Goal: Task Accomplishment & Management: Manage account settings

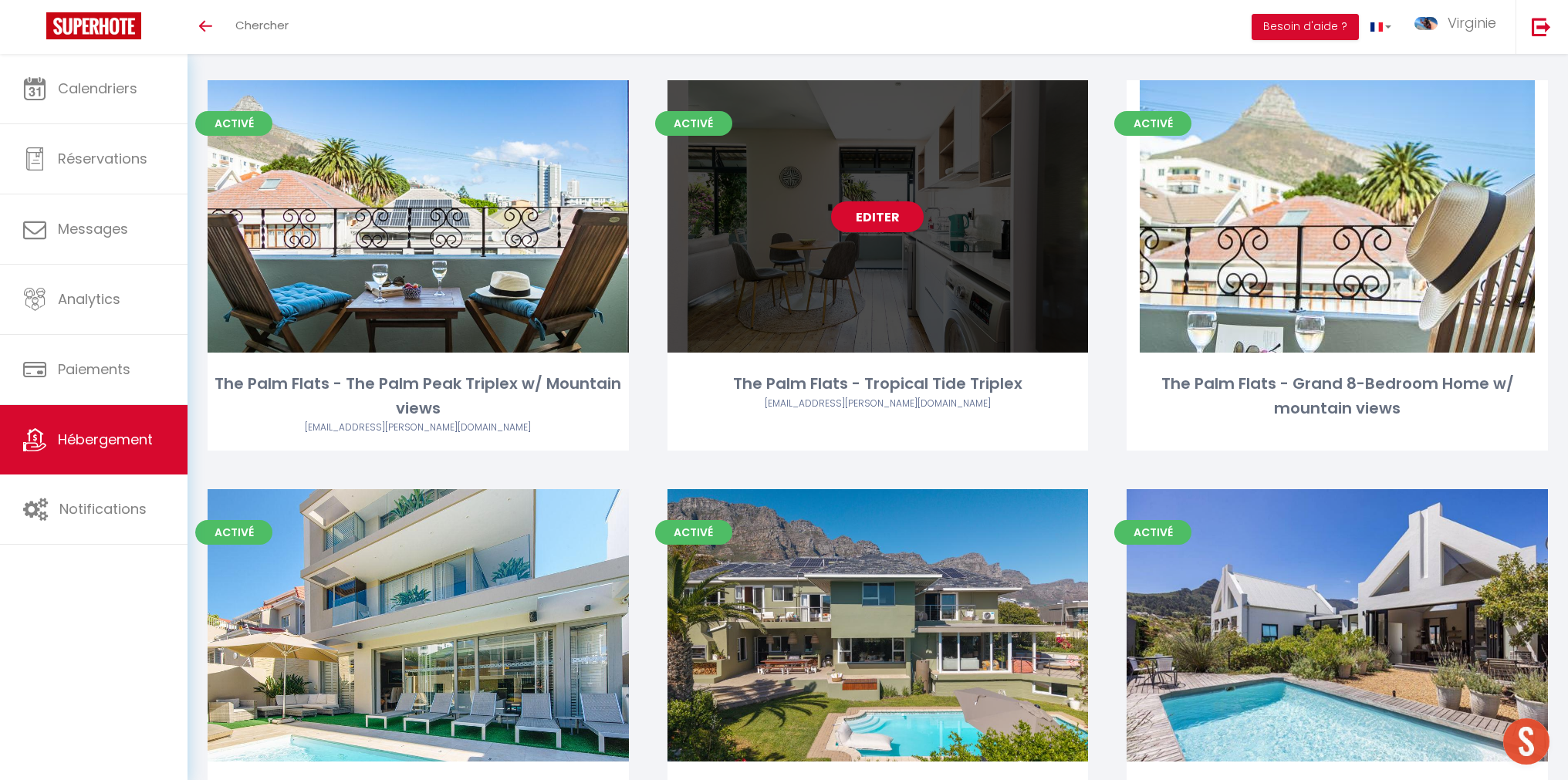
scroll to position [865, 0]
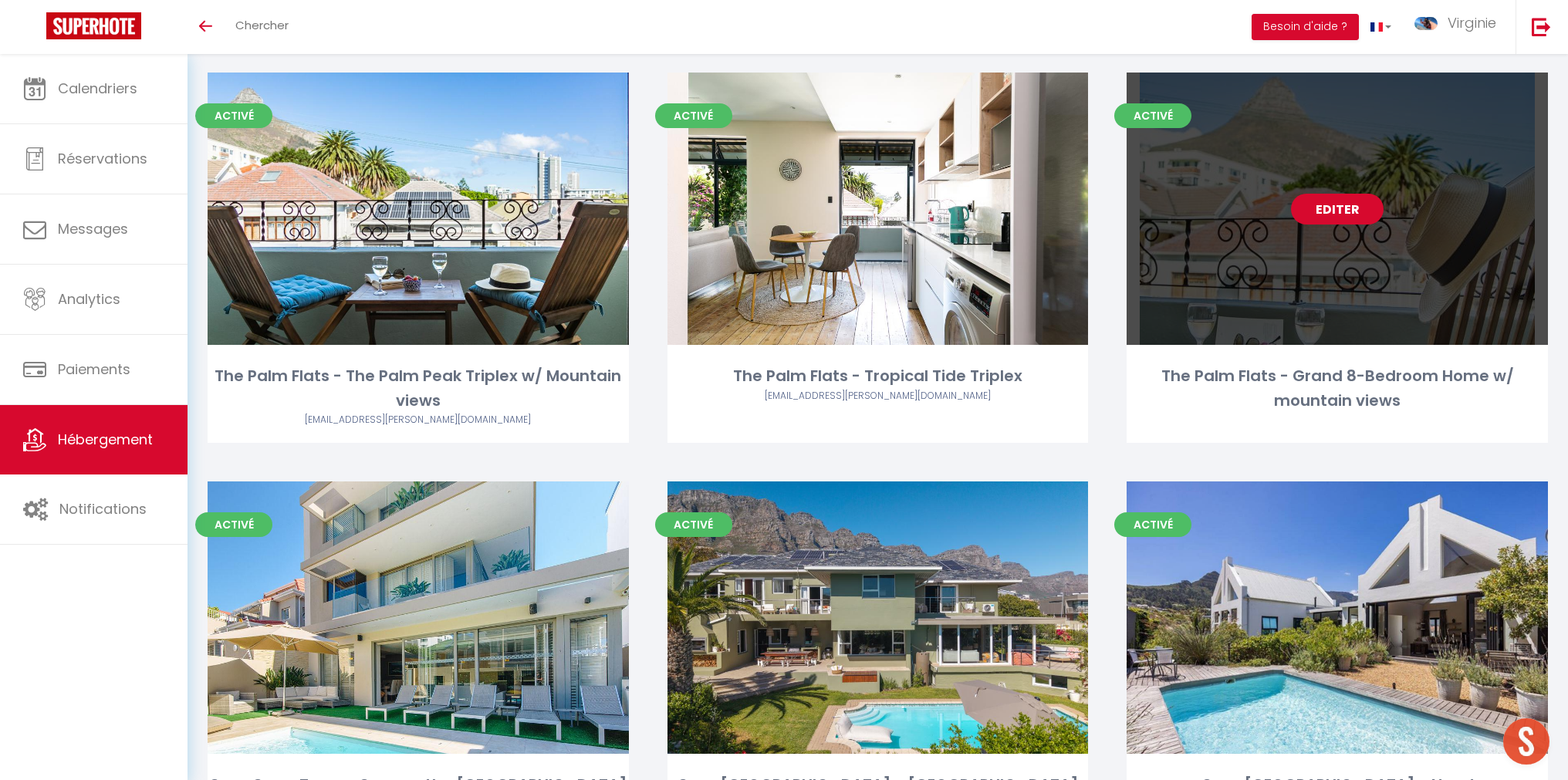
click at [1340, 213] on link "Editer" at bounding box center [1336, 209] width 92 height 30
click at [1340, 211] on link "Editer" at bounding box center [1336, 209] width 92 height 30
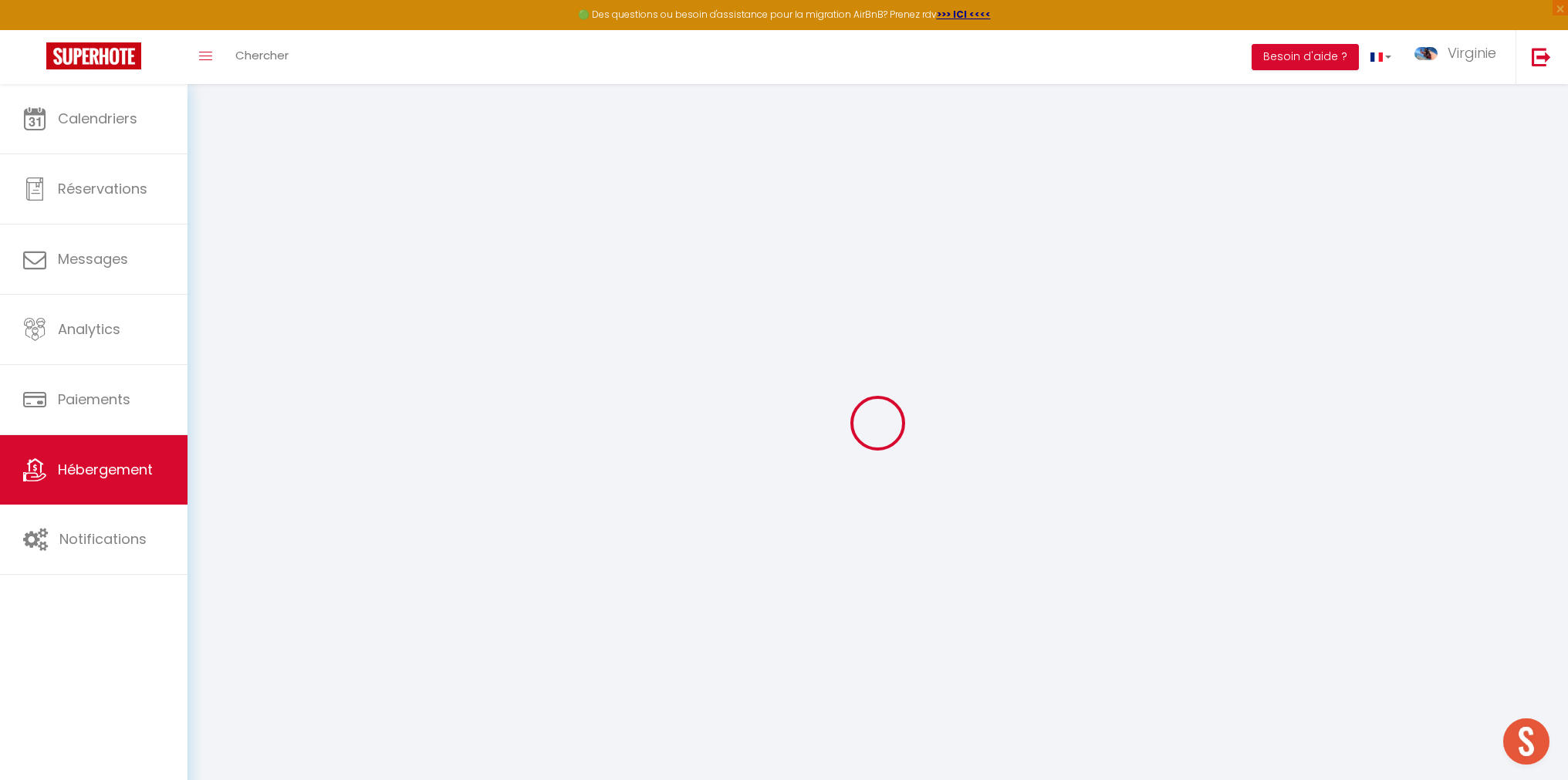
select select
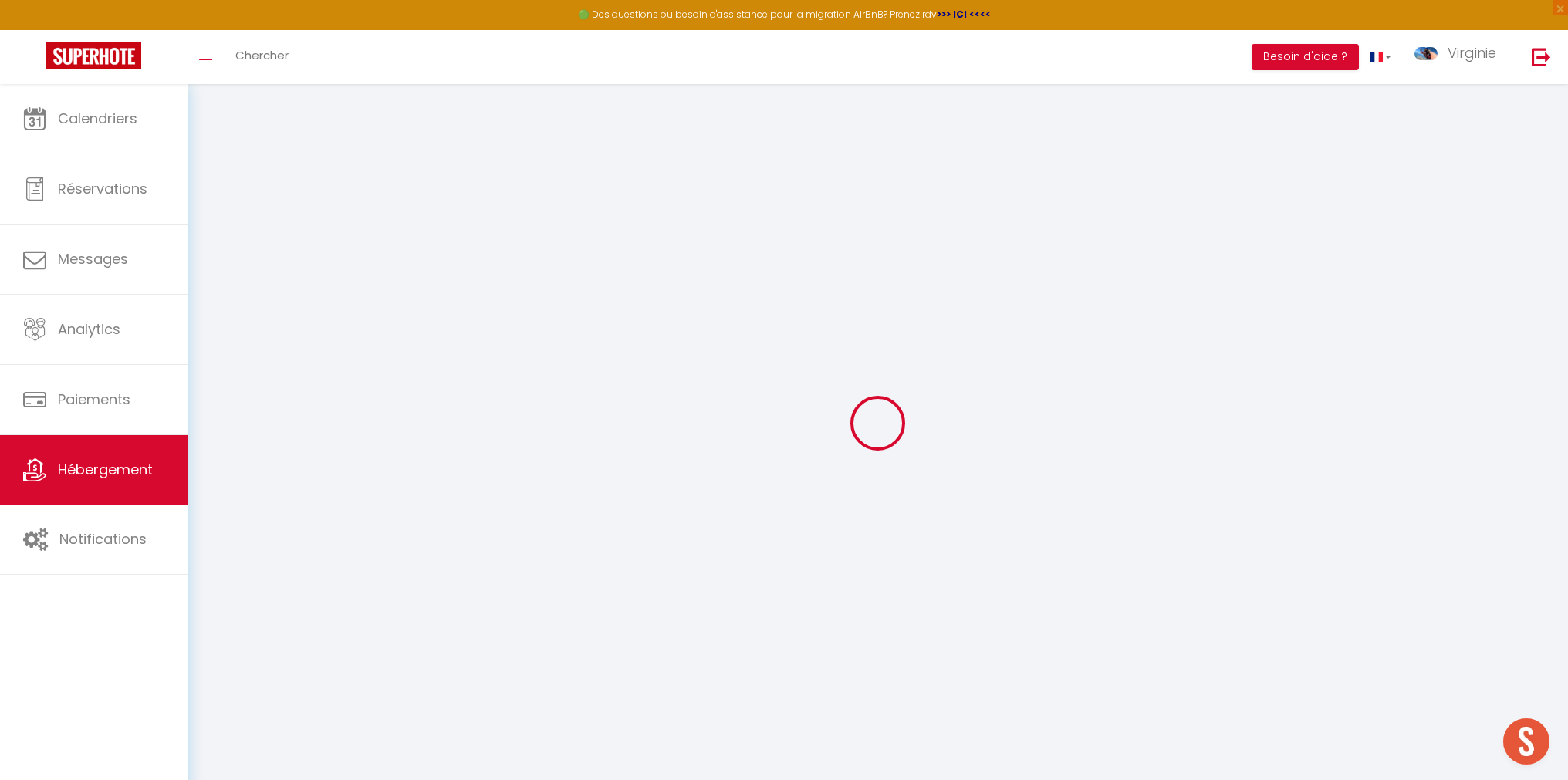
select select
checkbox input "false"
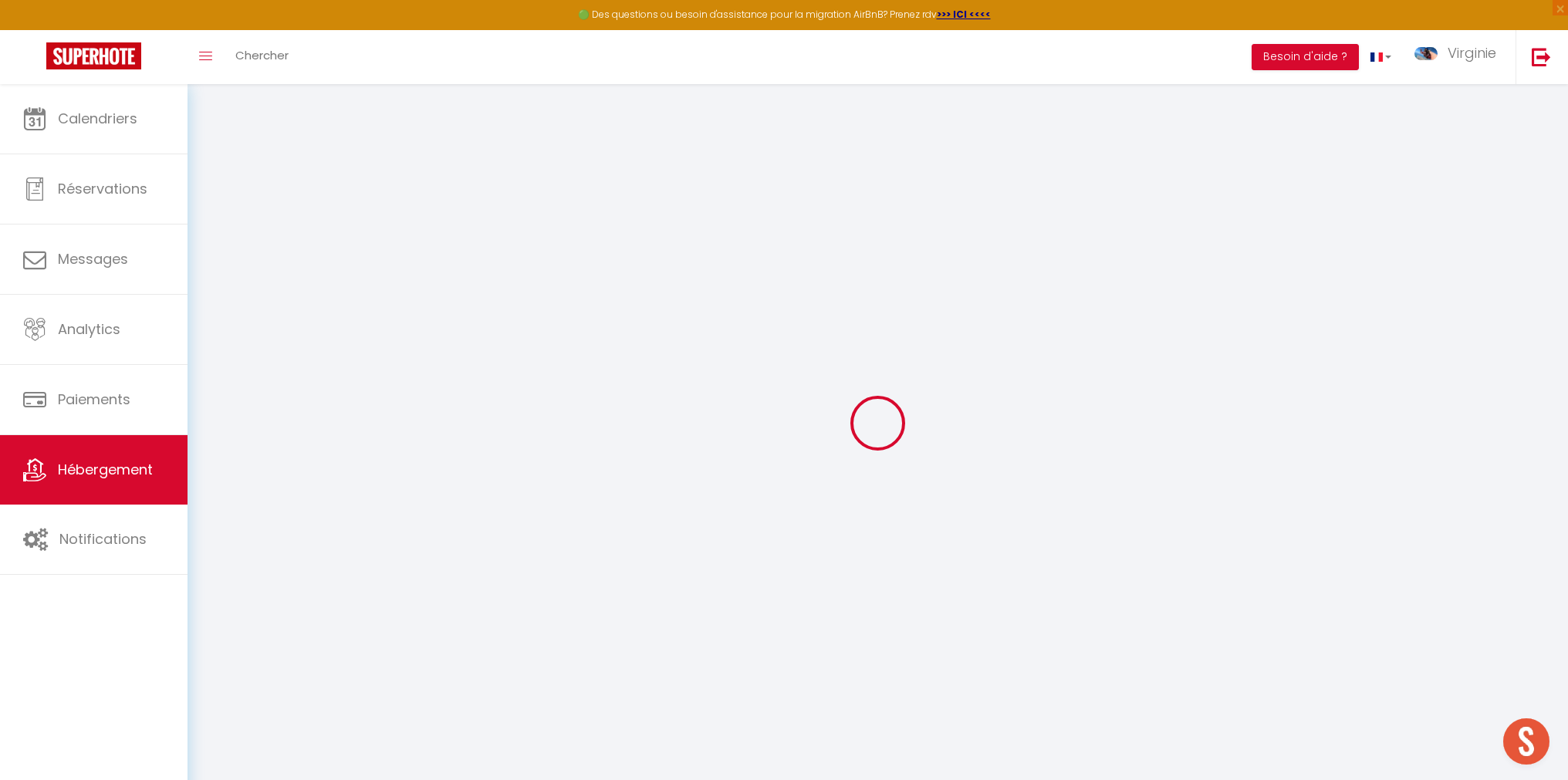
select select
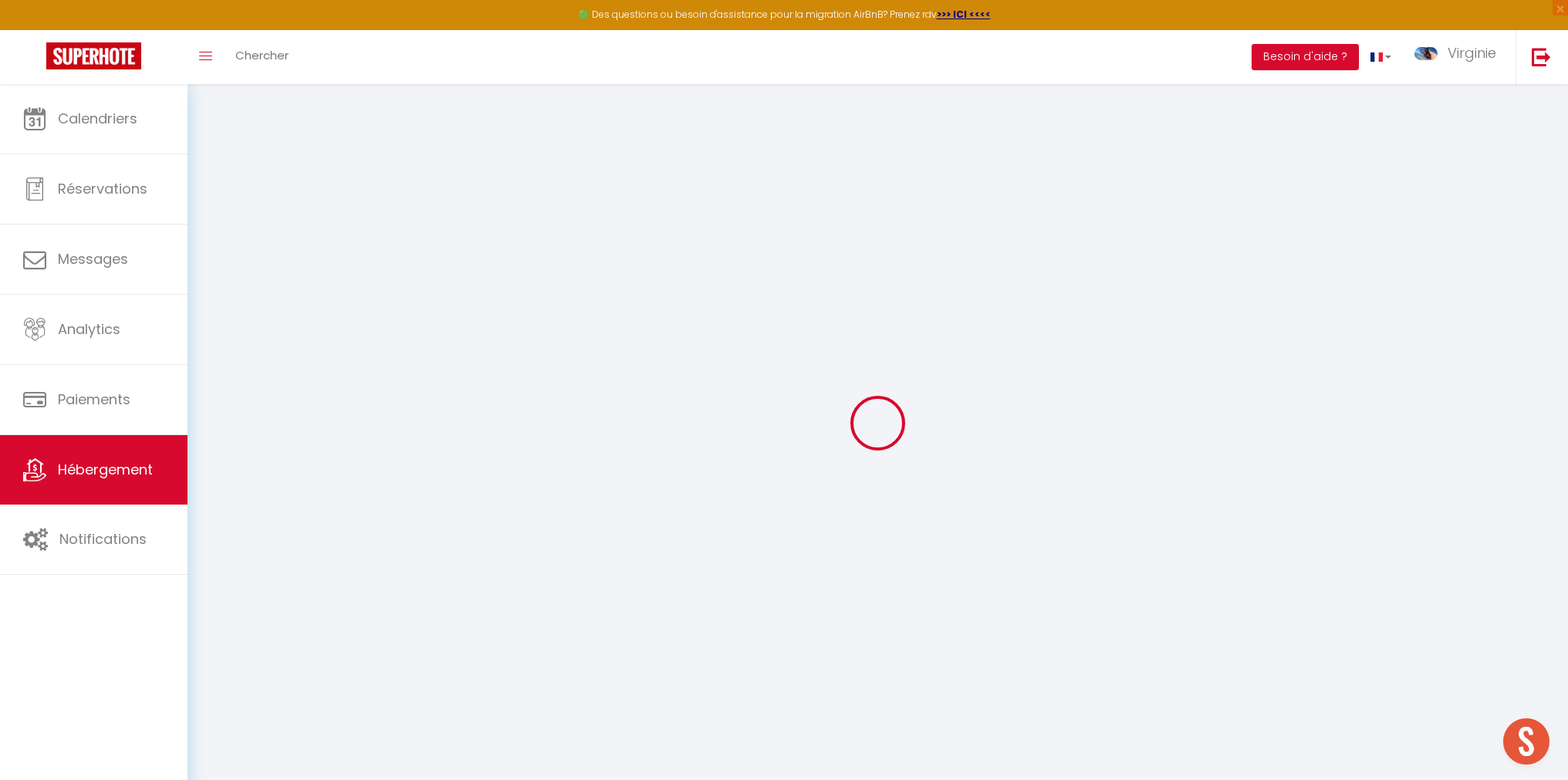
select select
checkbox input "false"
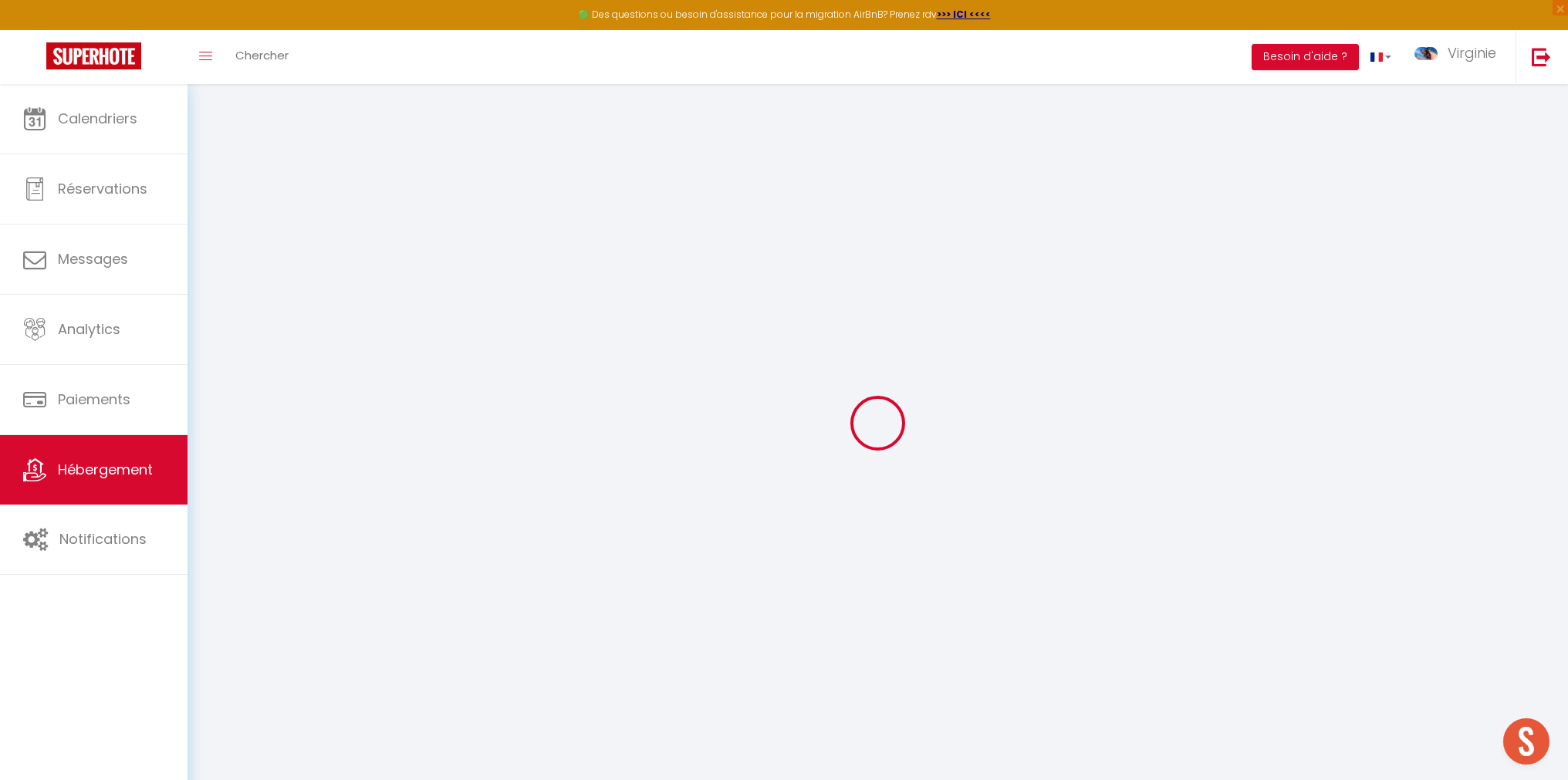
checkbox input "false"
select select
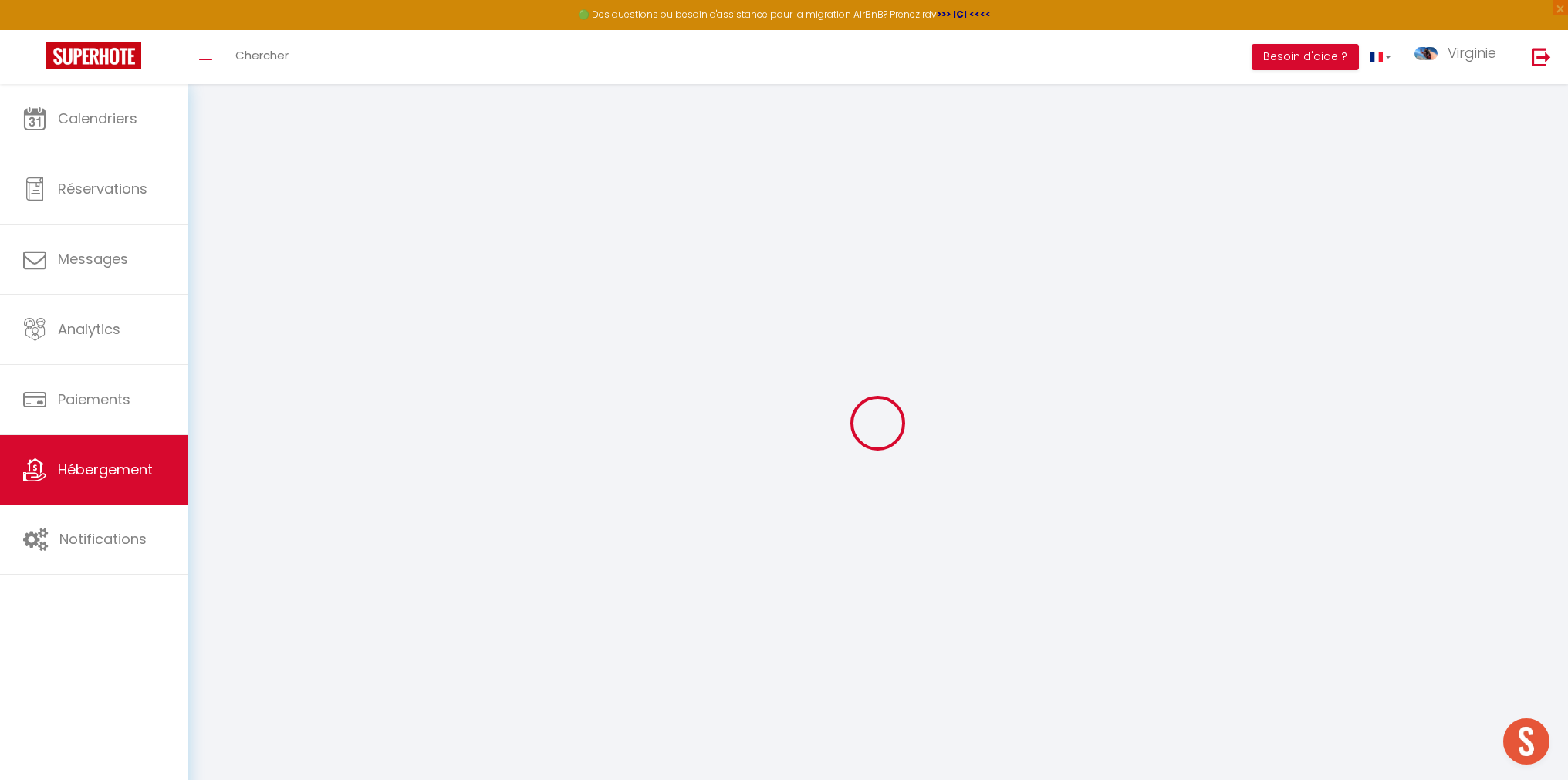
select select
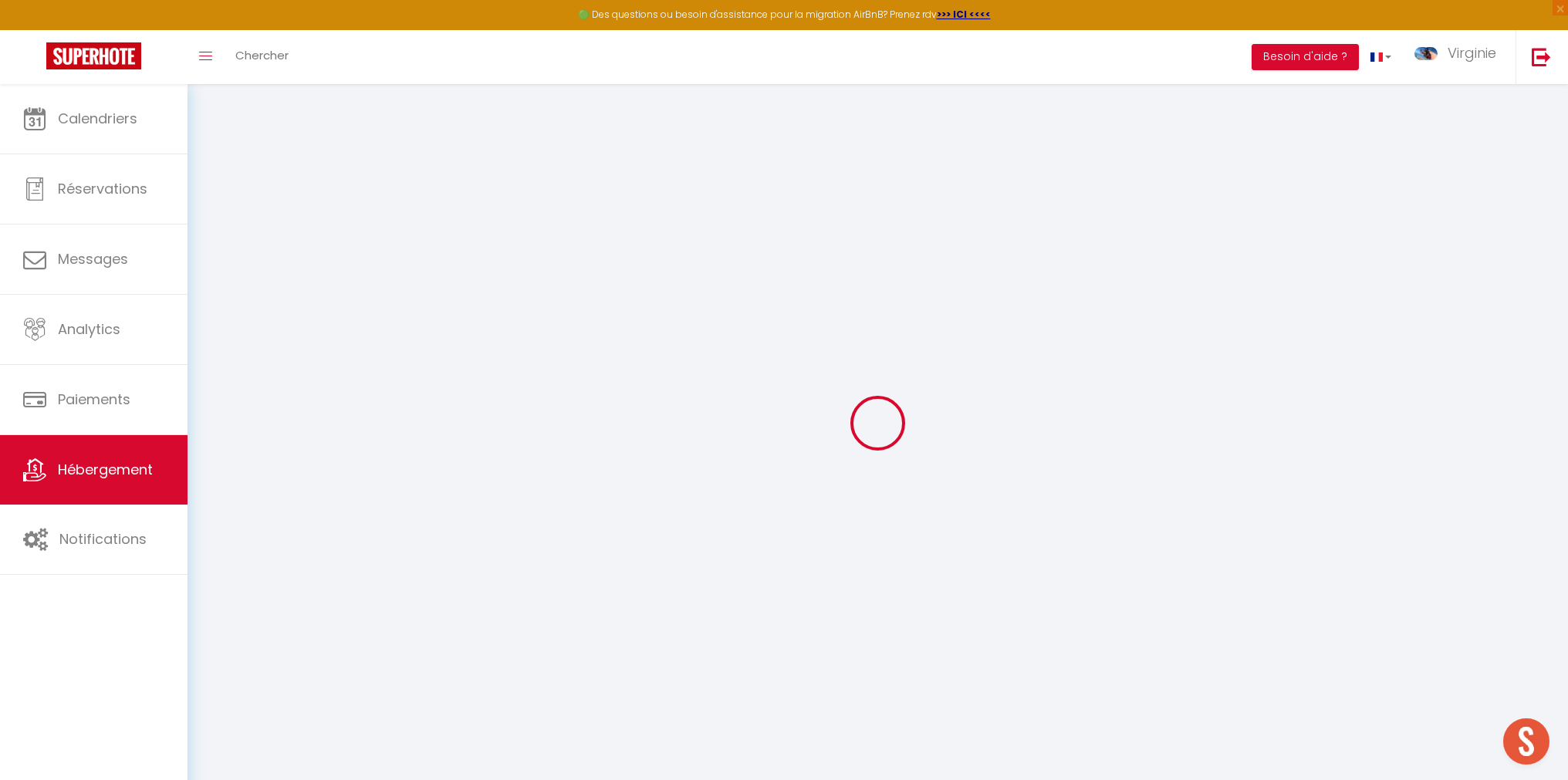
checkbox input "false"
select select
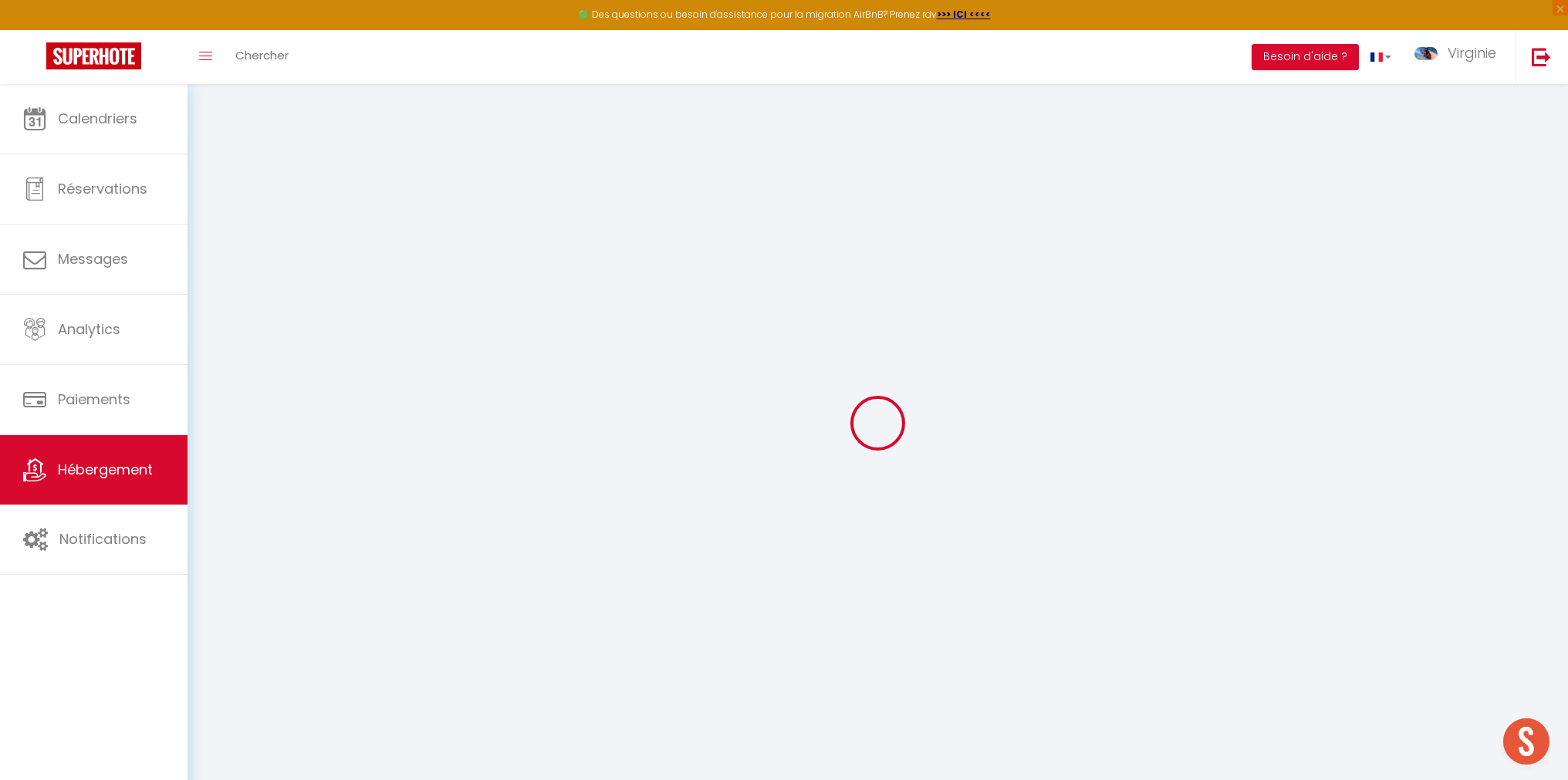
select select
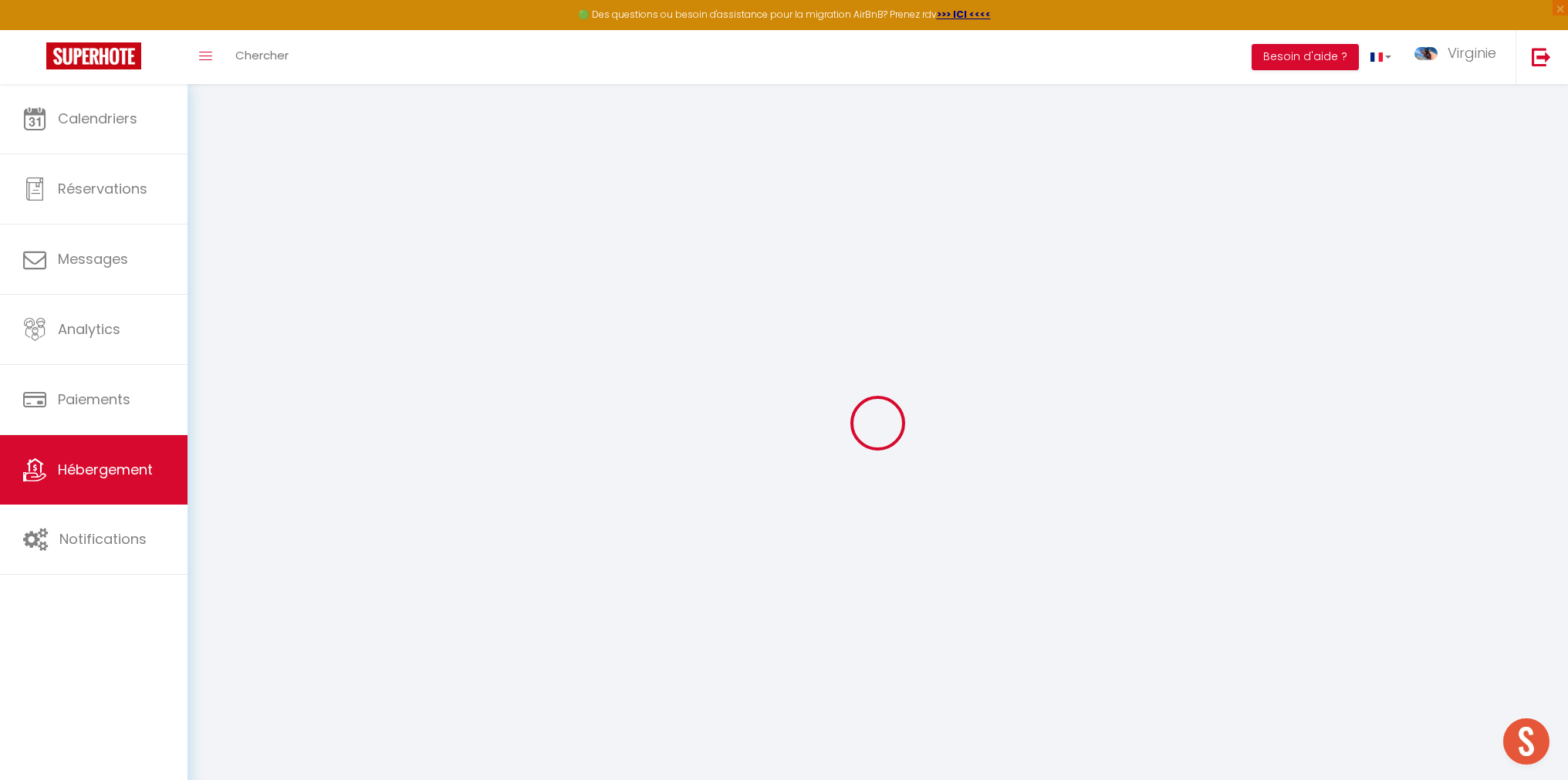
select select
checkbox input "false"
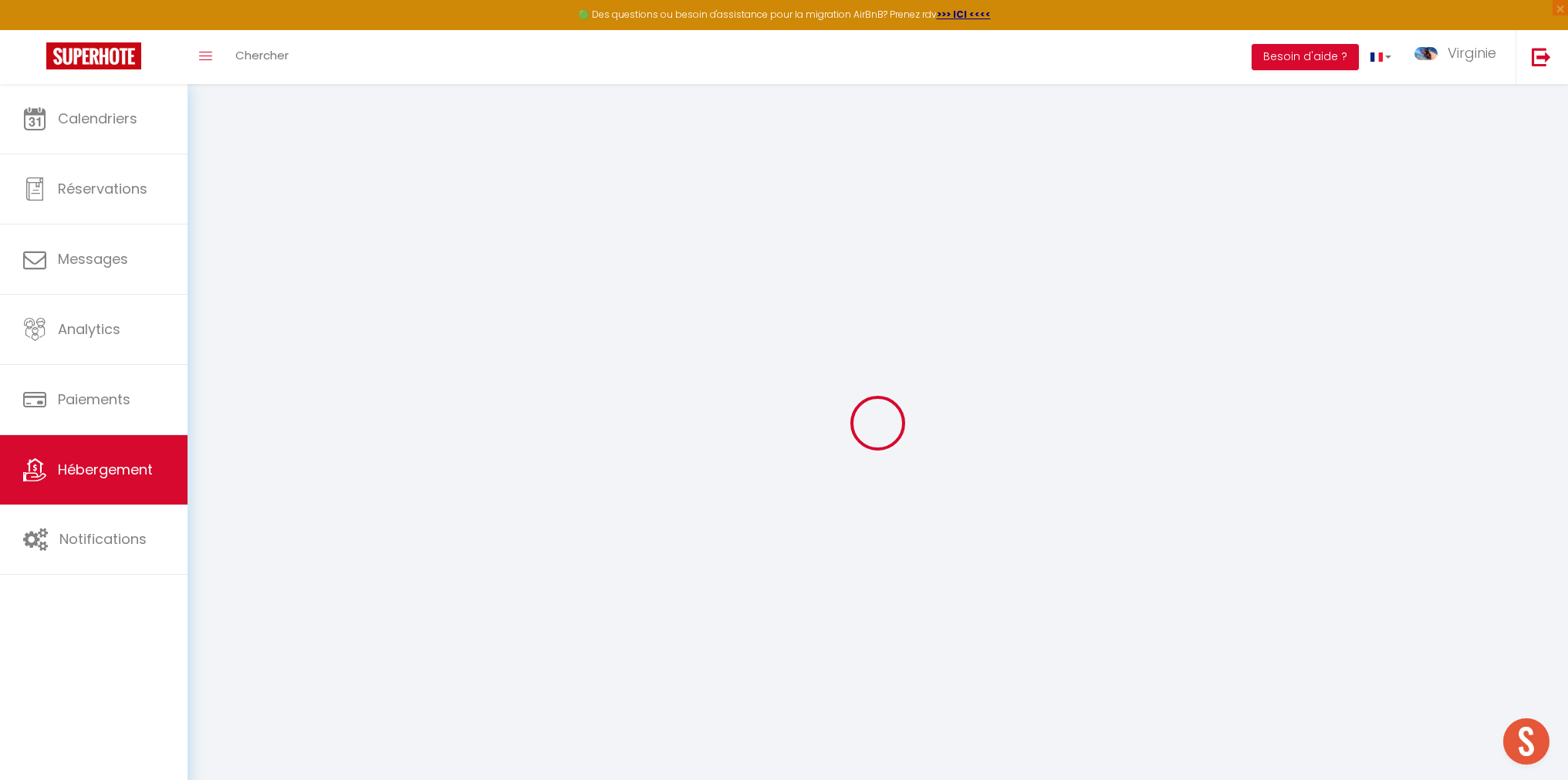
checkbox input "false"
select select
type input "The Palm Flats - Grand 8-Bedroom Home w/ mountain views"
type input "Virginie"
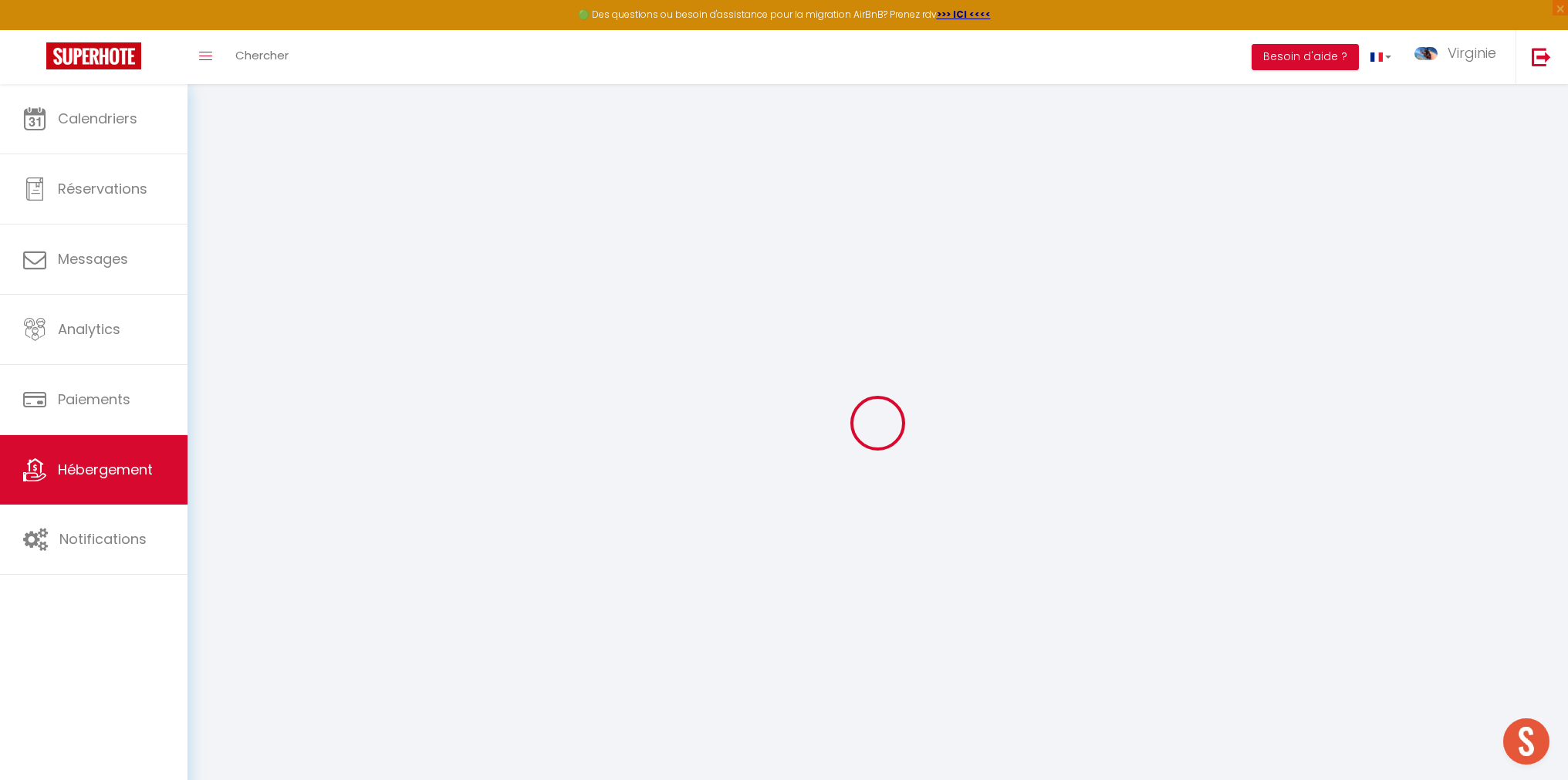
type input "Honore"
type input "11 & 13 Albany Road, Sea Point"
type input "8005"
type input "Cape Town"
select select "houses"
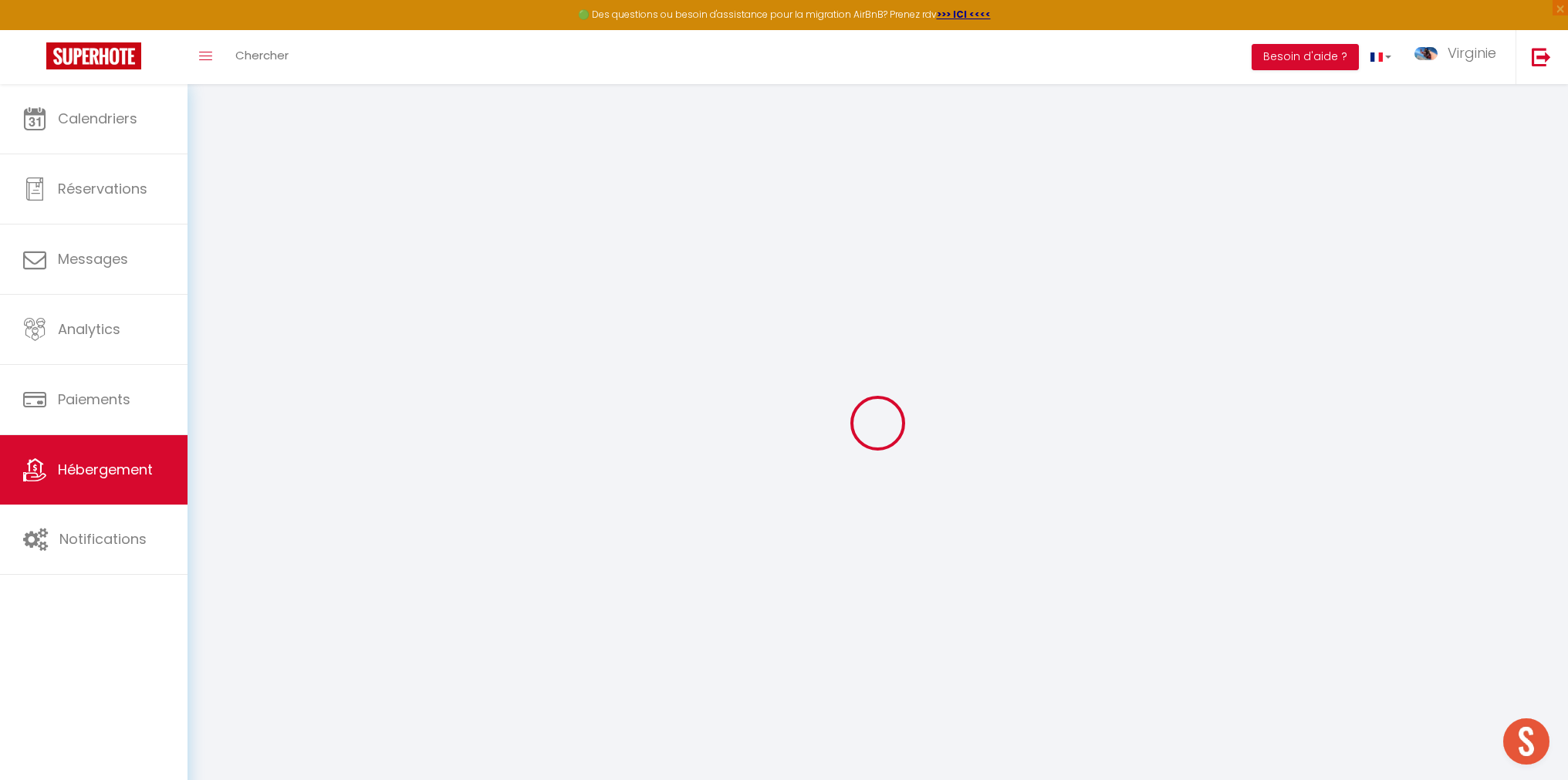
select select "16"
select select "8"
type input "8000"
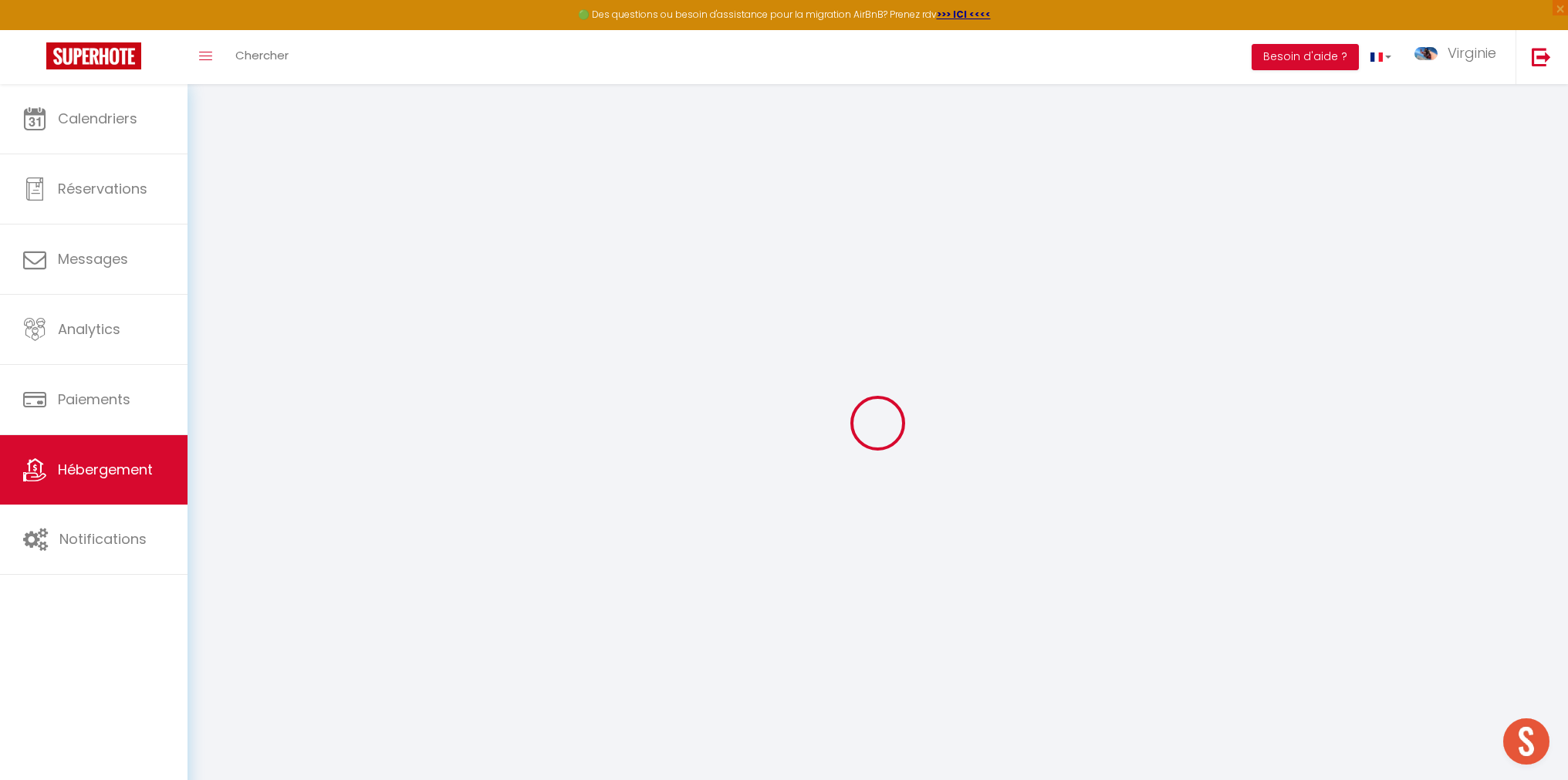
type input "3000"
type input "20000"
select select
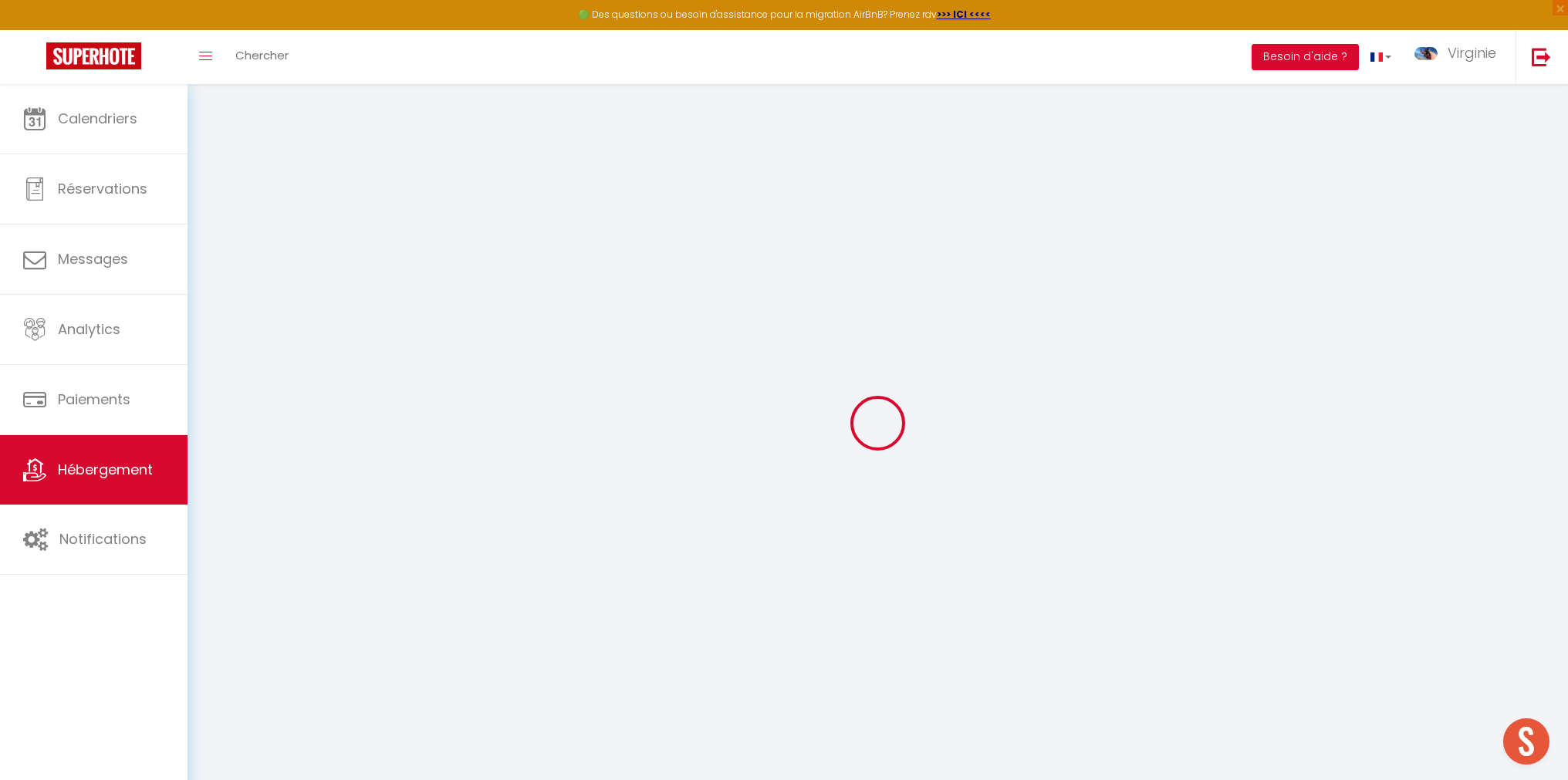
select select
type input "11 & 13 Albany Road, Sea Point"
type input "8060"
type input "Cape Town"
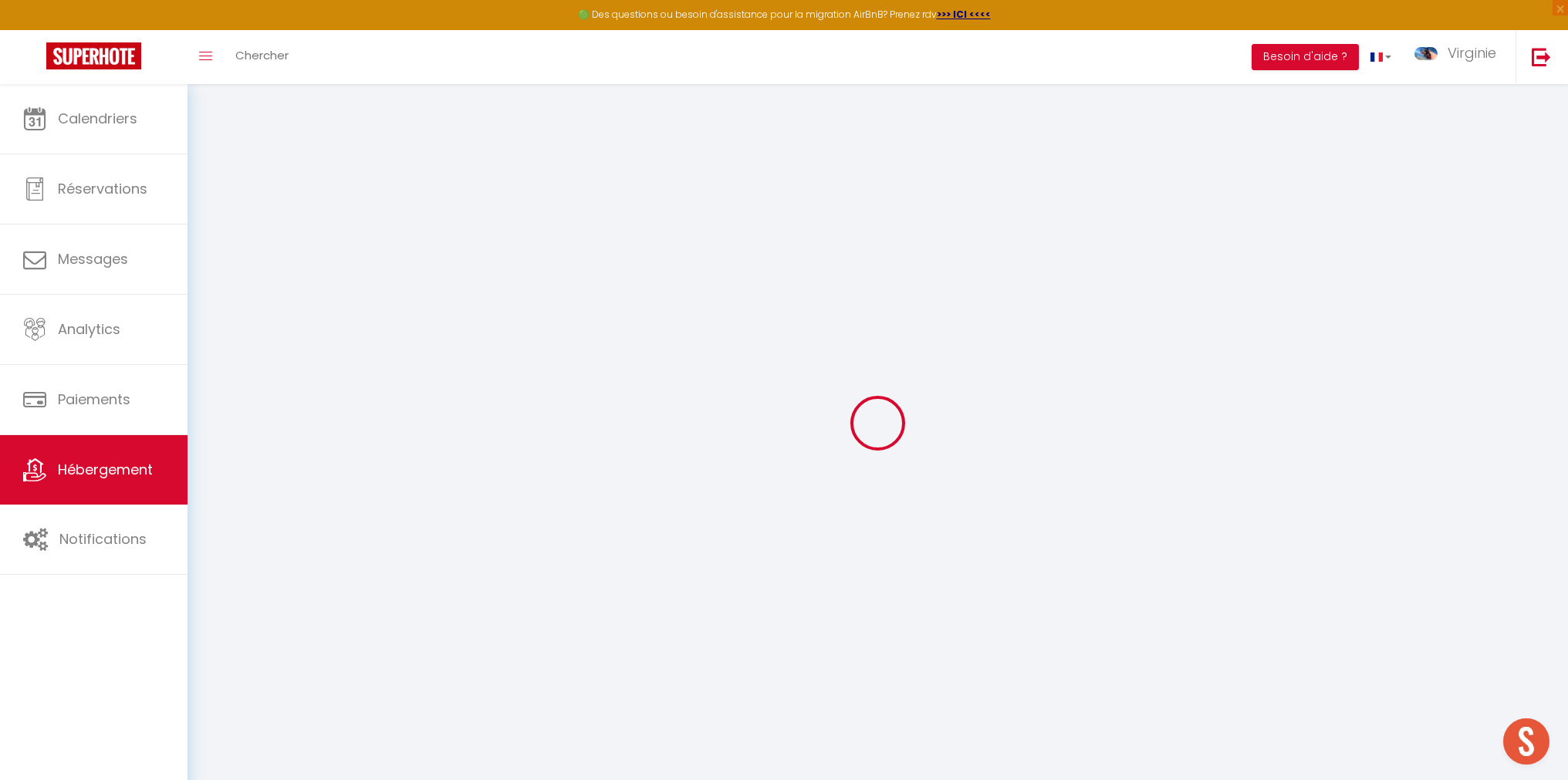
select select "199"
type input "contact@cozy.capetown"
select select "5130"
checkbox input "false"
checkbox input "true"
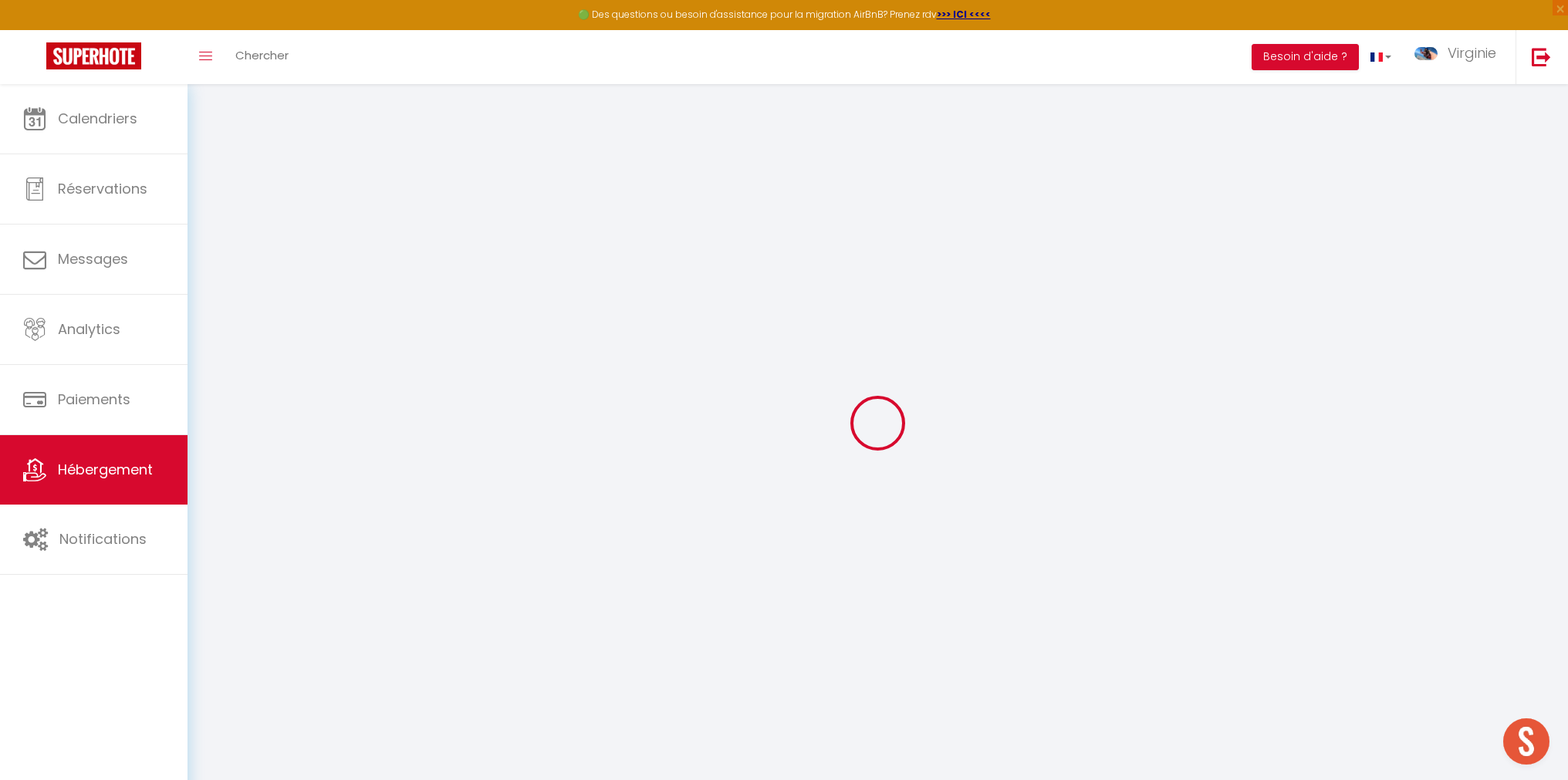
checkbox input "true"
checkbox input "false"
select select "91"
type input "3000"
type input "0"
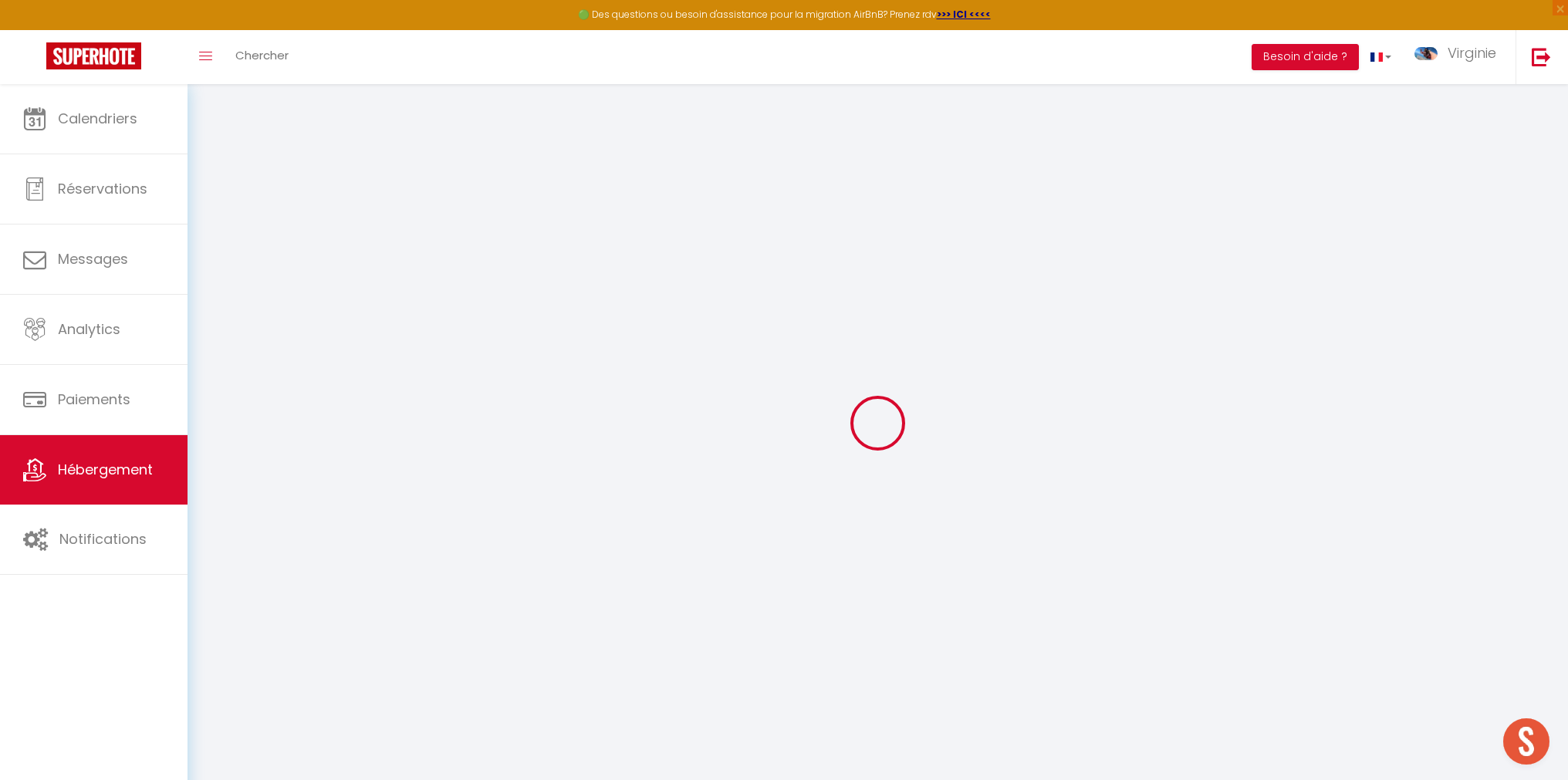
type input "0"
select select
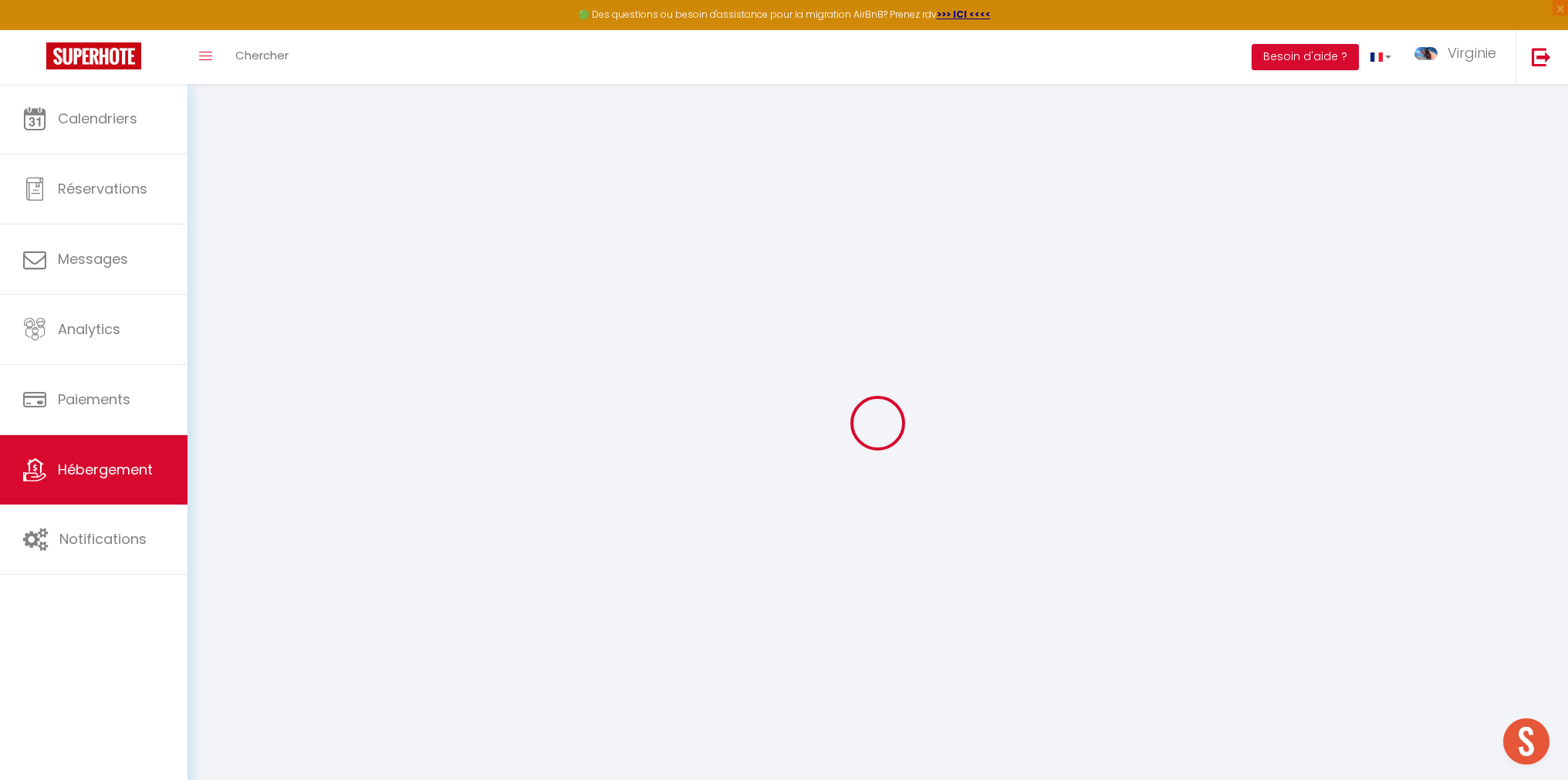
select select
checkbox input "false"
checkbox input "true"
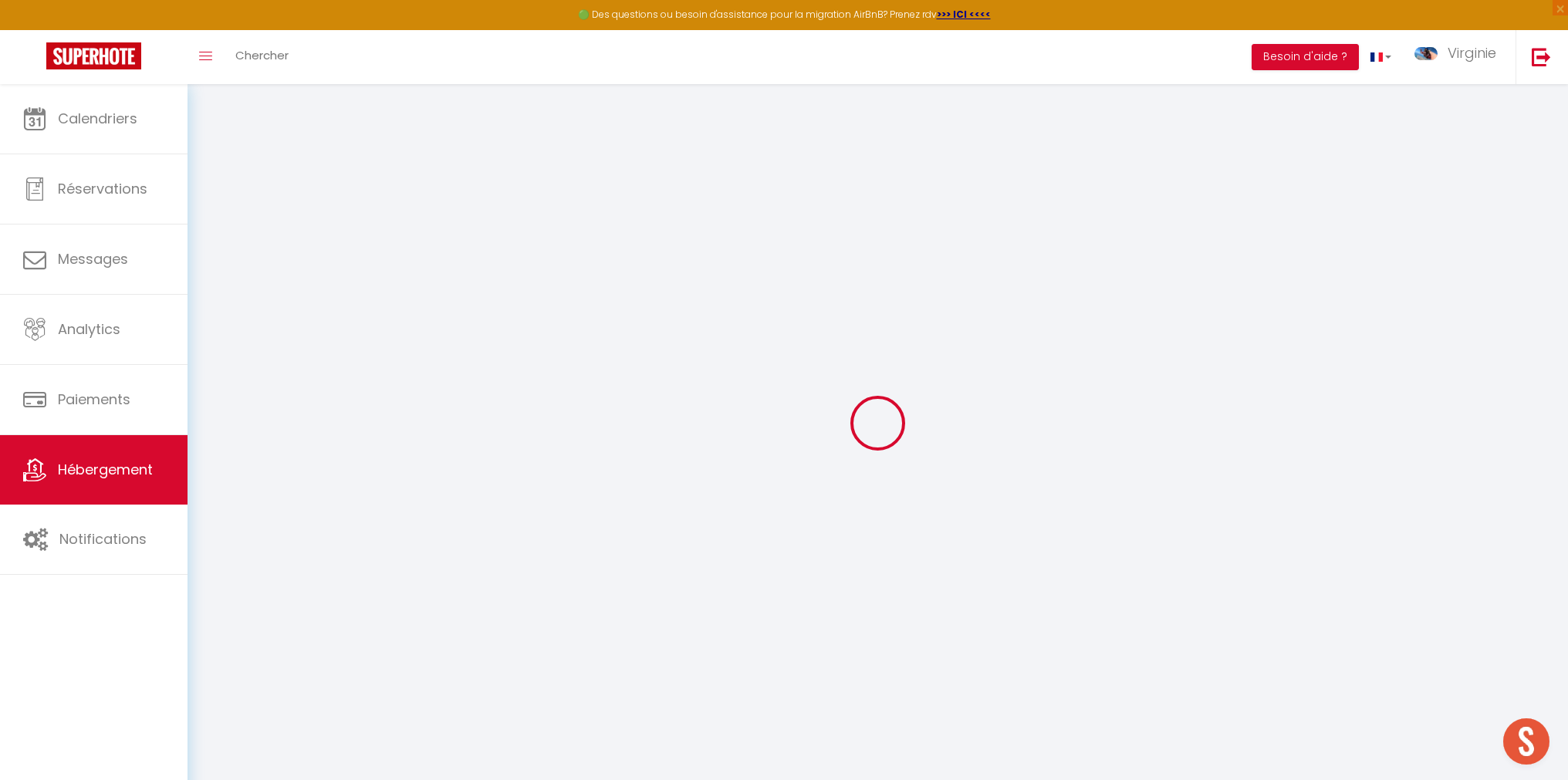
checkbox input "false"
select select "16848"
select select "17391"
select select
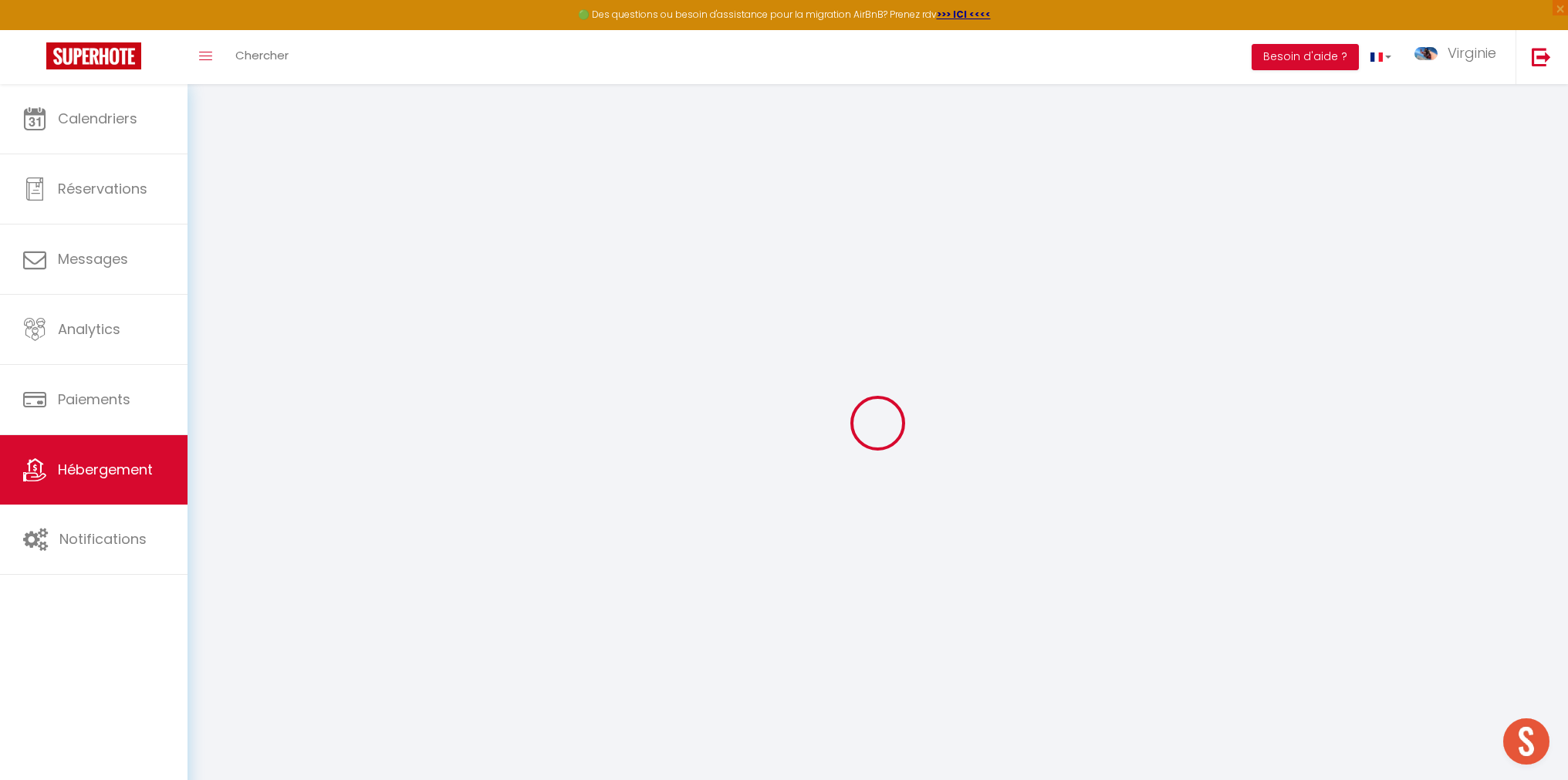
select select
checkbox input "false"
checkbox input "true"
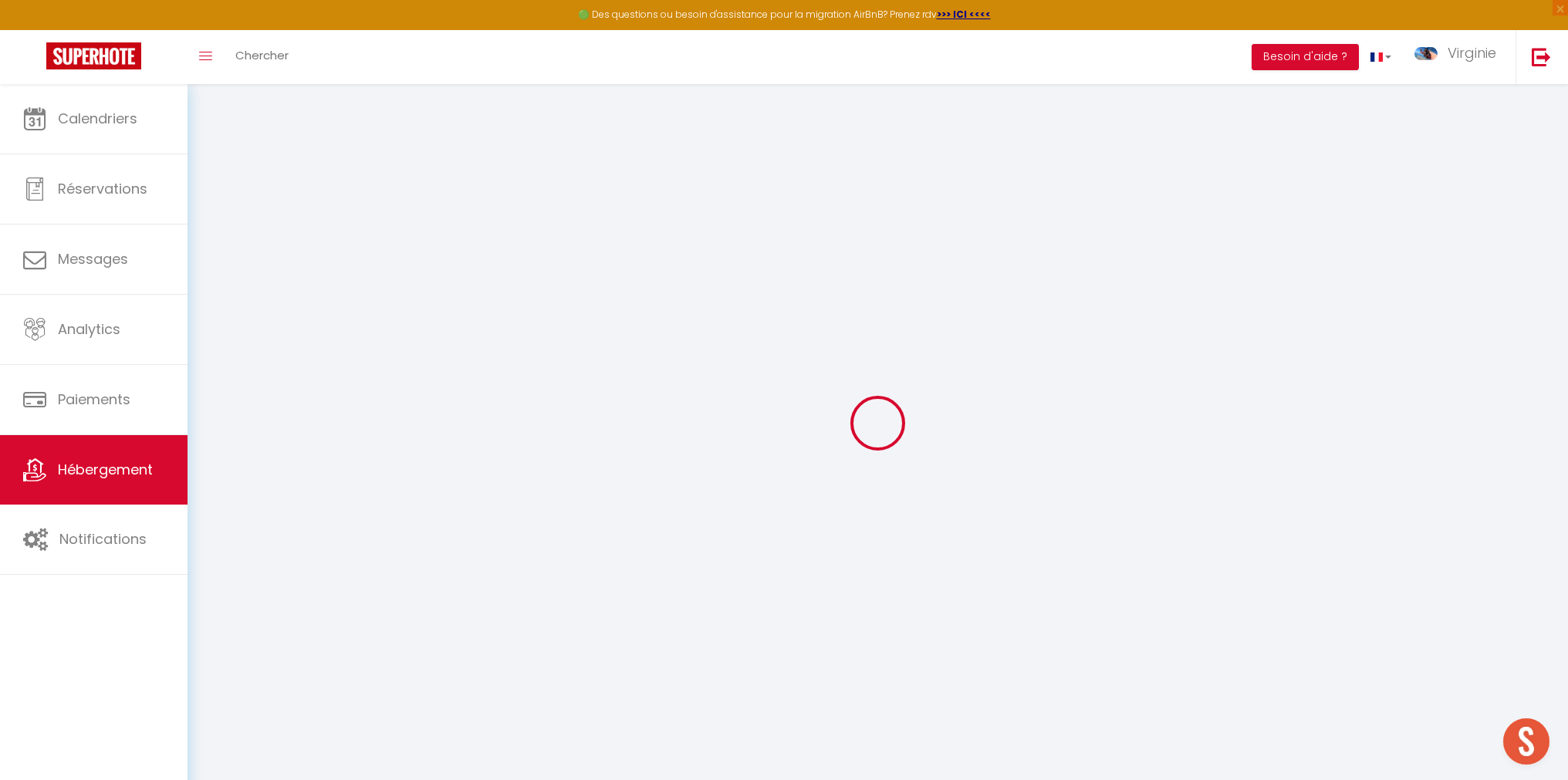
checkbox input "true"
checkbox input "false"
checkbox input "true"
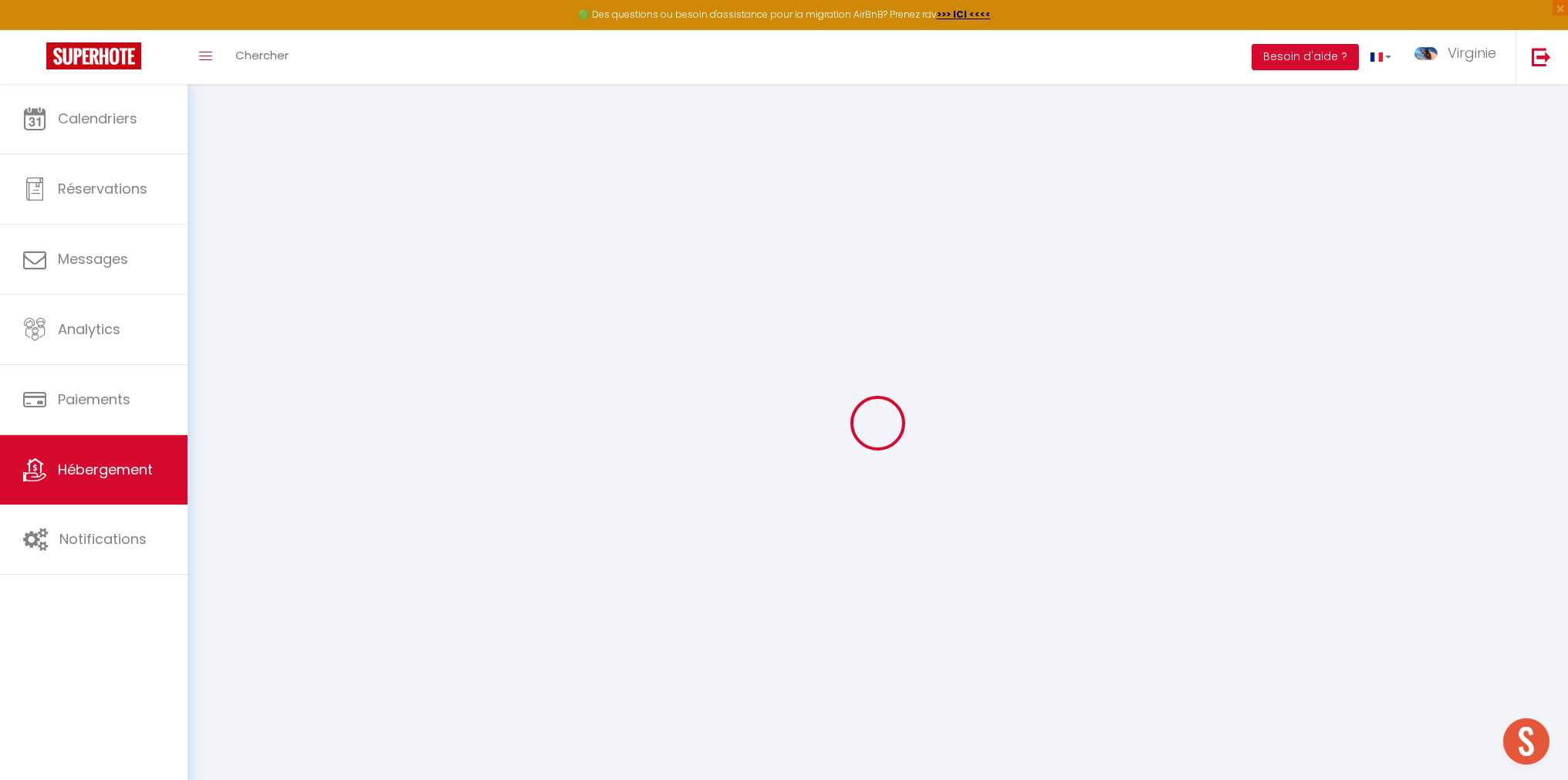
checkbox input "false"
select select "16:00"
select select "23:45"
select select "11:00"
select select "30"
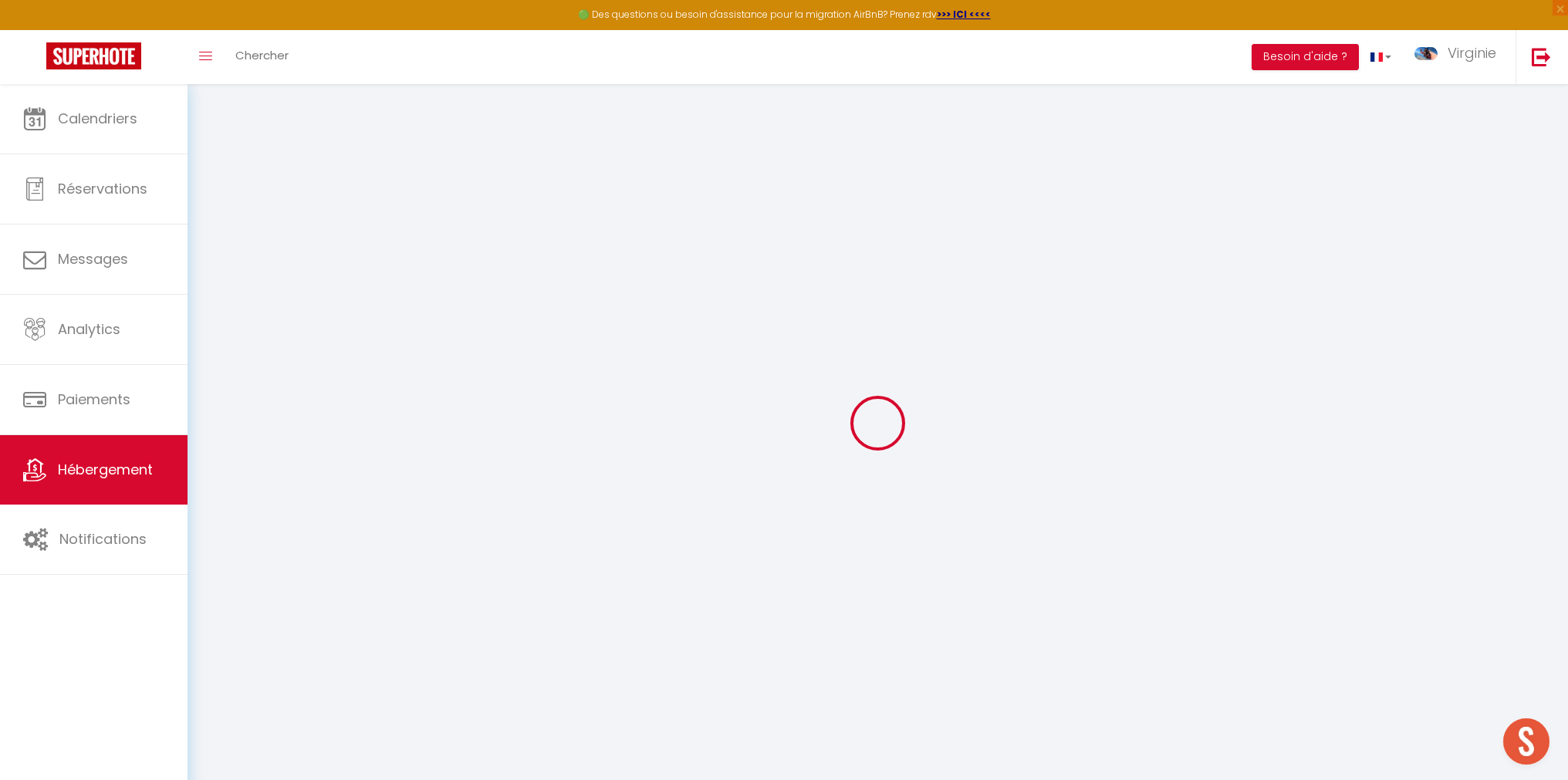
select select "120"
checkbox input "false"
checkbox input "true"
checkbox input "false"
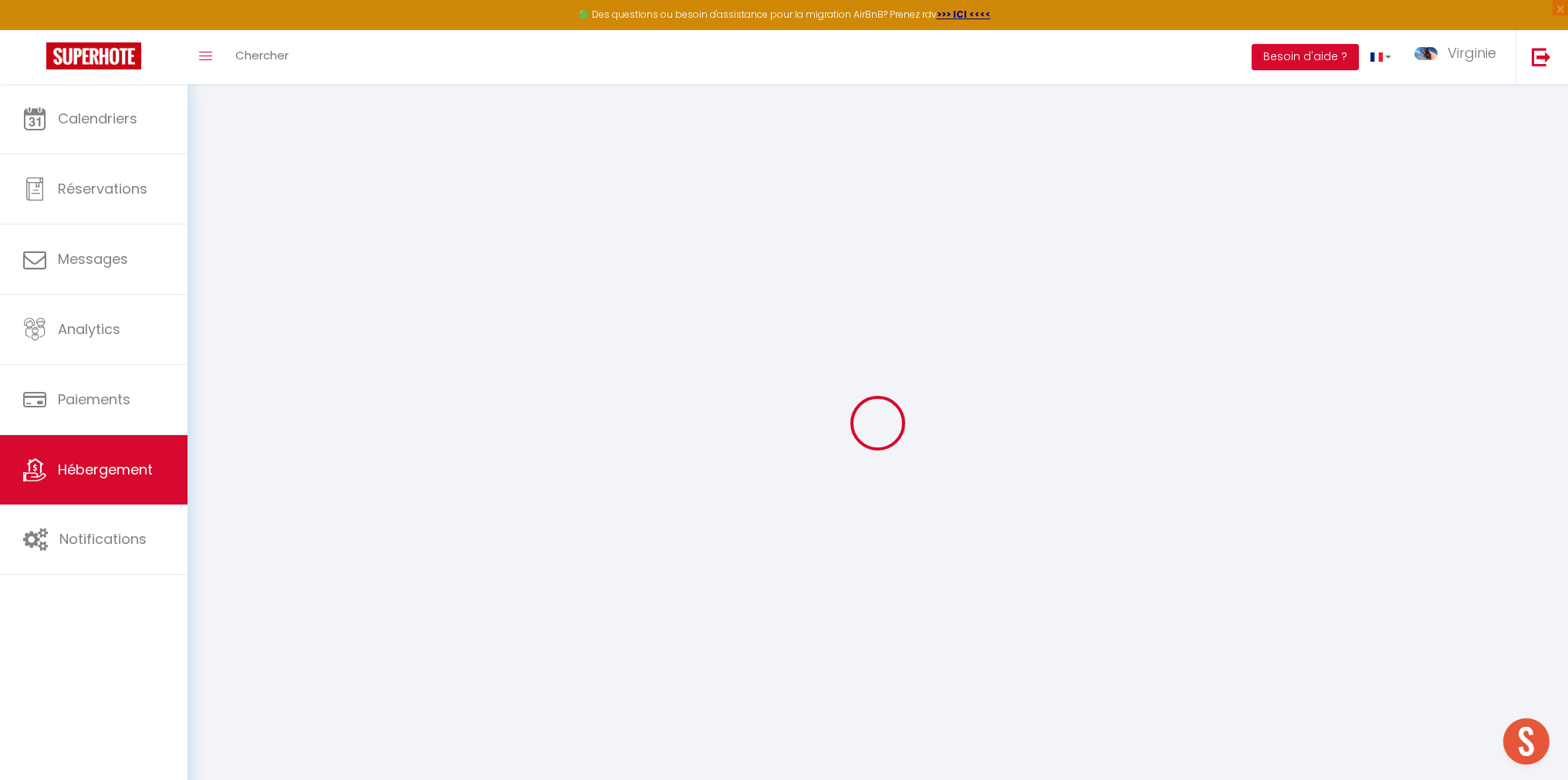
checkbox input "false"
checkbox input "true"
checkbox input "false"
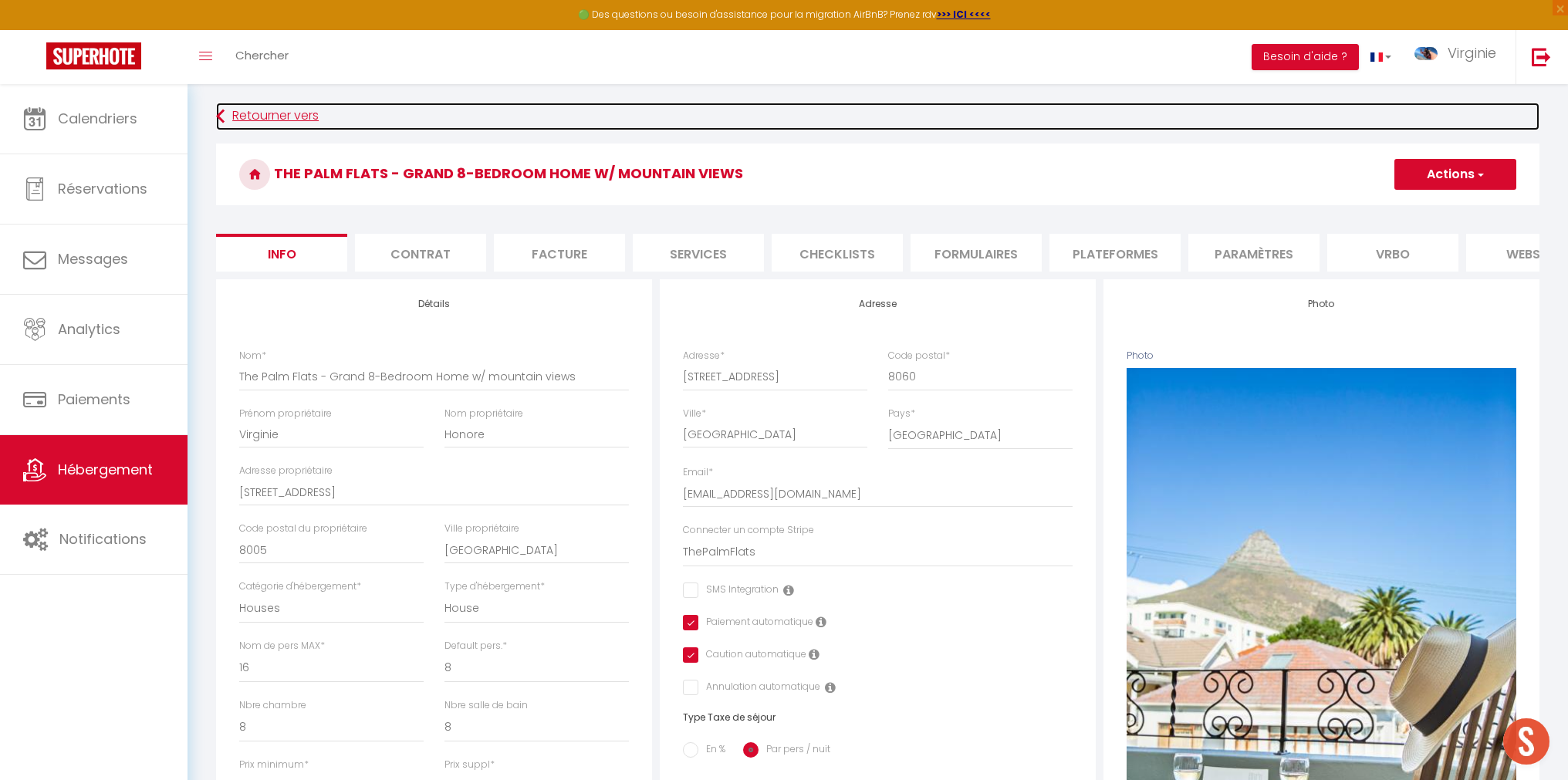
click at [248, 113] on link "Retourner vers" at bounding box center [877, 116] width 1323 height 28
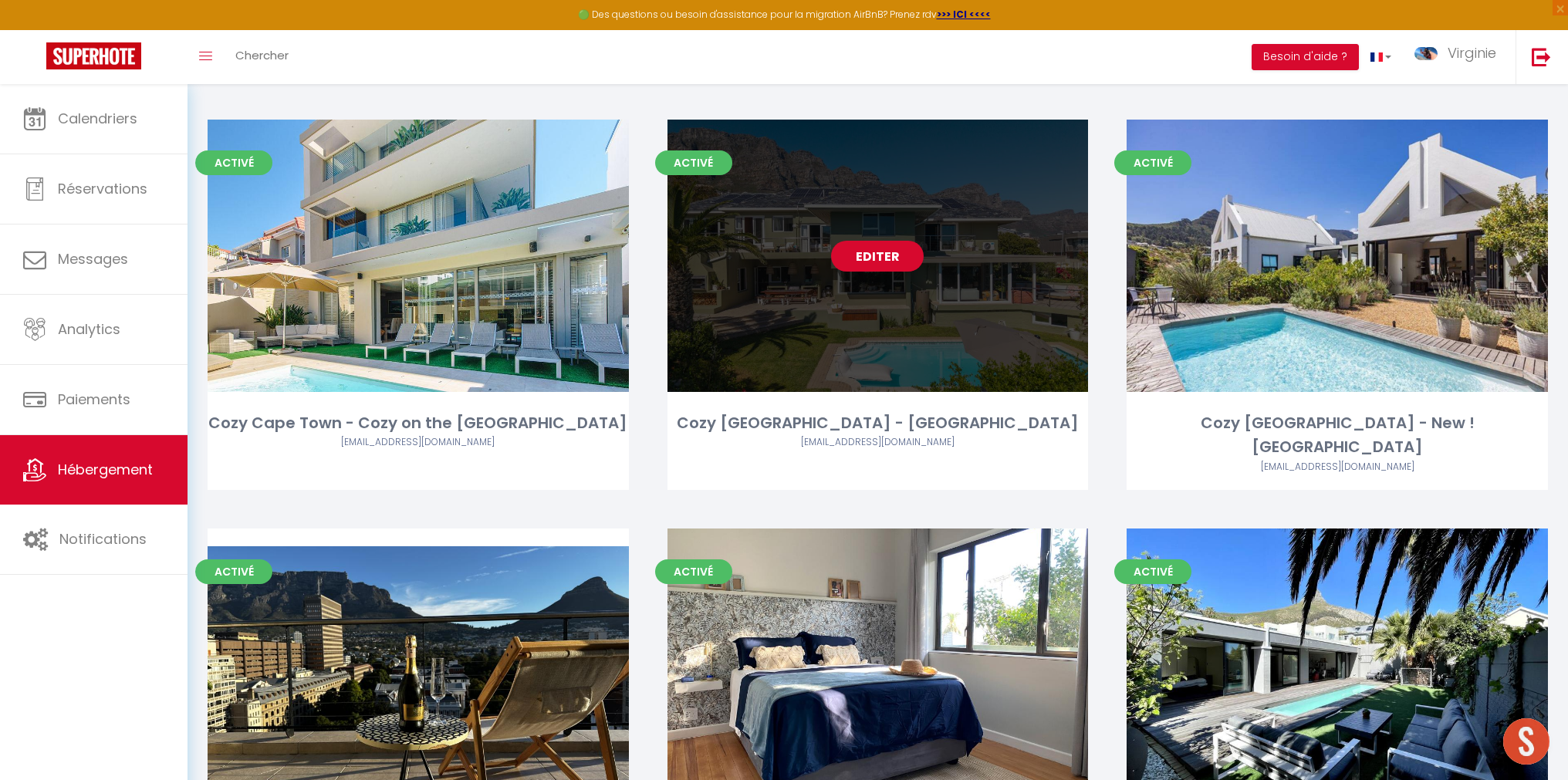
scroll to position [1255, 0]
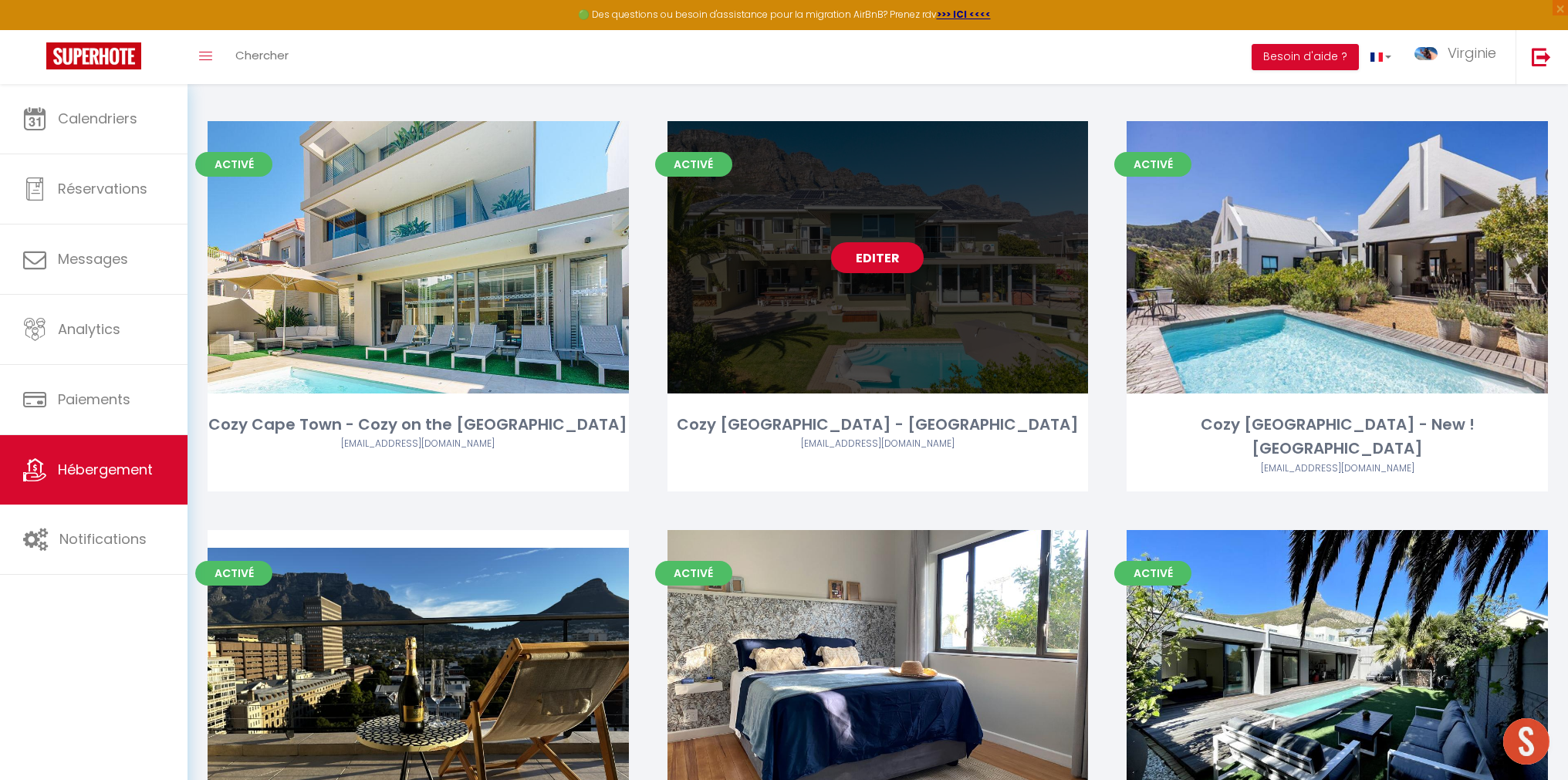
click at [884, 255] on link "Editer" at bounding box center [877, 257] width 92 height 30
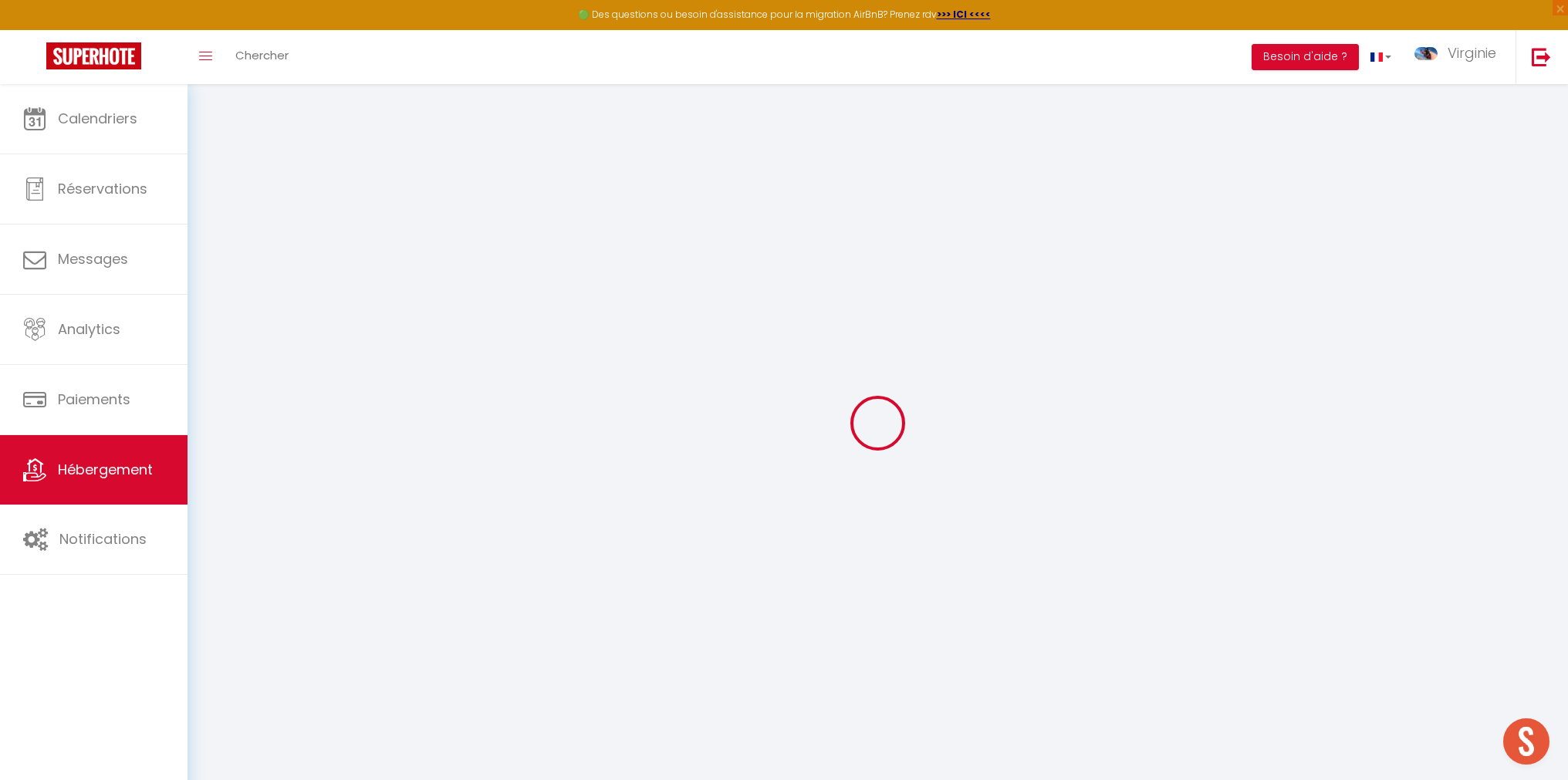
checkbox input "true"
select select "+ 15 %"
select select "+ 18 %"
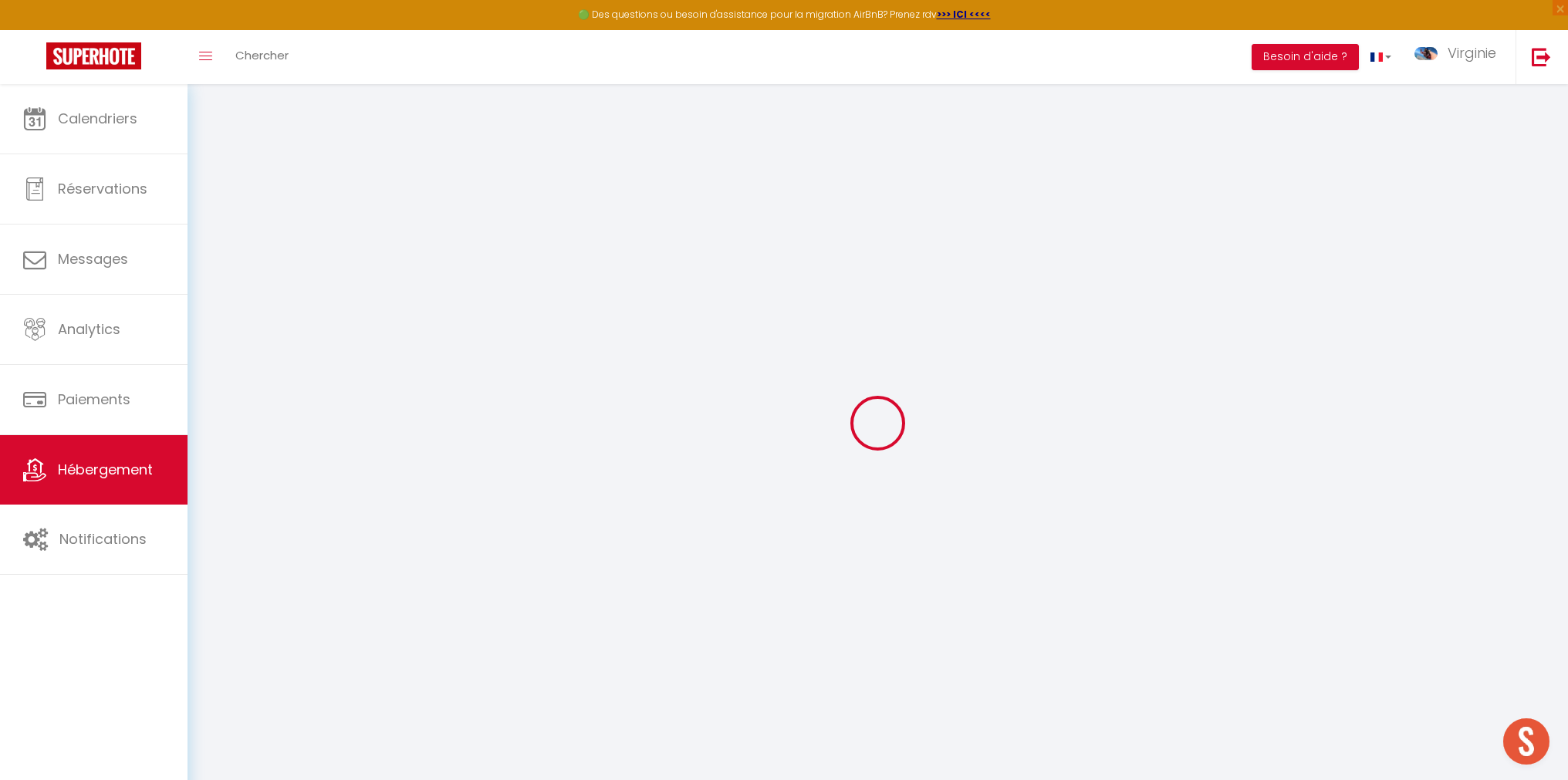
select select "+ 10 %"
checkbox input "false"
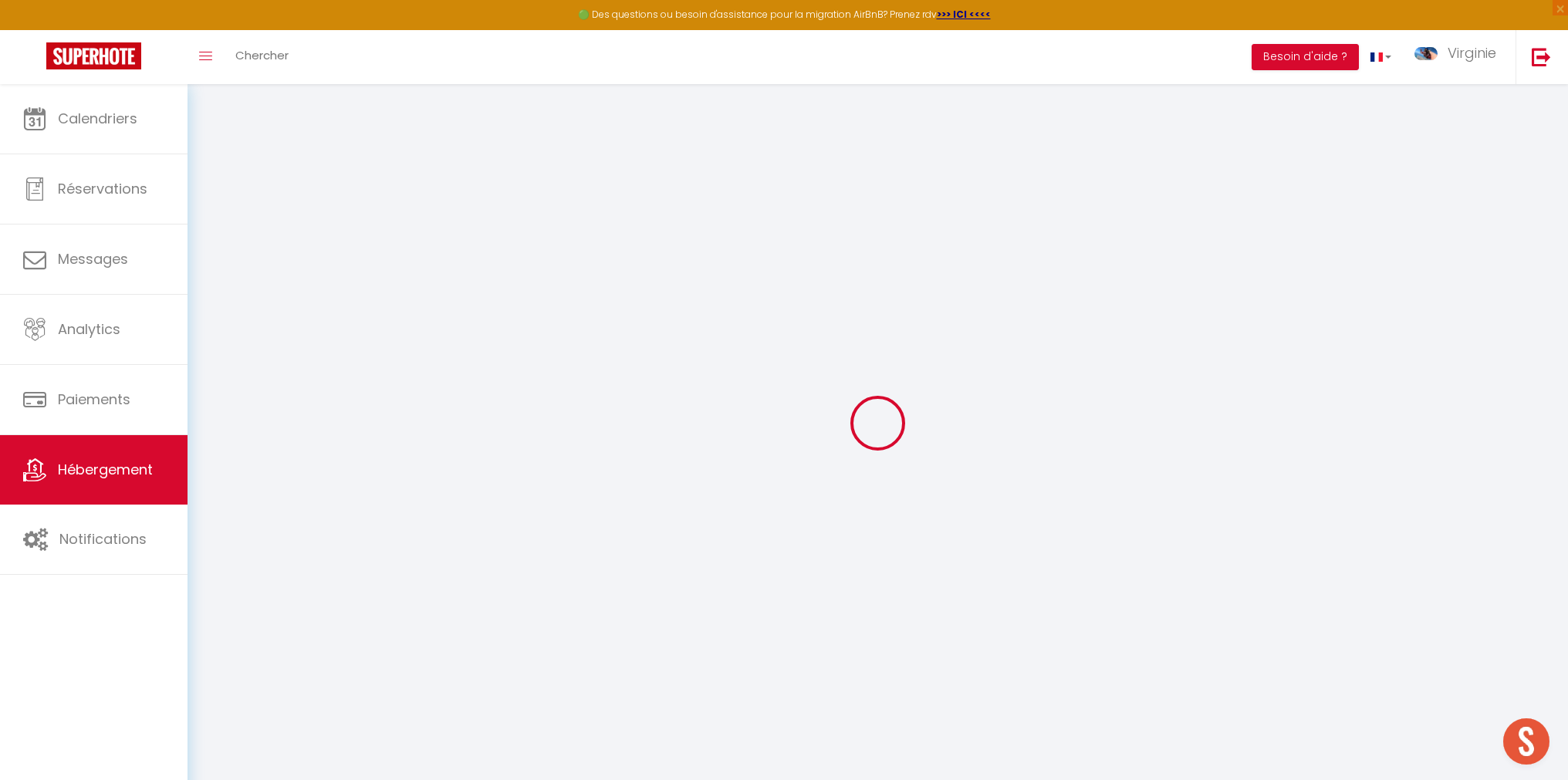
select select "well_reviewed_guests"
select select "ZAR"
select select "5491"
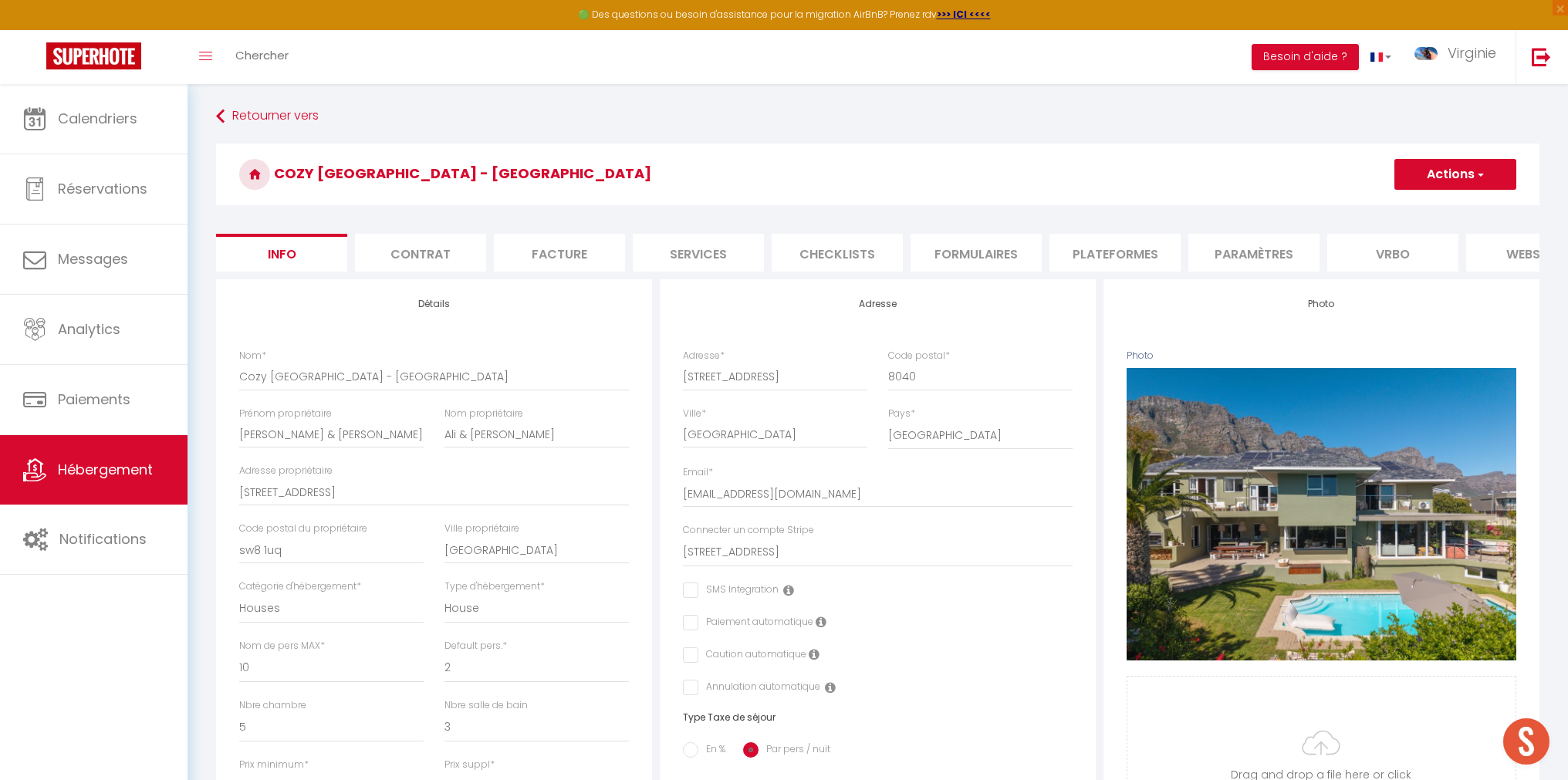
click at [1282, 249] on li "Paramètres" at bounding box center [1254, 253] width 131 height 38
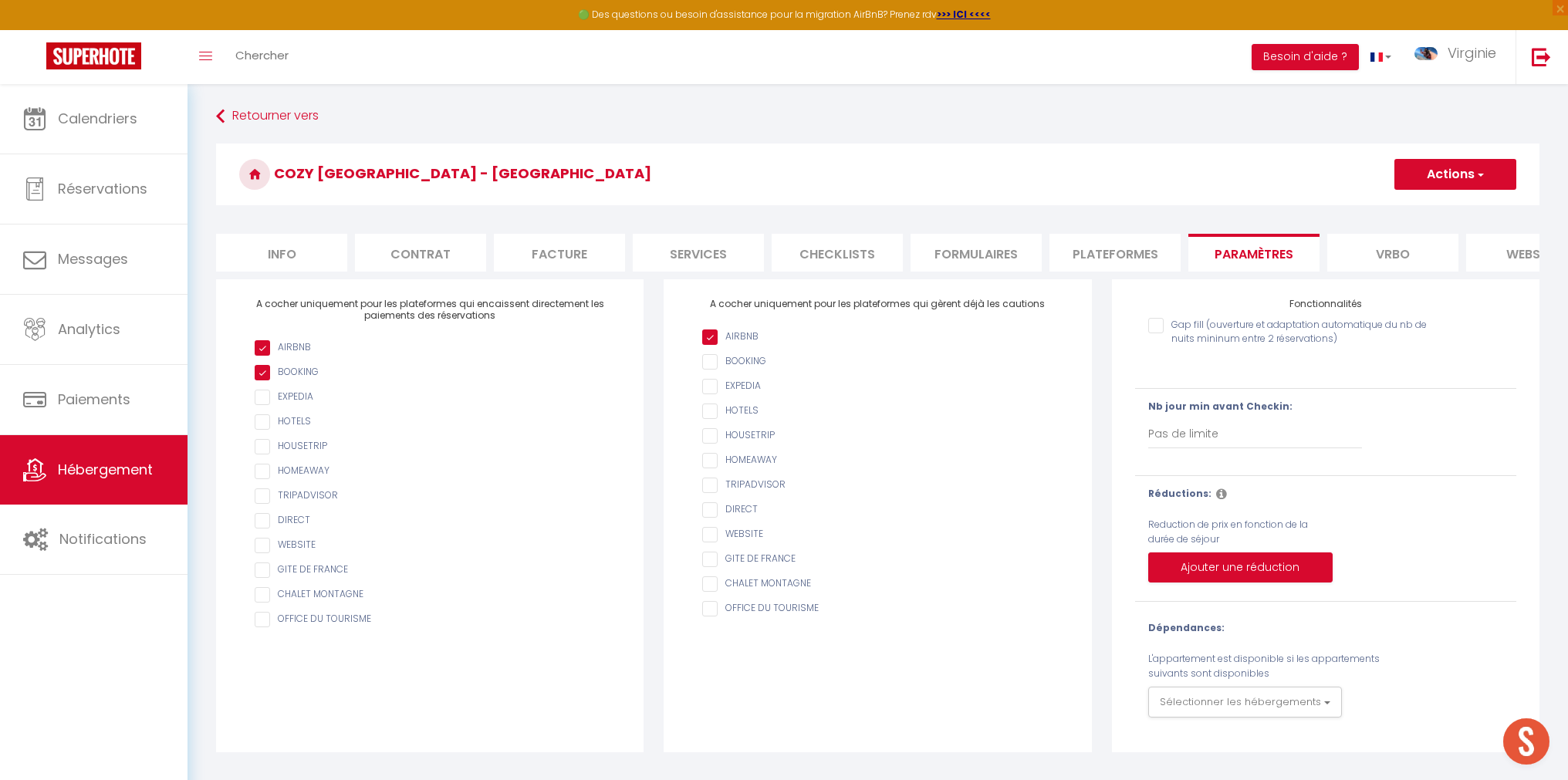
click at [1101, 264] on li "Plateformes" at bounding box center [1115, 253] width 131 height 38
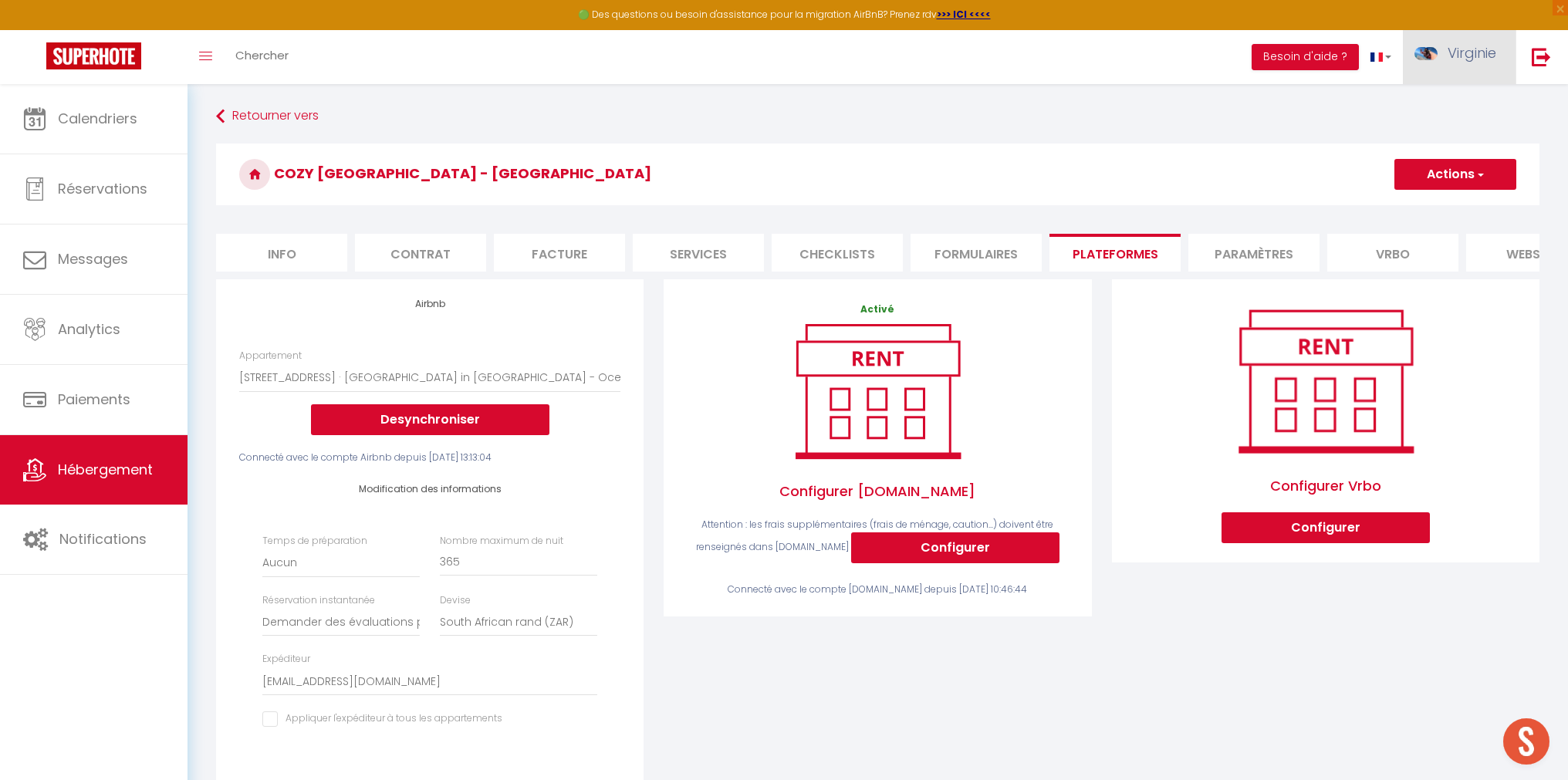
click at [1456, 65] on link "Virginie" at bounding box center [1459, 57] width 113 height 54
click at [1461, 114] on link "Paramètres" at bounding box center [1453, 107] width 114 height 27
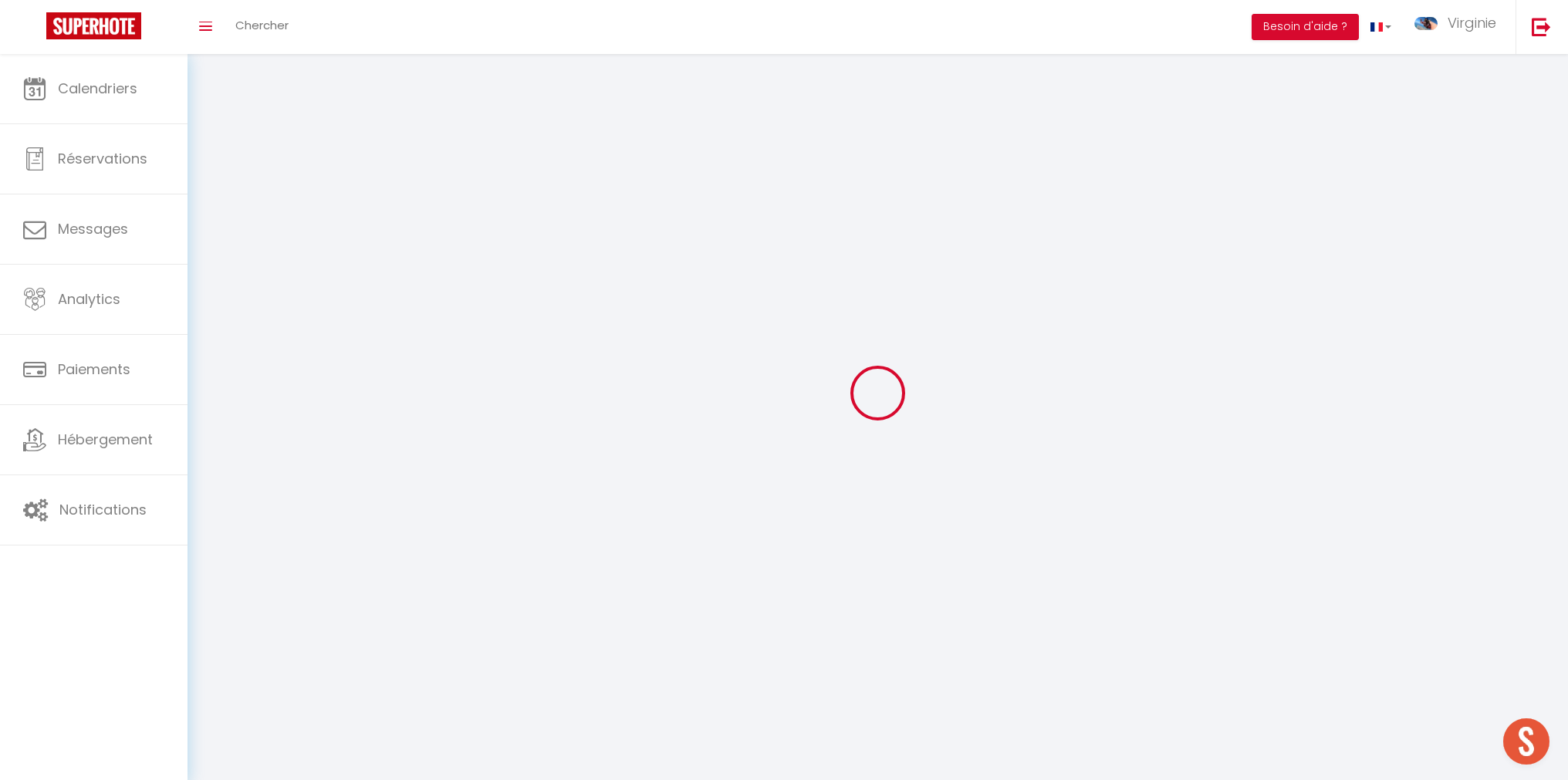
type input "Virginie"
type input "Honore"
type input "+27810500069"
type input "13 Albany Road"
type input "8005"
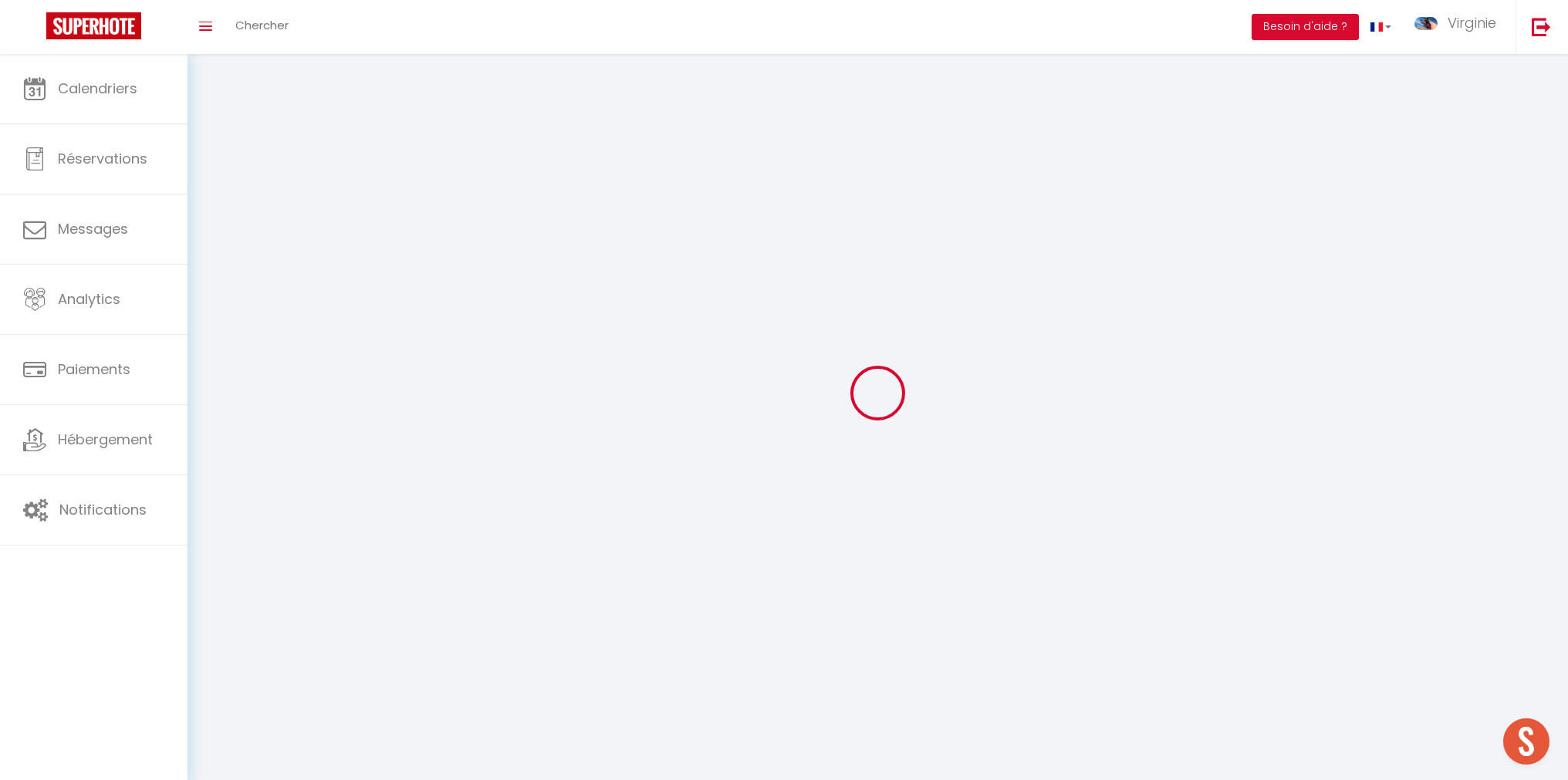
type input "Sea Point, Cape Town"
type input "jIRfpMZgZ6DNX2UR5qCC37Bcr"
type input "qMgxvevbtyGncP1RxFt5oljhm"
select select "199"
select select "91"
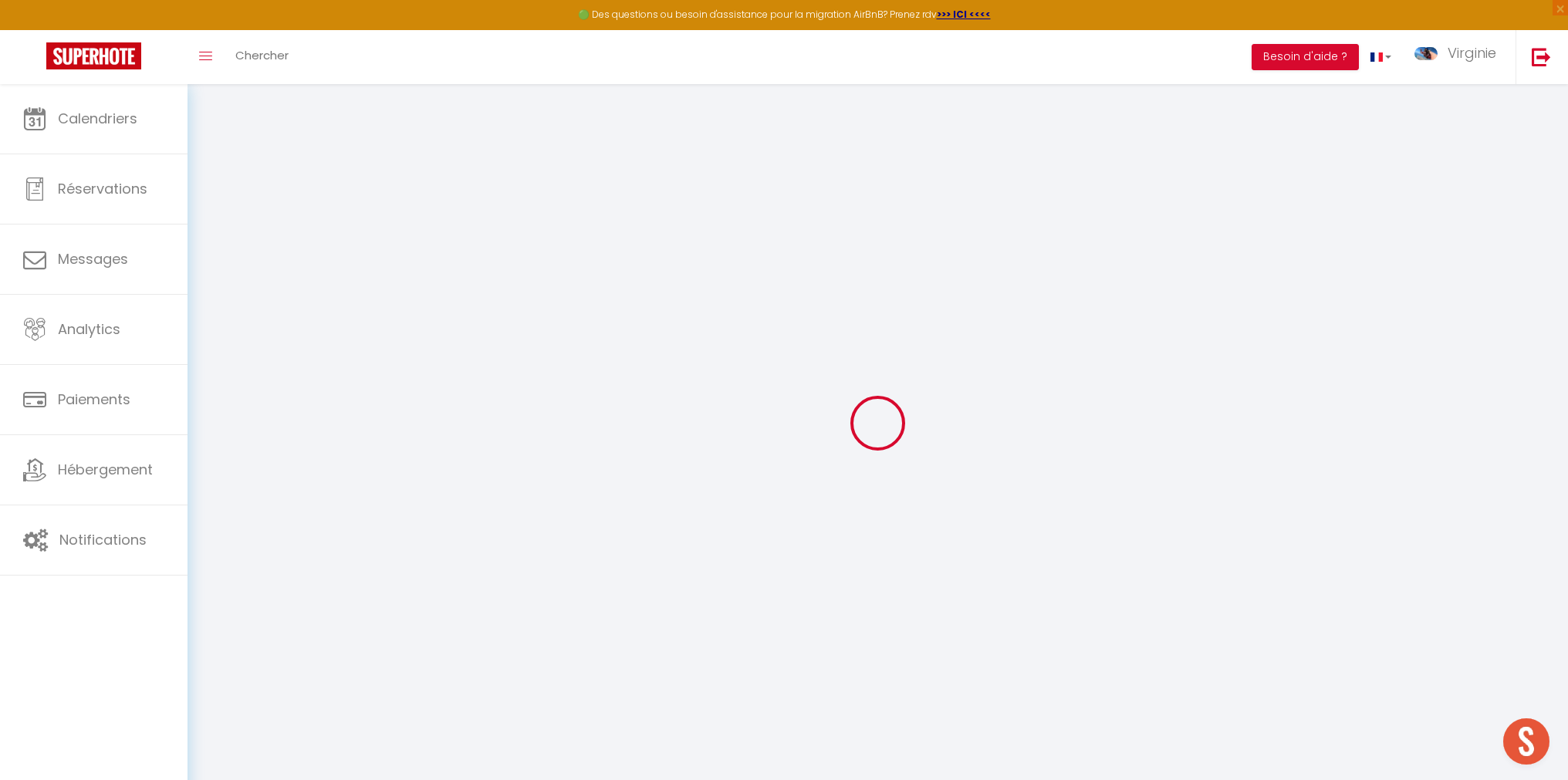
type input "jIRfpMZgZ6DNX2UR5qCC37Bcr"
type input "qMgxvevbtyGncP1RxFt5oljhm"
type input "https://app.superhote.com/#/get-available-rentals/qMgxvevbtyGncP1RxFt5oljhm"
select select "fr"
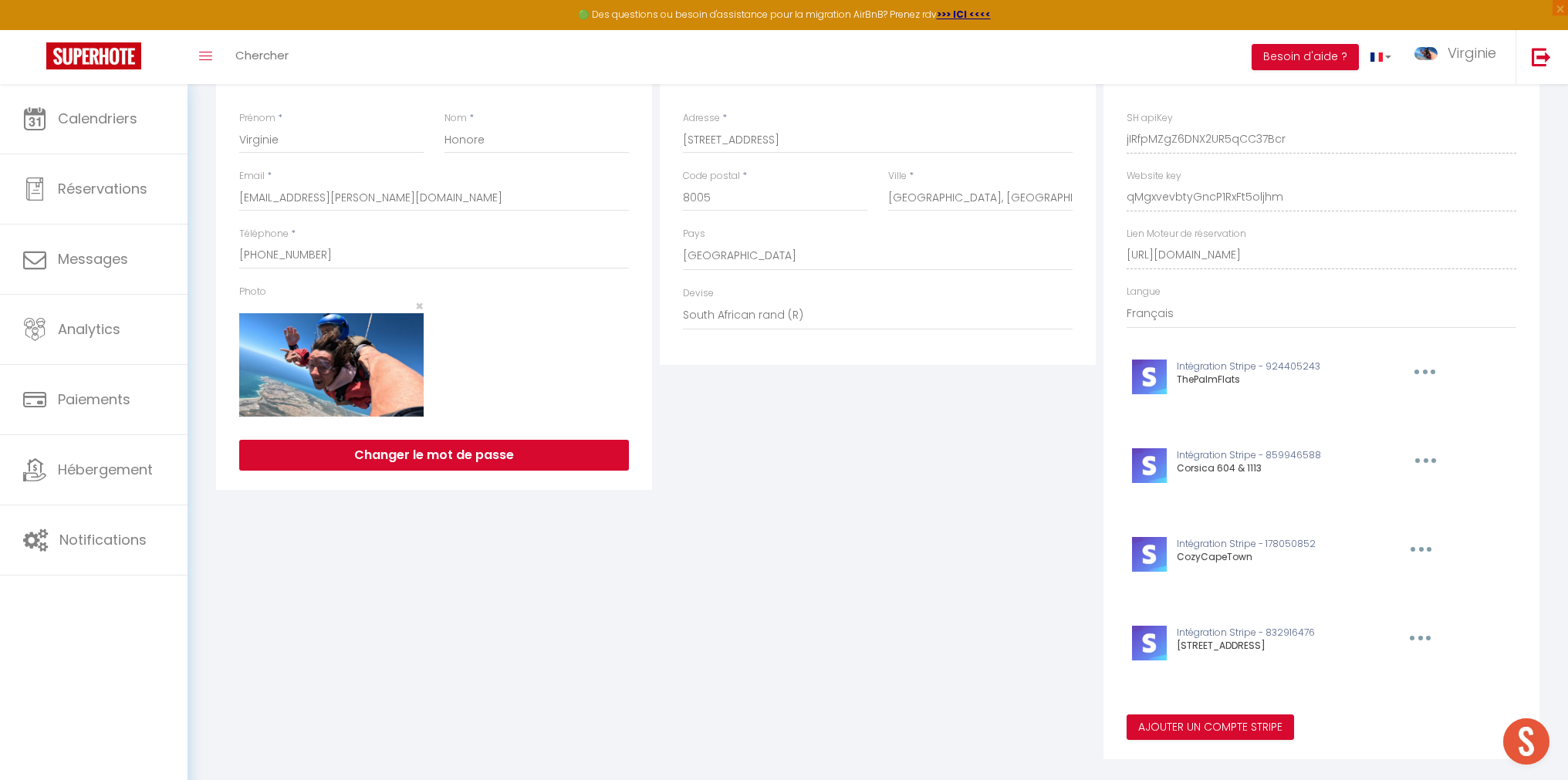
scroll to position [210, 0]
click at [1420, 637] on icon "button" at bounding box center [1420, 637] width 5 height 5
click at [1394, 697] on button "Editer" at bounding box center [1380, 700] width 114 height 27
type input "19 Geneva Drive"
type input "pk_live_51Qzl3IDaPkgLsId5QeAoi3nLYjcqnnbjuxPlC3UqrHSJ2no1LQJDN3UoAoUolJHNWXDZnR…"
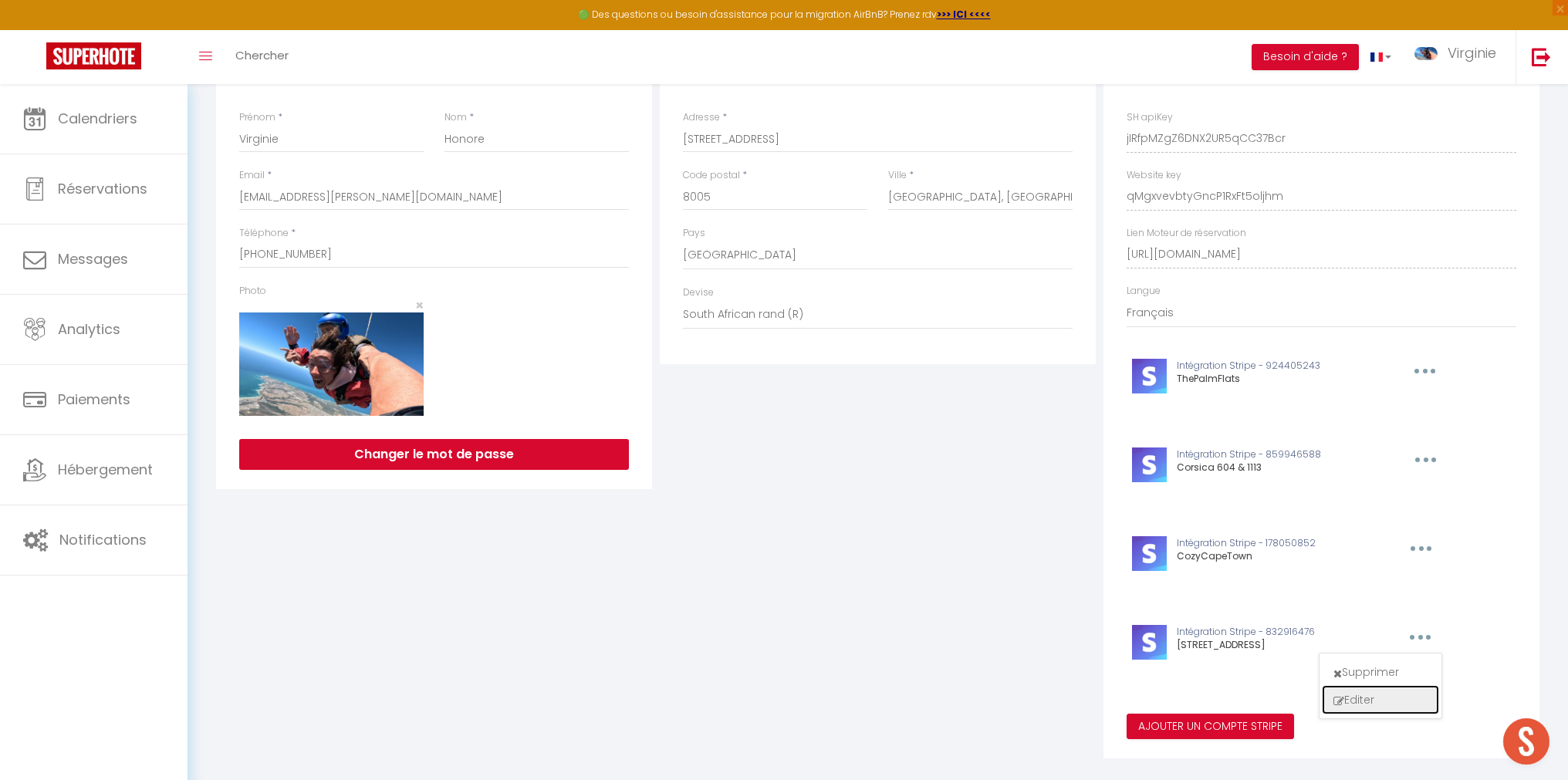
type input "sk_live_51Qzl3IDaPkgLsId5m5wJvg2r5SazFEWf9ckkYRquFwwYc3JgQO4Px6kNUQKyhJ1E4k4Sjc…"
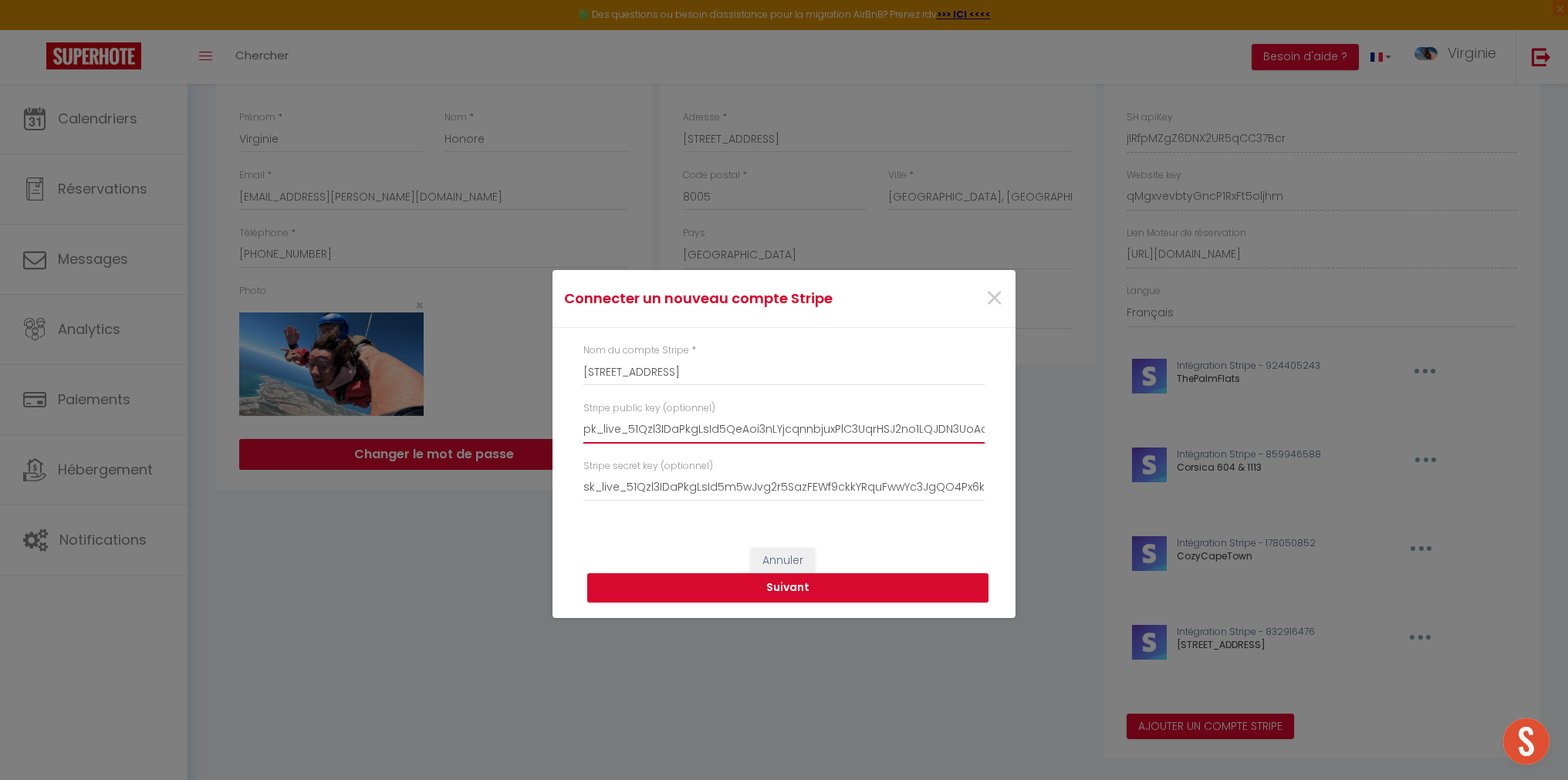
click at [739, 427] on input "pk_live_51Qzl3IDaPkgLsId5QeAoi3nLYjcqnnbjuxPlC3UqrHSJ2no1LQJDN3UoAoUolJHNWXDZnR…" at bounding box center [784, 429] width 401 height 28
click at [841, 494] on input "sk_live_51Qzl3IDaPkgLsId5m5wJvg2r5SazFEWf9ckkYRquFwwYc3JgQO4Px6kNUQKyhJ1E4k4Sjc…" at bounding box center [784, 487] width 401 height 28
click at [917, 551] on div "Annuler Suivant" at bounding box center [784, 575] width 463 height 86
click at [992, 303] on span "×" at bounding box center [993, 298] width 19 height 47
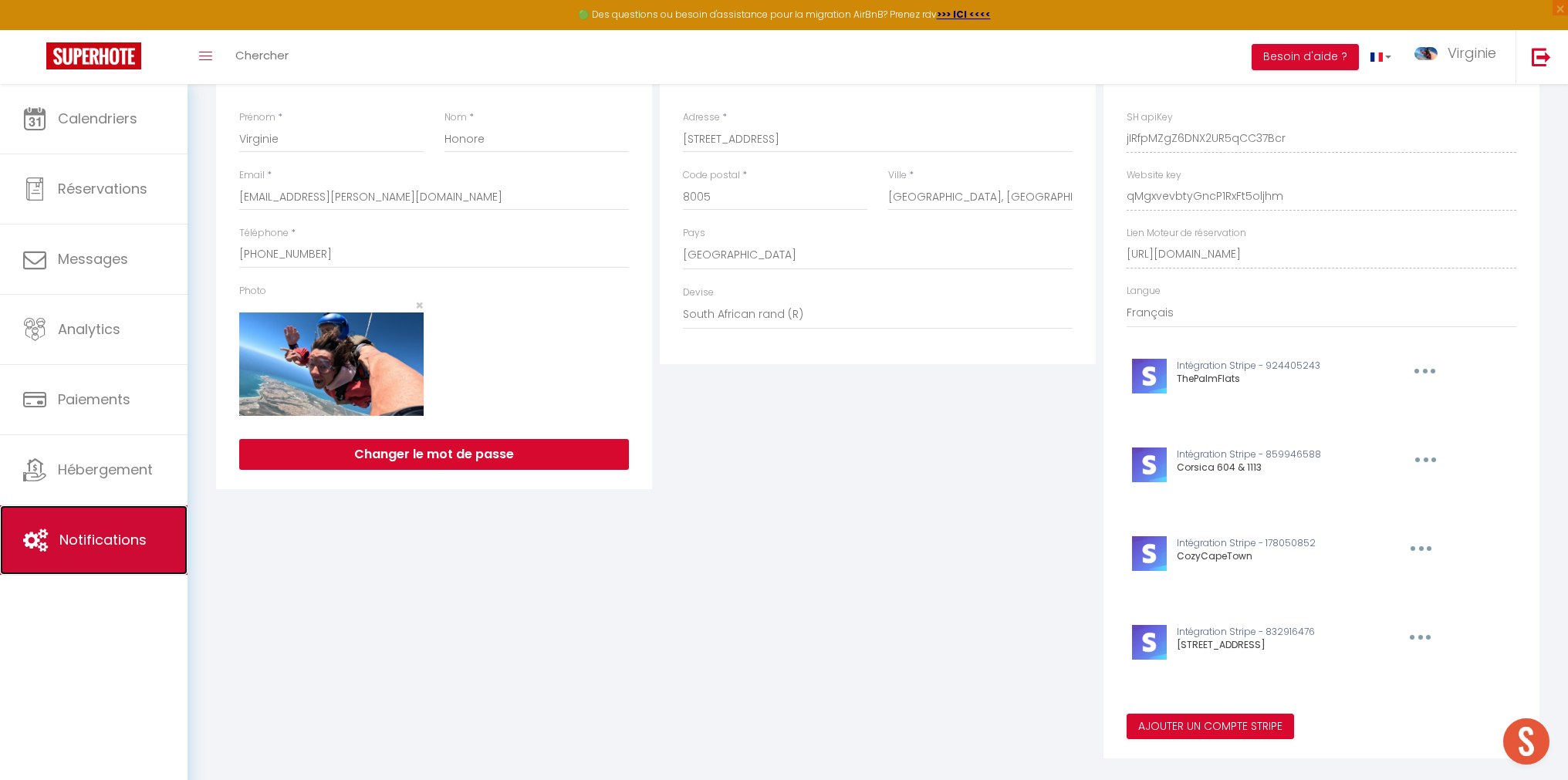
click at [105, 532] on span "Notifications" at bounding box center [104, 540] width 87 height 19
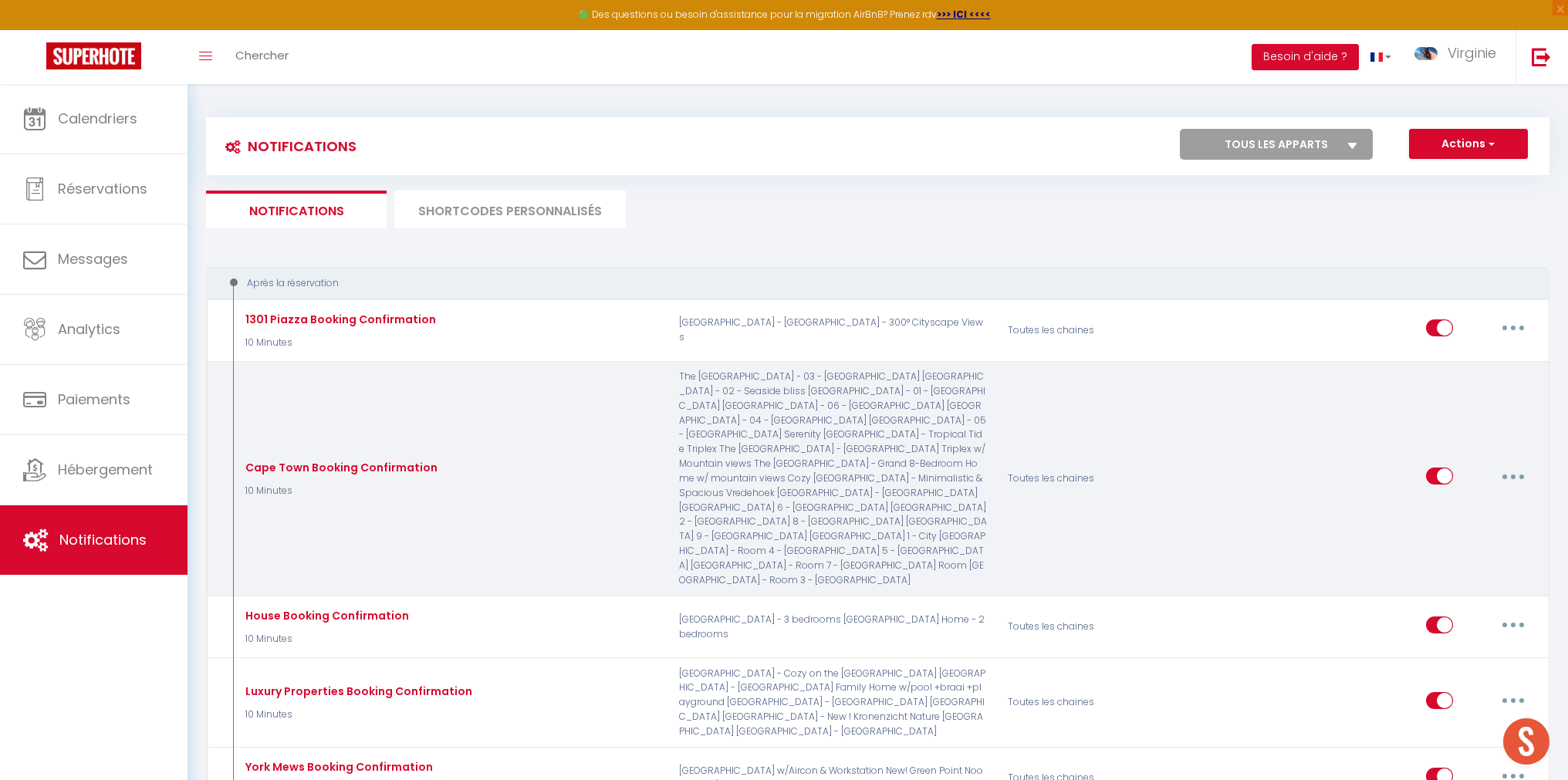
select select
checkbox input "false"
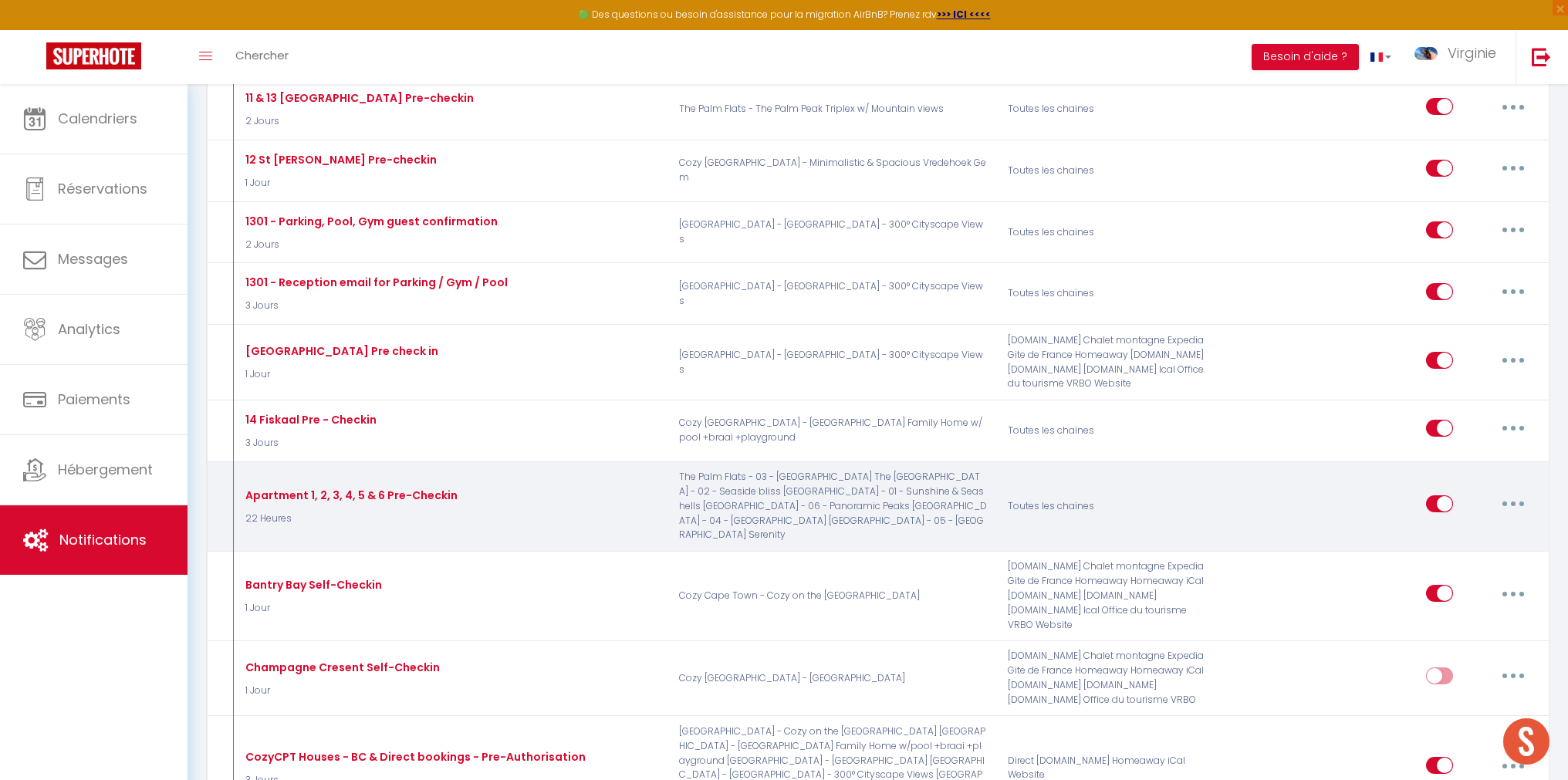
scroll to position [770, 0]
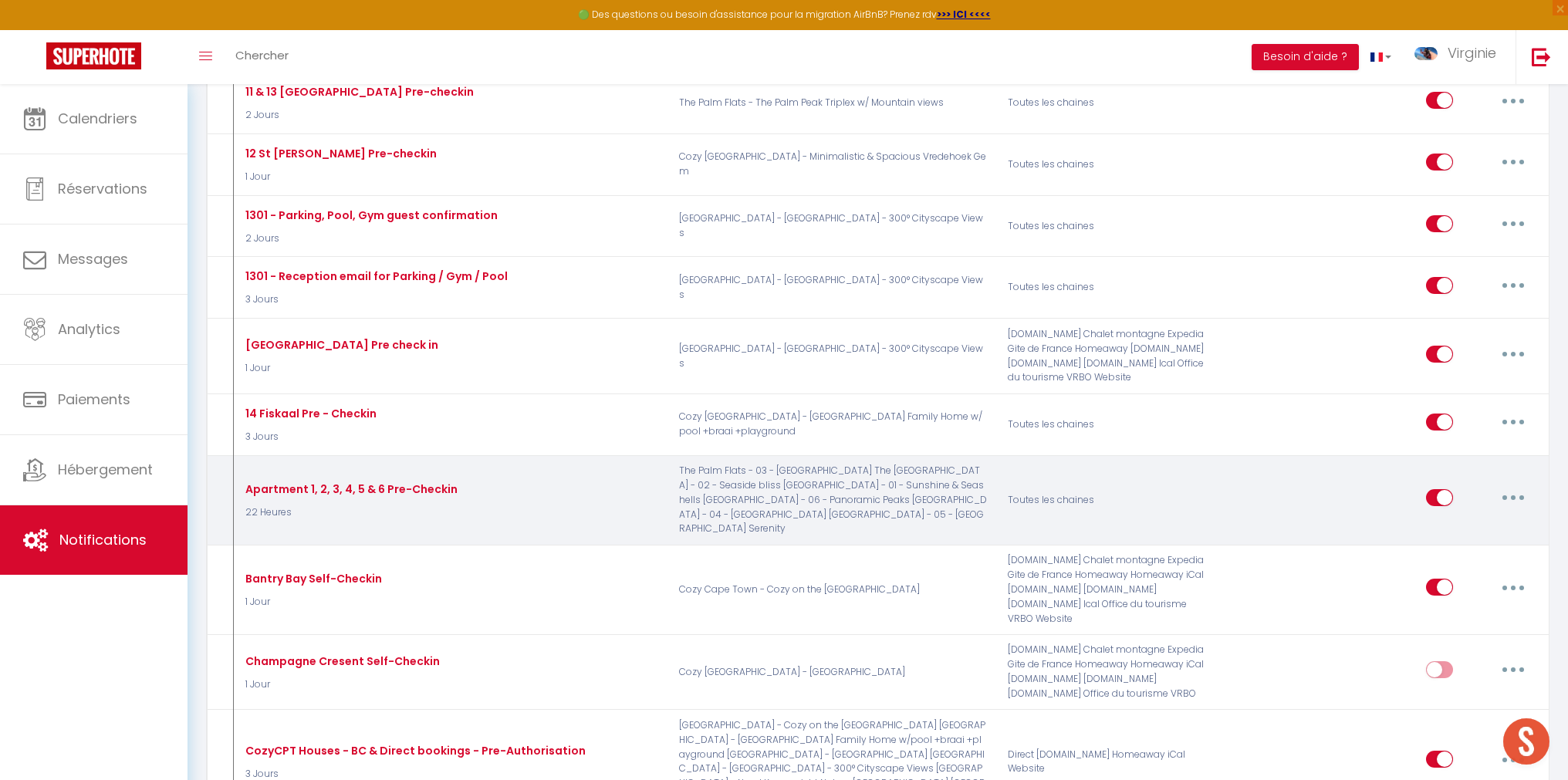
select select
checkbox input "false"
click at [1514, 495] on icon "button" at bounding box center [1512, 497] width 5 height 5
click at [1447, 520] on link "Editer" at bounding box center [1473, 533] width 114 height 27
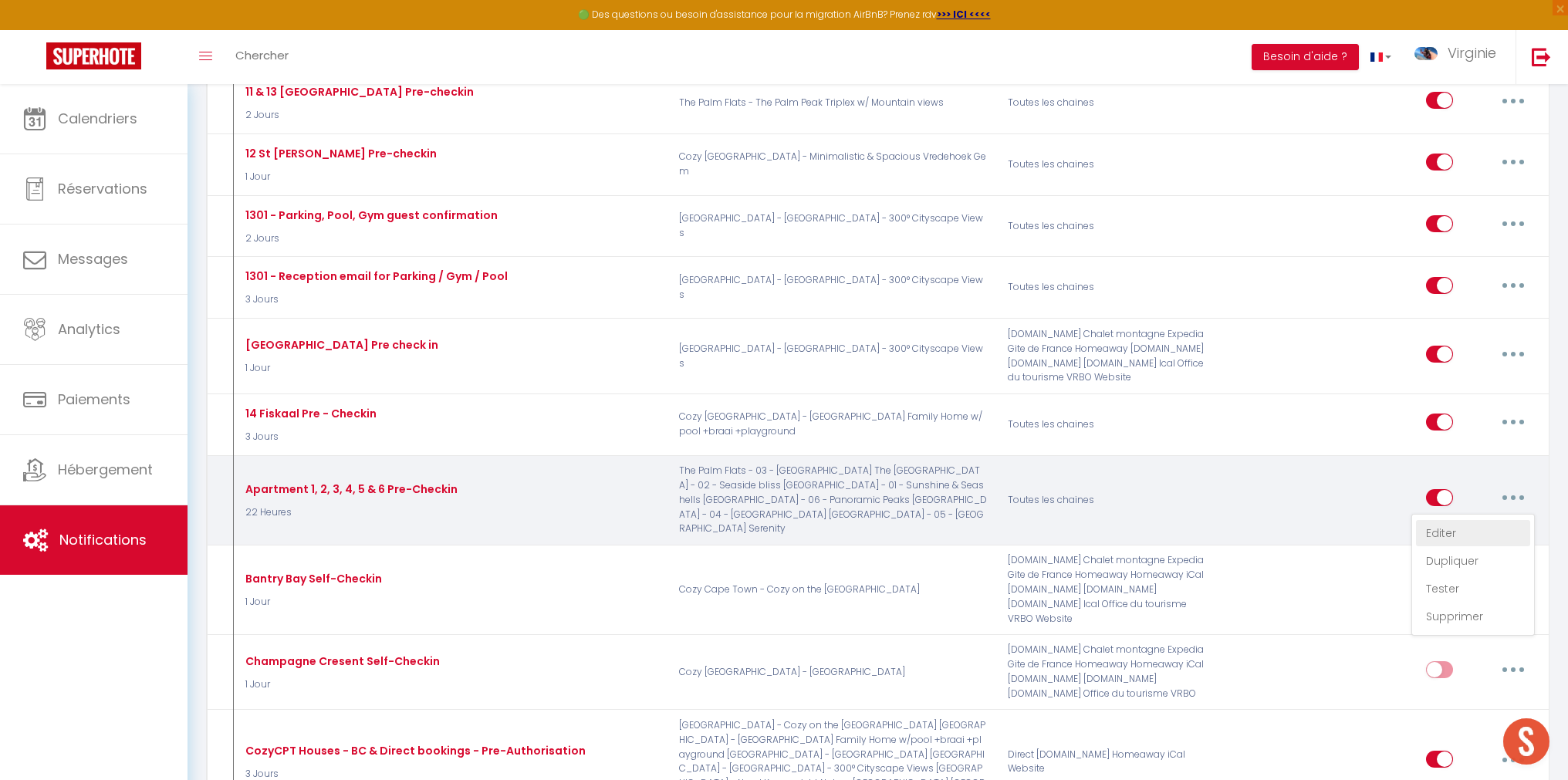
type input "Apartment 1, 2, 3, 4, 5 & 6 Pre-Checkin"
select select "22 Heures"
select select "if_booking_is_paid"
checkbox input "true"
checkbox input "false"
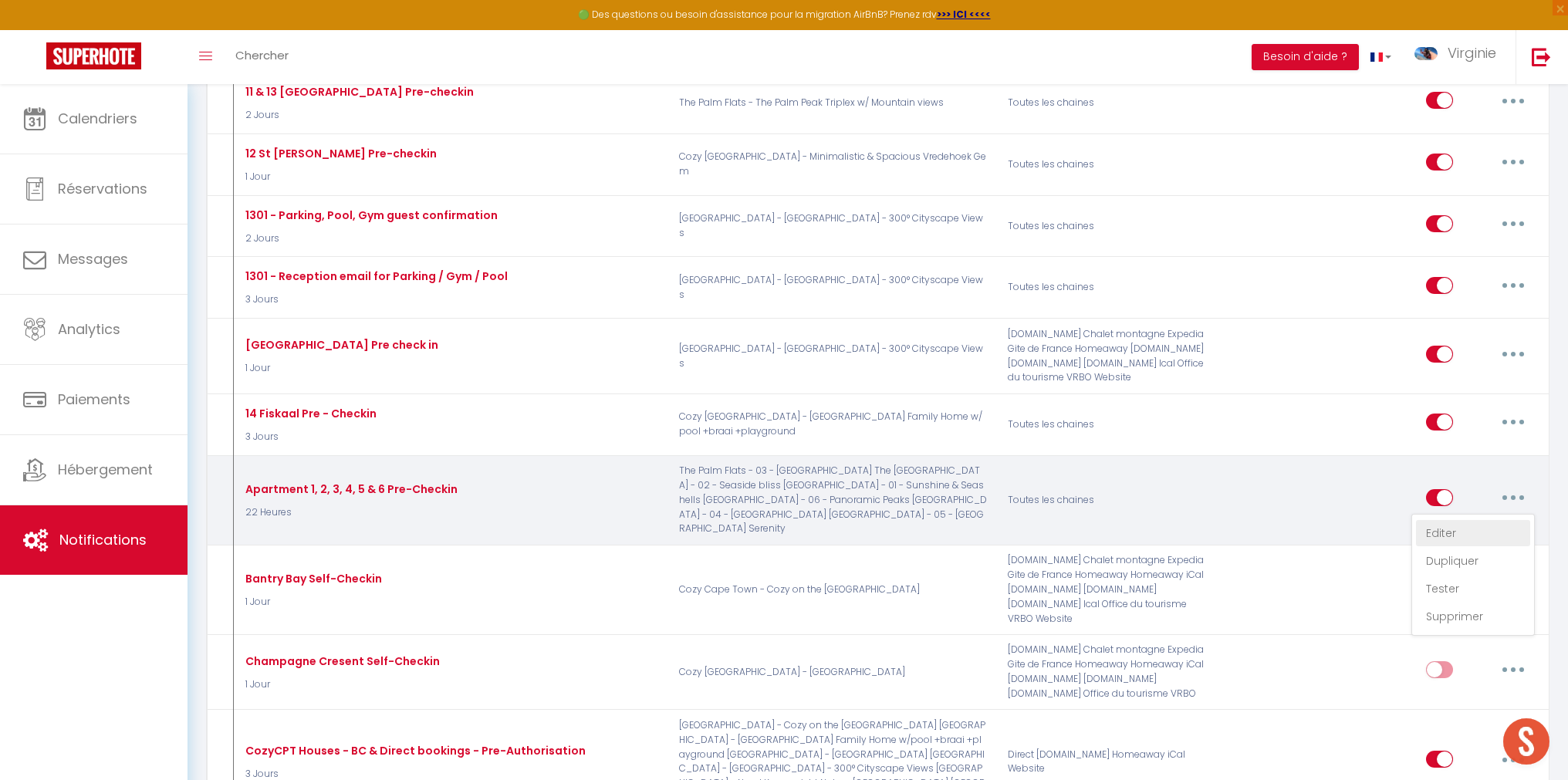
checkbox input "true"
radio input "true"
type input "🌴 Préparez-vous pour votre séjour à The Palm Flats – Infos check-in ci-dessous!"
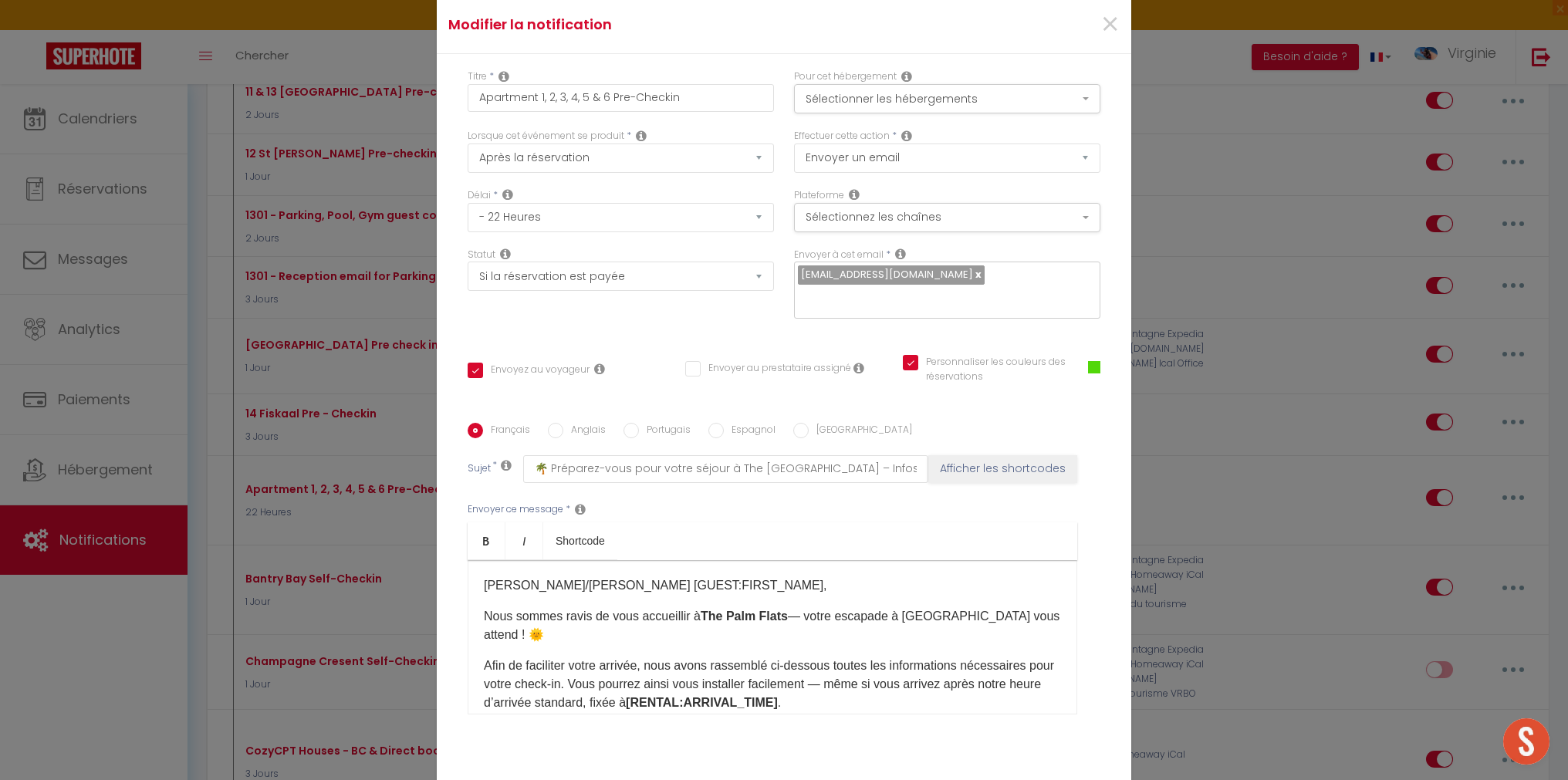
click at [737, 610] on strong "The Palm Flats" at bounding box center [745, 617] width 87 height 13
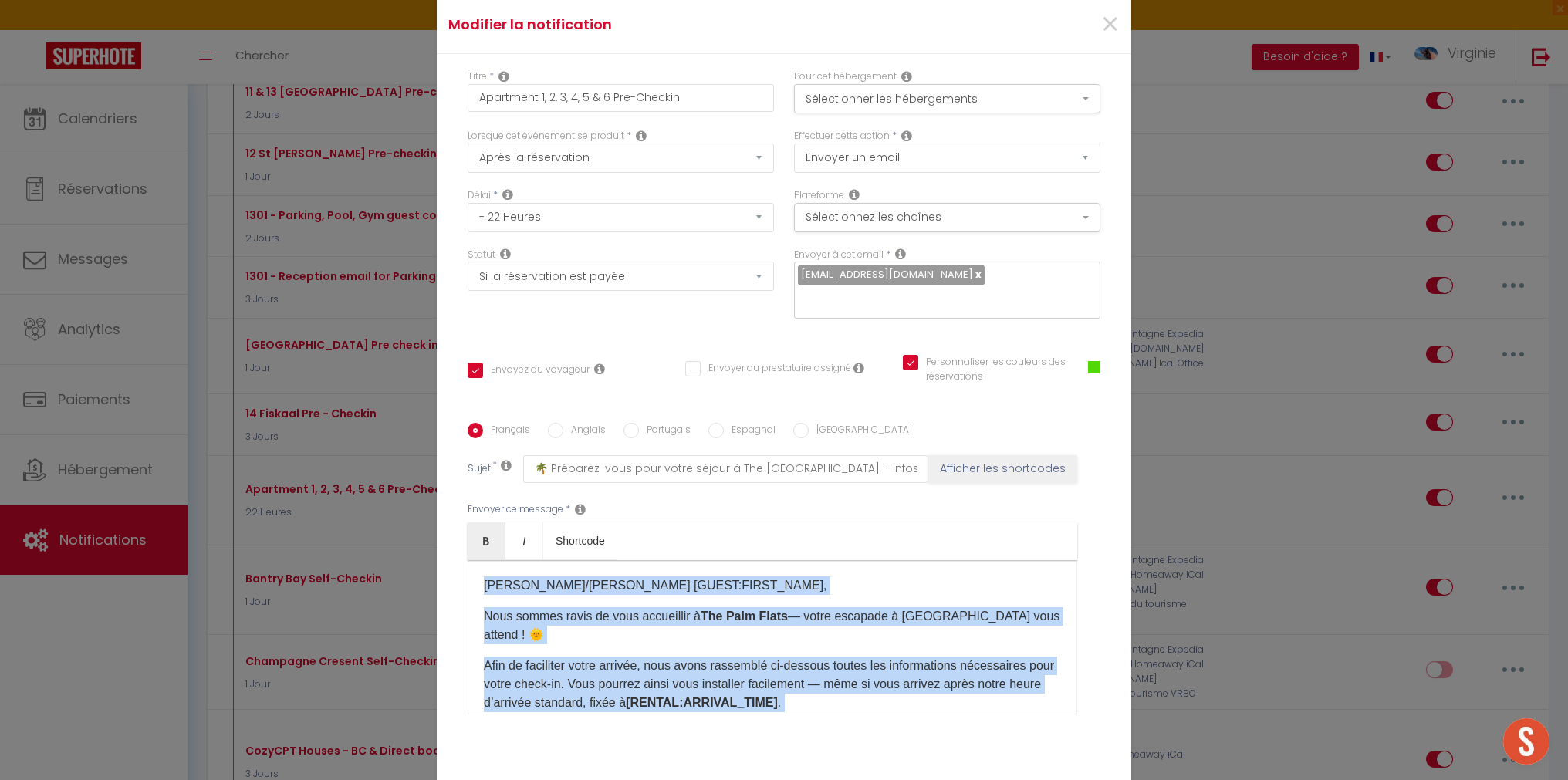
copy div "Cher/Chère [GUEST:FIRST_NAME], Nous sommes ravis de vous accueillir à The Palm …"
click at [1110, 32] on span "×" at bounding box center [1109, 25] width 19 height 47
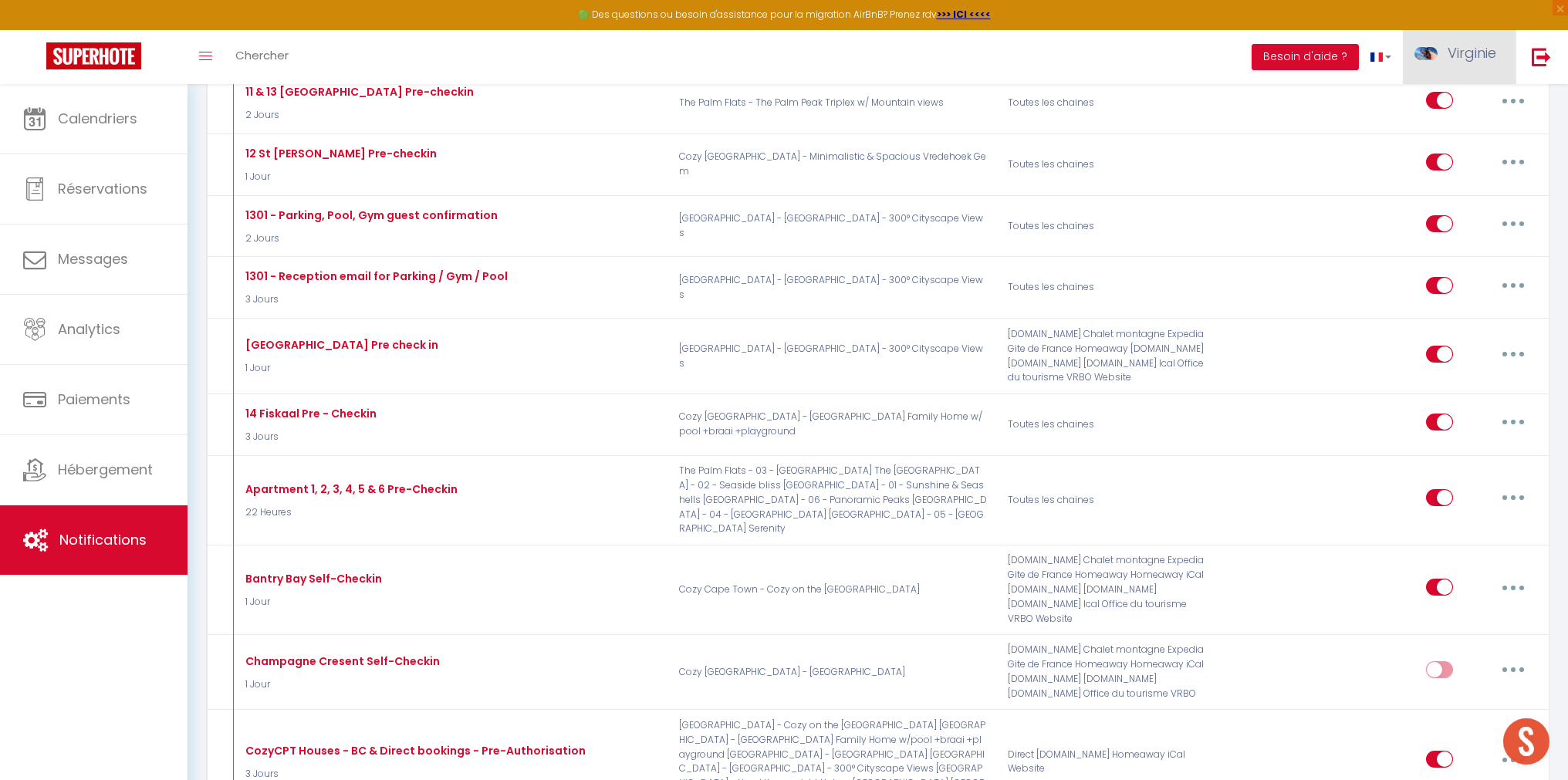
click at [1441, 45] on link "Virginie" at bounding box center [1459, 57] width 113 height 54
click at [1447, 135] on link "Équipe" at bounding box center [1453, 135] width 114 height 27
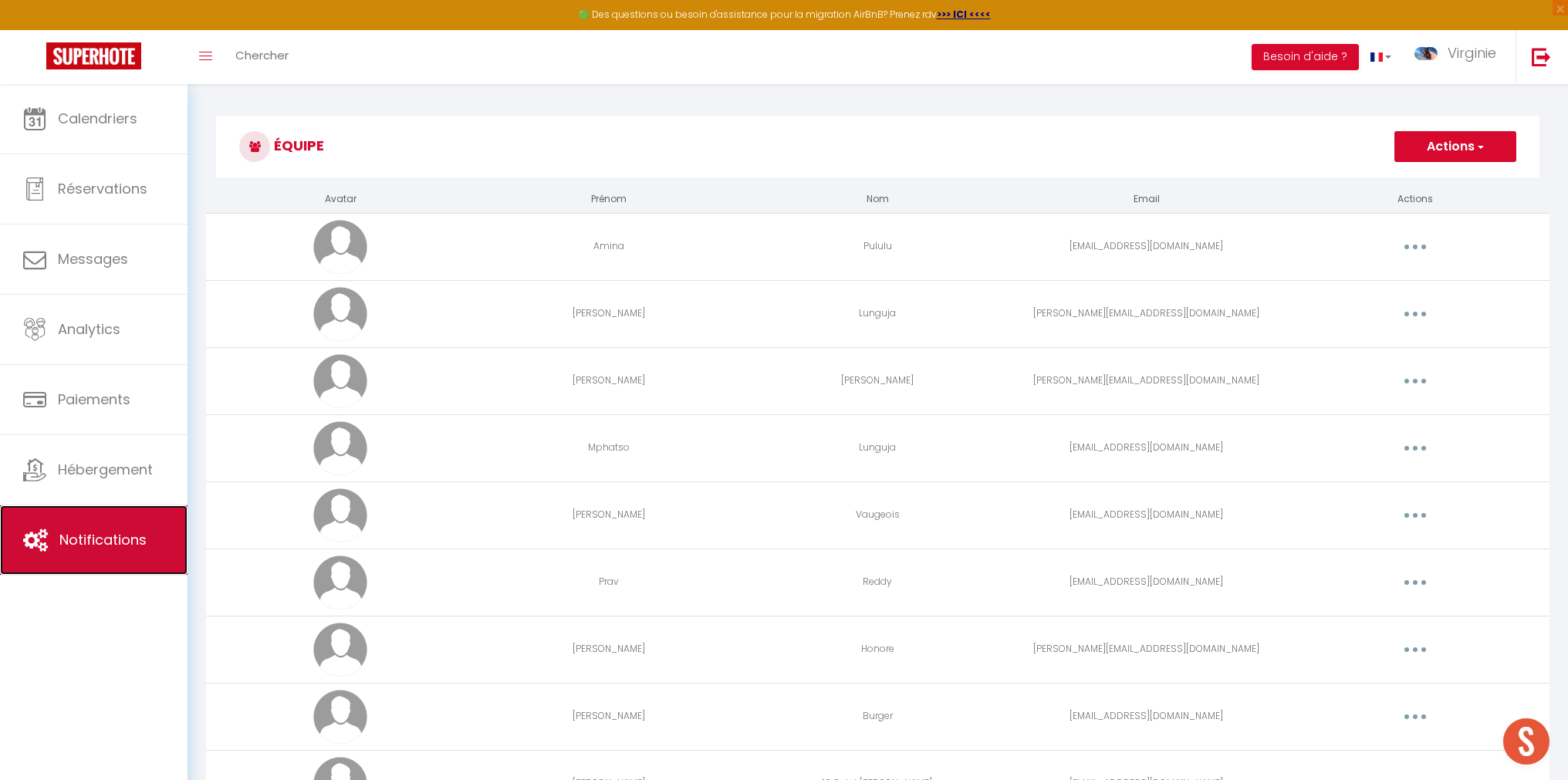
click at [129, 516] on link "Notifications" at bounding box center [93, 540] width 187 height 69
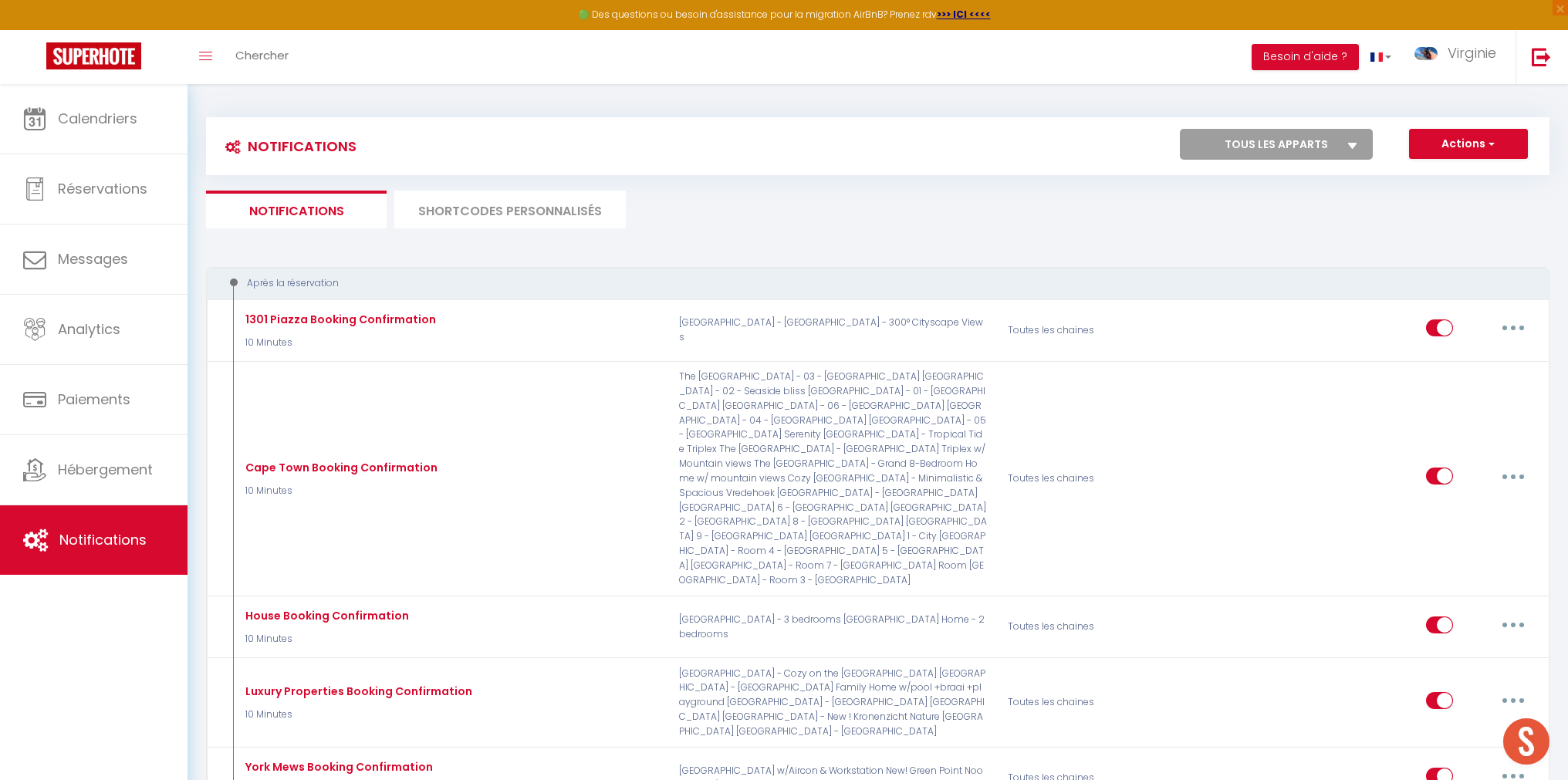
click at [482, 228] on li "SHORTCODES PERSONNALISÉS" at bounding box center [510, 210] width 232 height 38
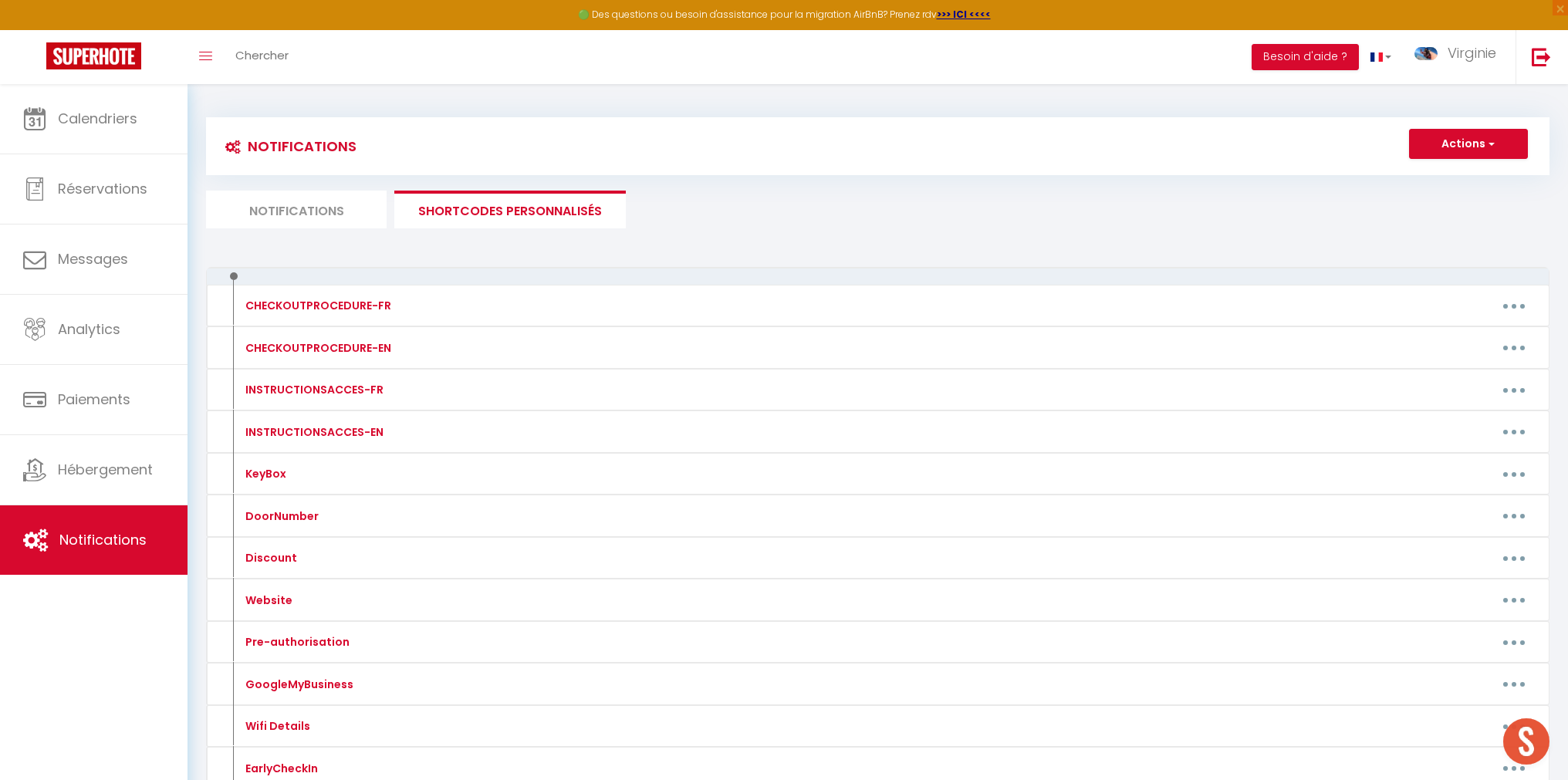
click at [304, 209] on li "Notifications" at bounding box center [296, 210] width 180 height 38
select select
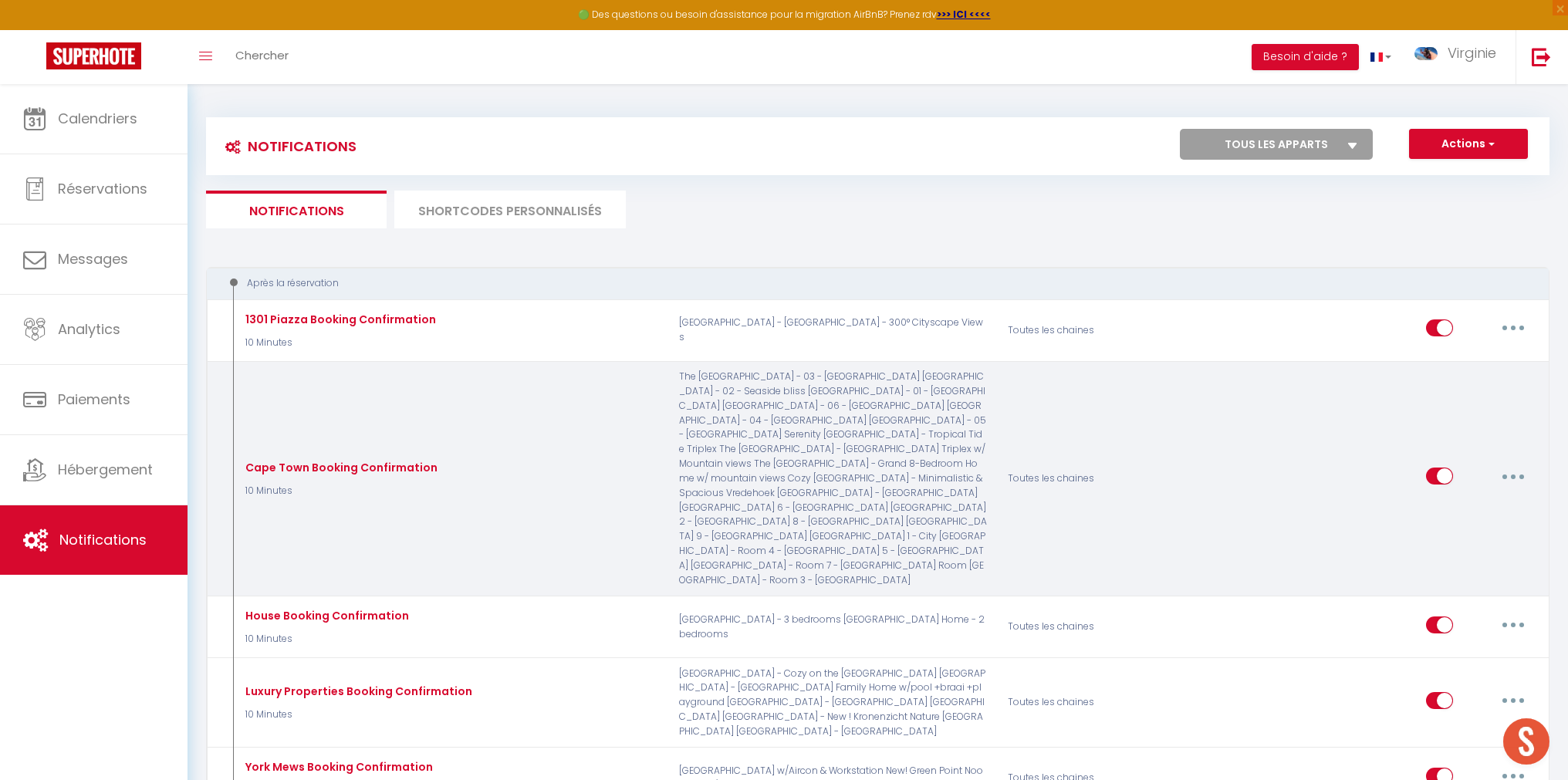
click at [1517, 464] on button "button" at bounding box center [1512, 476] width 43 height 25
click at [1485, 507] on link "Editer" at bounding box center [1473, 512] width 114 height 27
type input "Cape Town Booking Confirmation"
select select "10 Minutes"
select select "if_booking_is_paid"
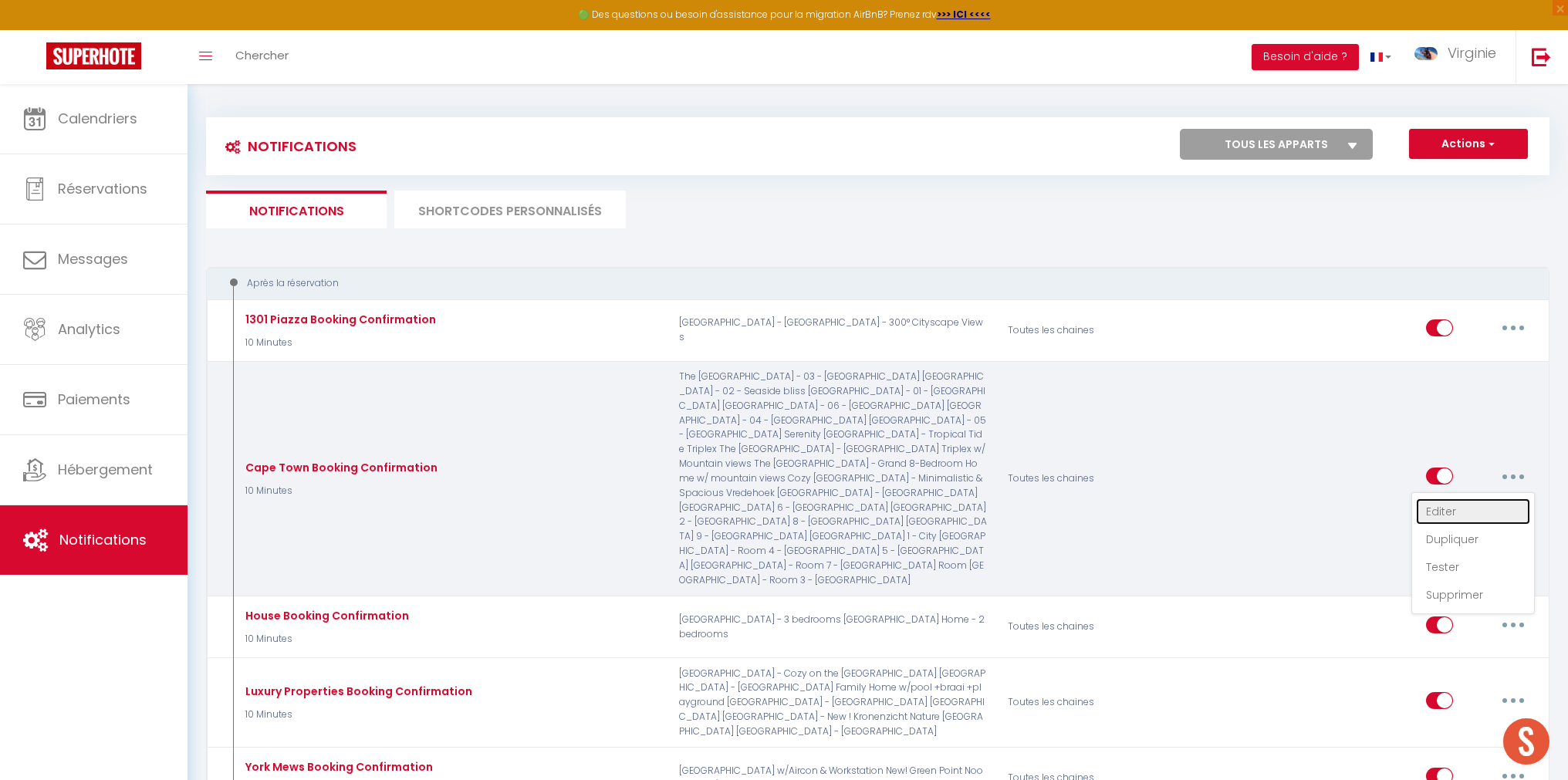
checkbox input "true"
checkbox input "false"
checkbox input "true"
radio input "true"
type input "Merci d'avoir réservé aux [RENTAL:NAME] 🎉"
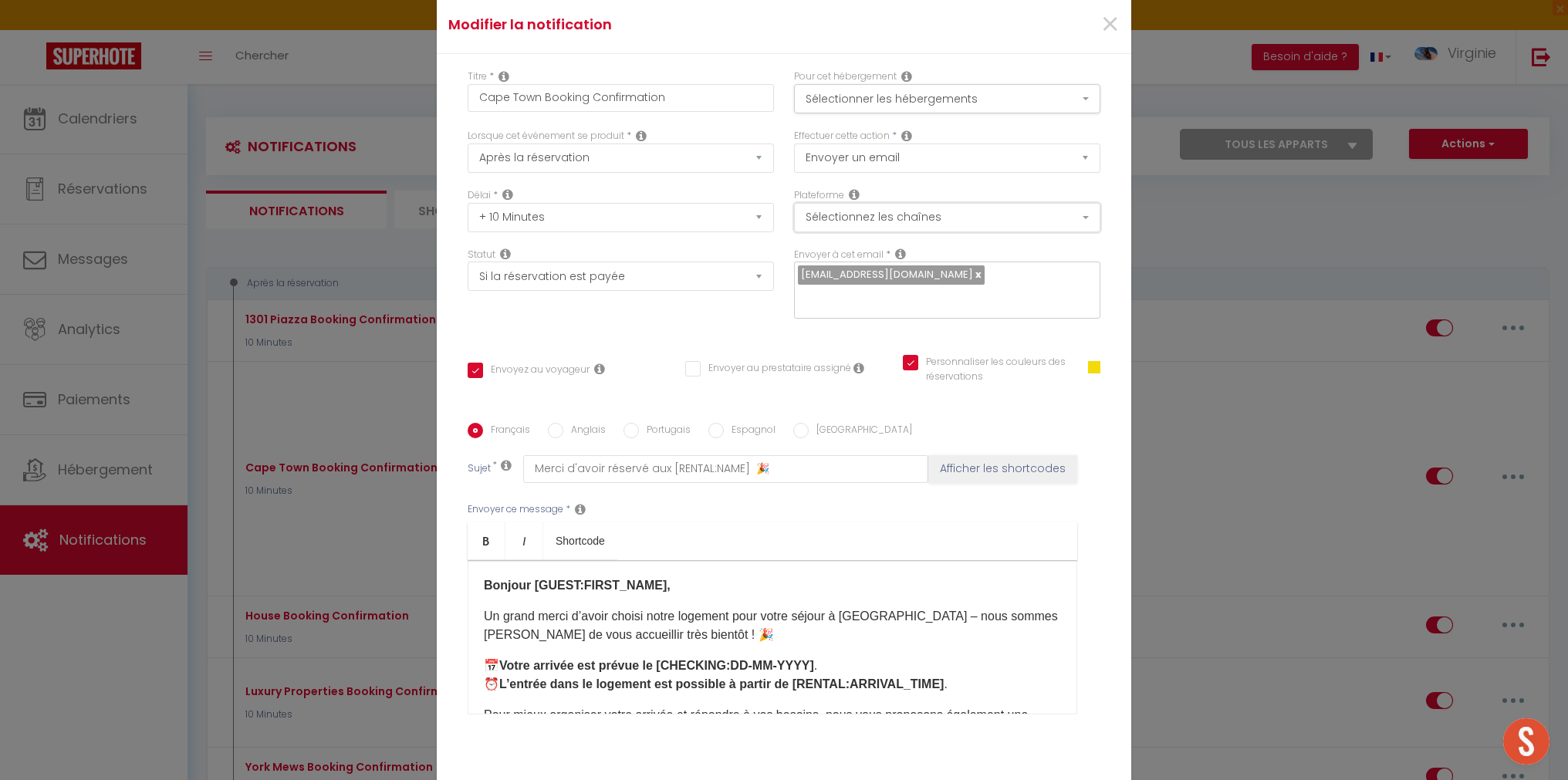
click at [931, 221] on button "Sélectionnez les chaînes" at bounding box center [947, 218] width 306 height 29
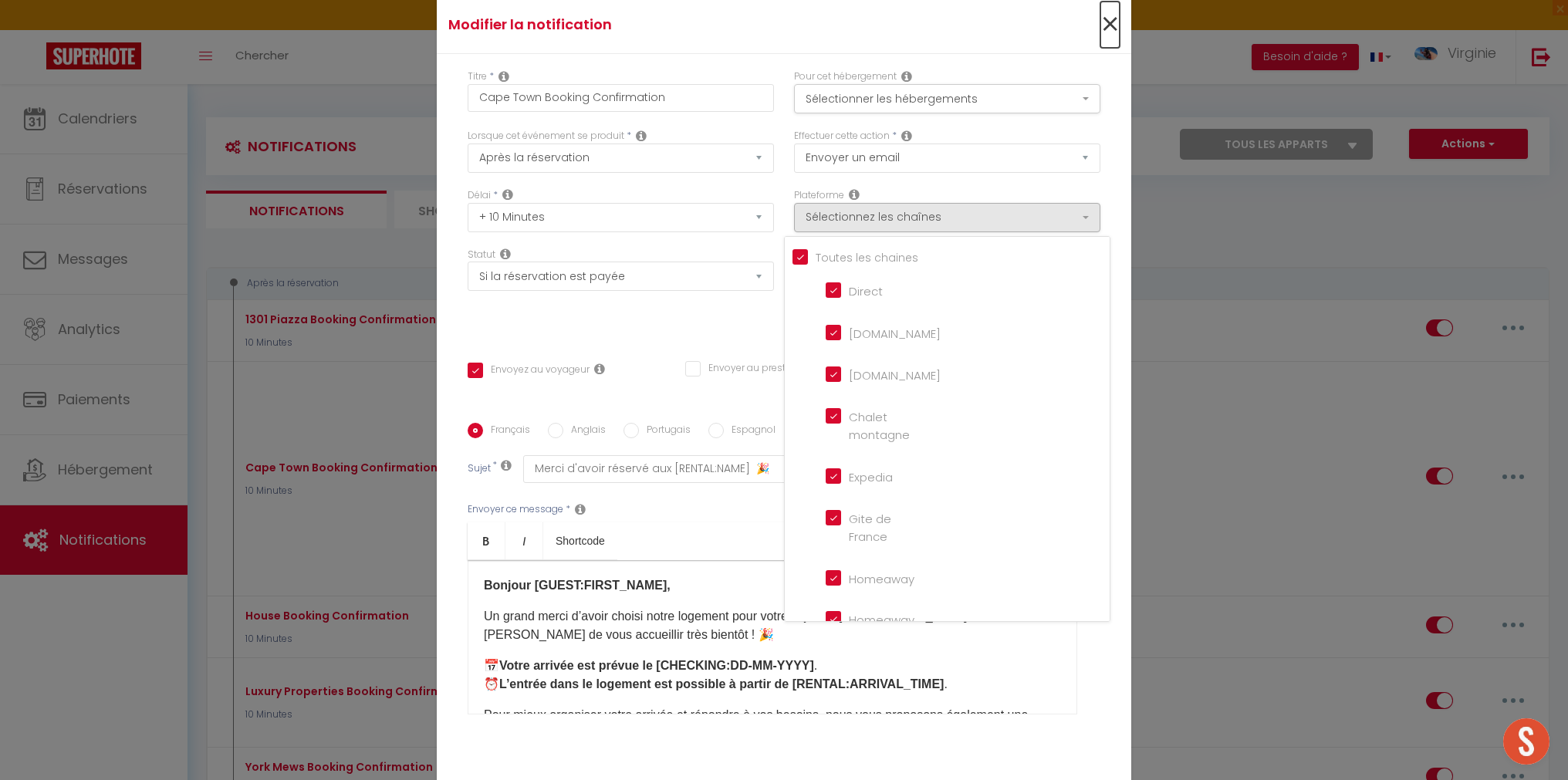
click at [1109, 31] on span "×" at bounding box center [1109, 25] width 19 height 47
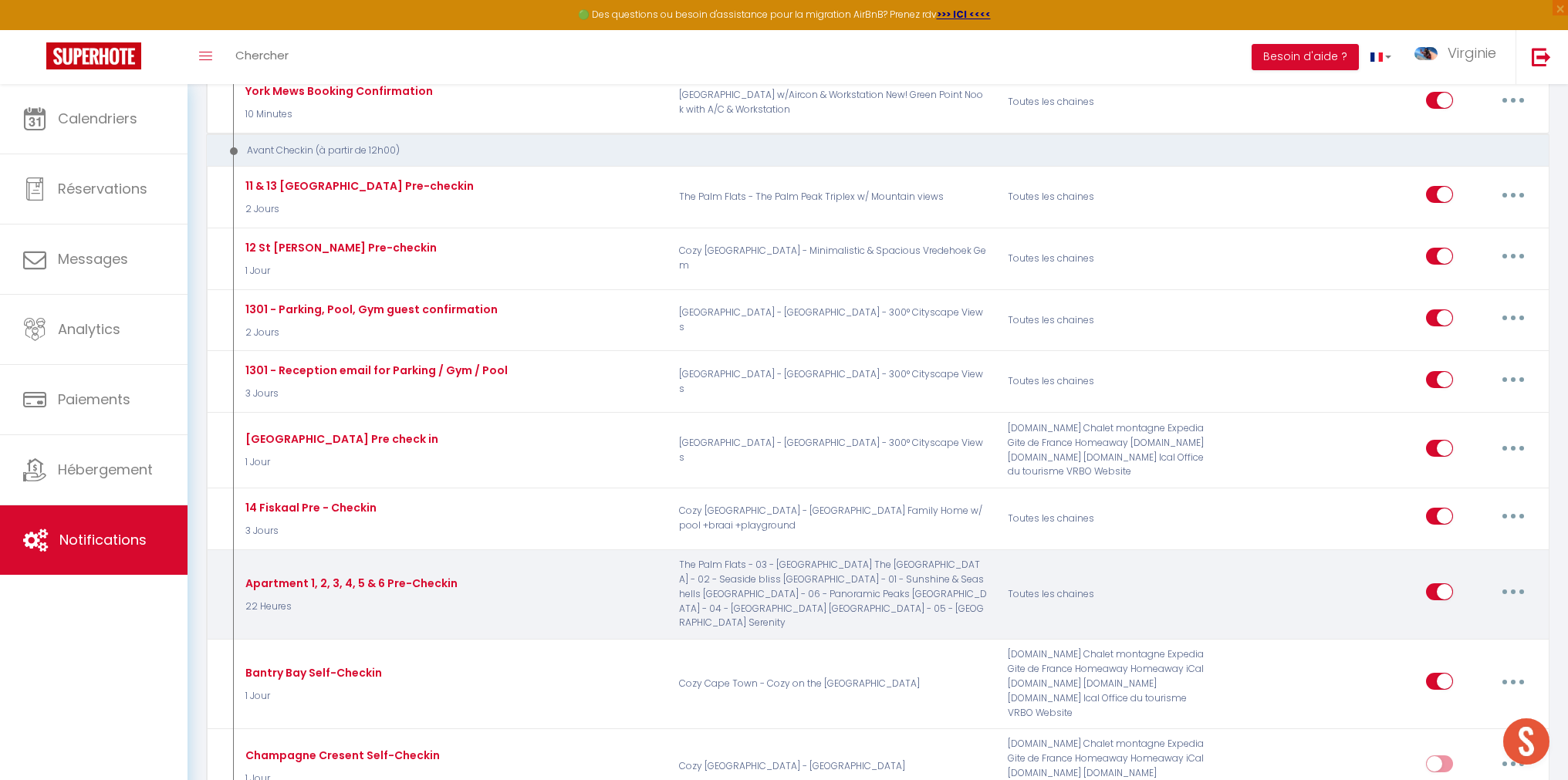
scroll to position [681, 0]
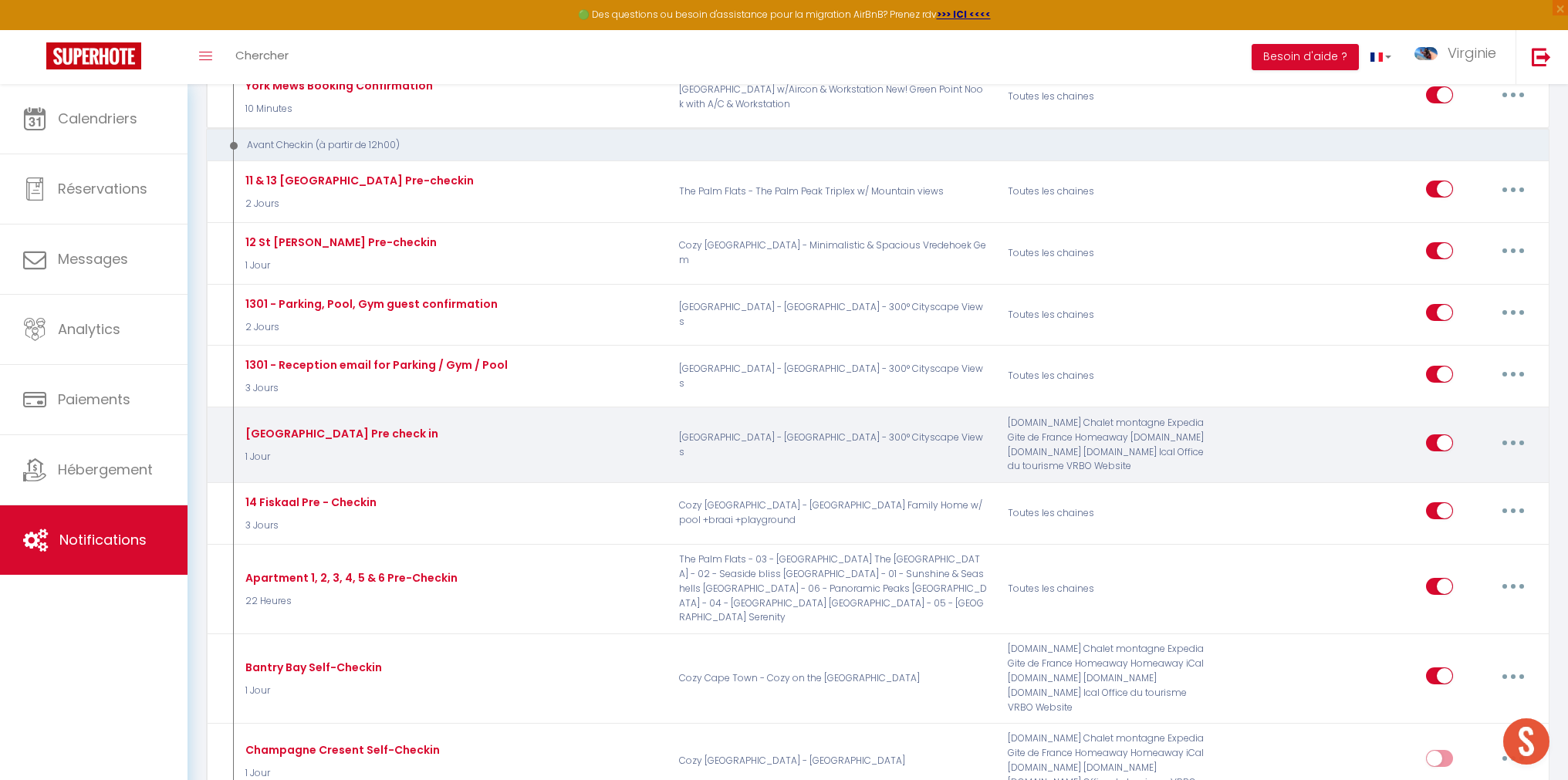
drag, startPoint x: 1055, startPoint y: 377, endPoint x: 1097, endPoint y: 420, distance: 60.1
click at [1090, 422] on div "[DOMAIN_NAME] Chalet montagne Expedia Gite de France Homeaway [DOMAIN_NAME] [DO…" at bounding box center [1106, 445] width 219 height 58
drag, startPoint x: 1113, startPoint y: 425, endPoint x: 997, endPoint y: 380, distance: 124.4
click at [997, 416] on div "[DOMAIN_NAME] Chalet montagne Expedia Gite de France Homeaway [DOMAIN_NAME] [DO…" at bounding box center [1106, 445] width 219 height 58
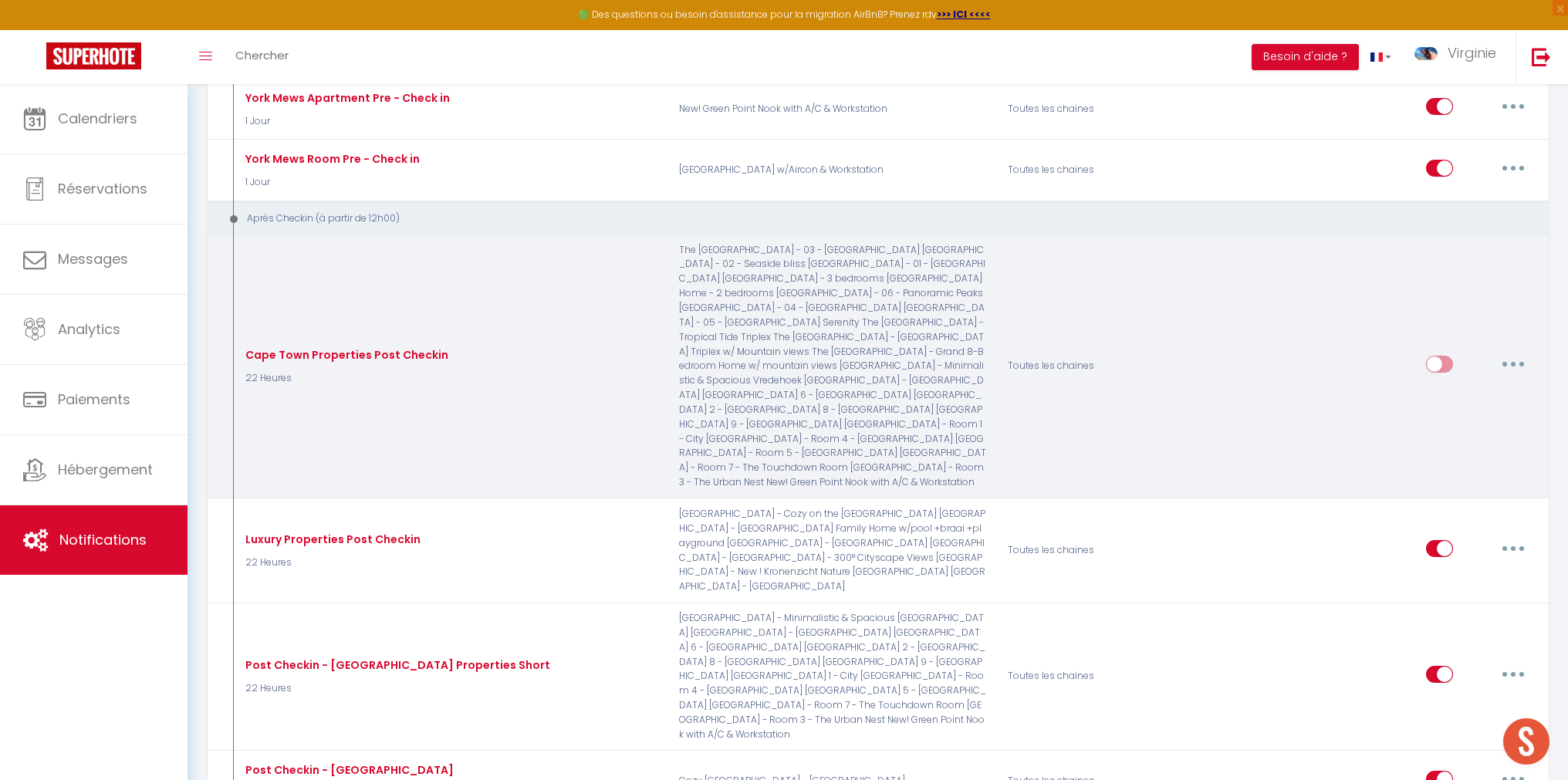
scroll to position [1911, 0]
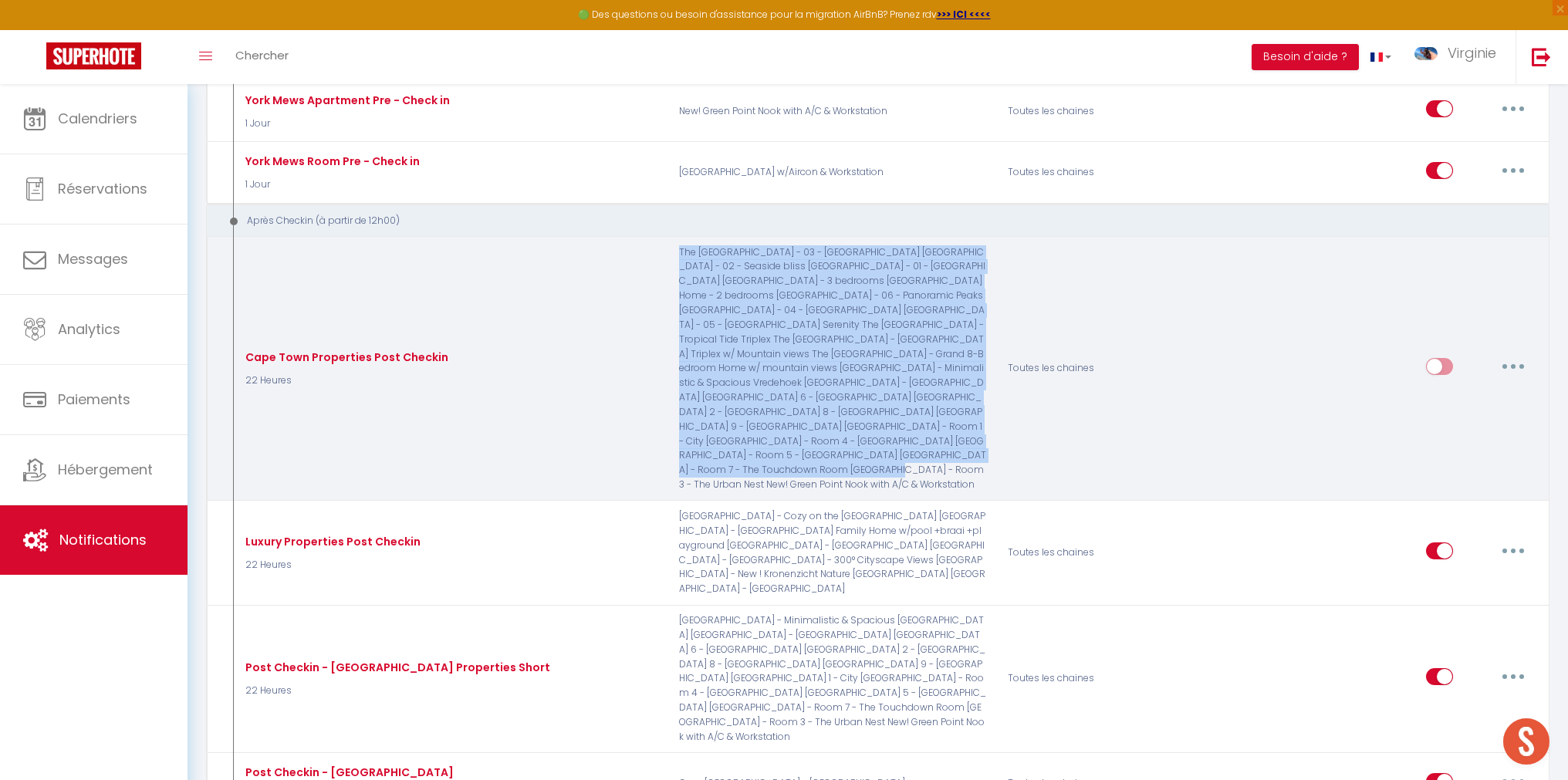
drag, startPoint x: 815, startPoint y: 349, endPoint x: 677, endPoint y: 154, distance: 238.9
click at [677, 245] on p "The [GEOGRAPHIC_DATA] - 03 - [GEOGRAPHIC_DATA] [GEOGRAPHIC_DATA] - 02 - Seaside…" at bounding box center [833, 369] width 329 height 247
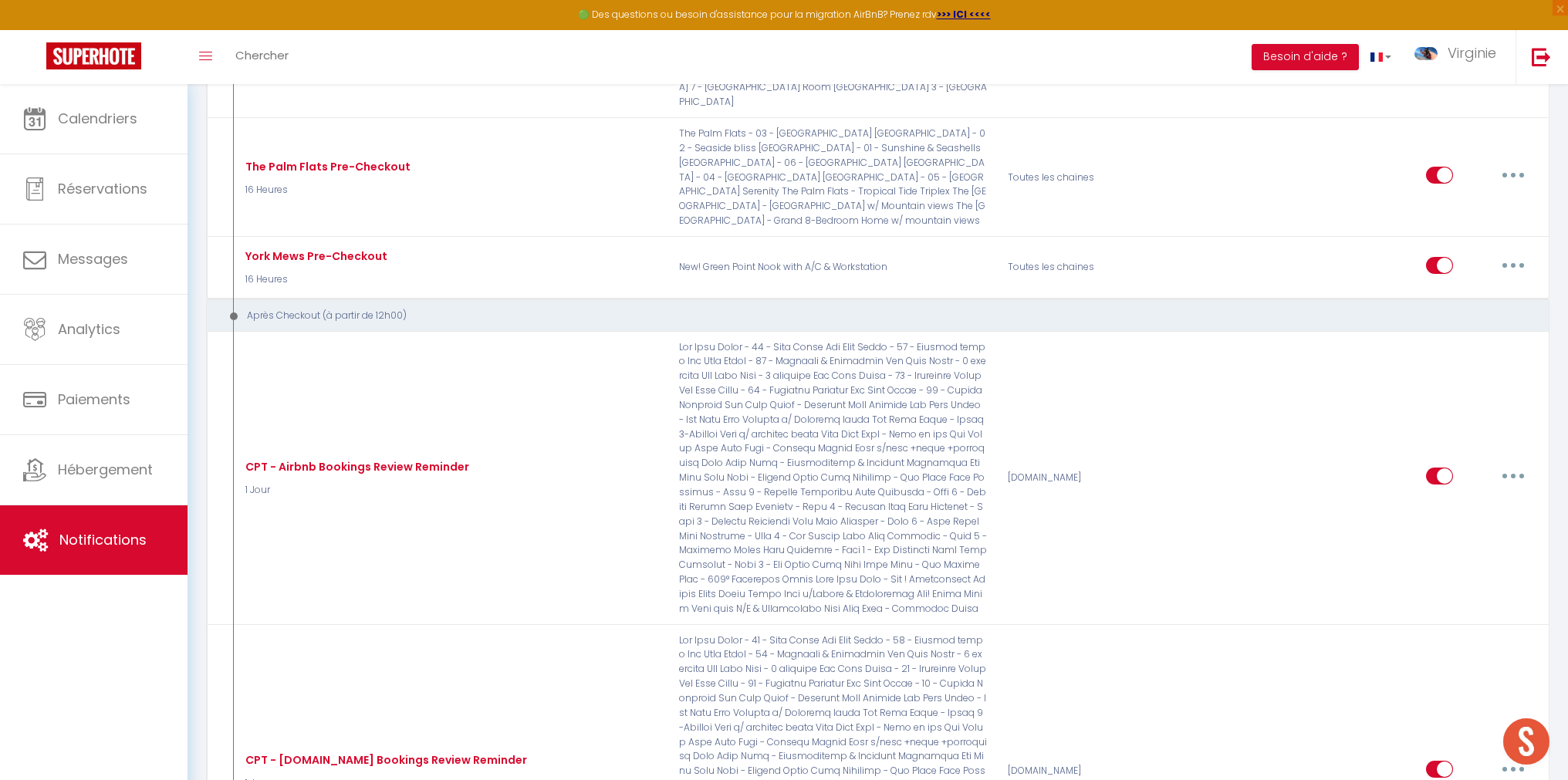
scroll to position [3267, 0]
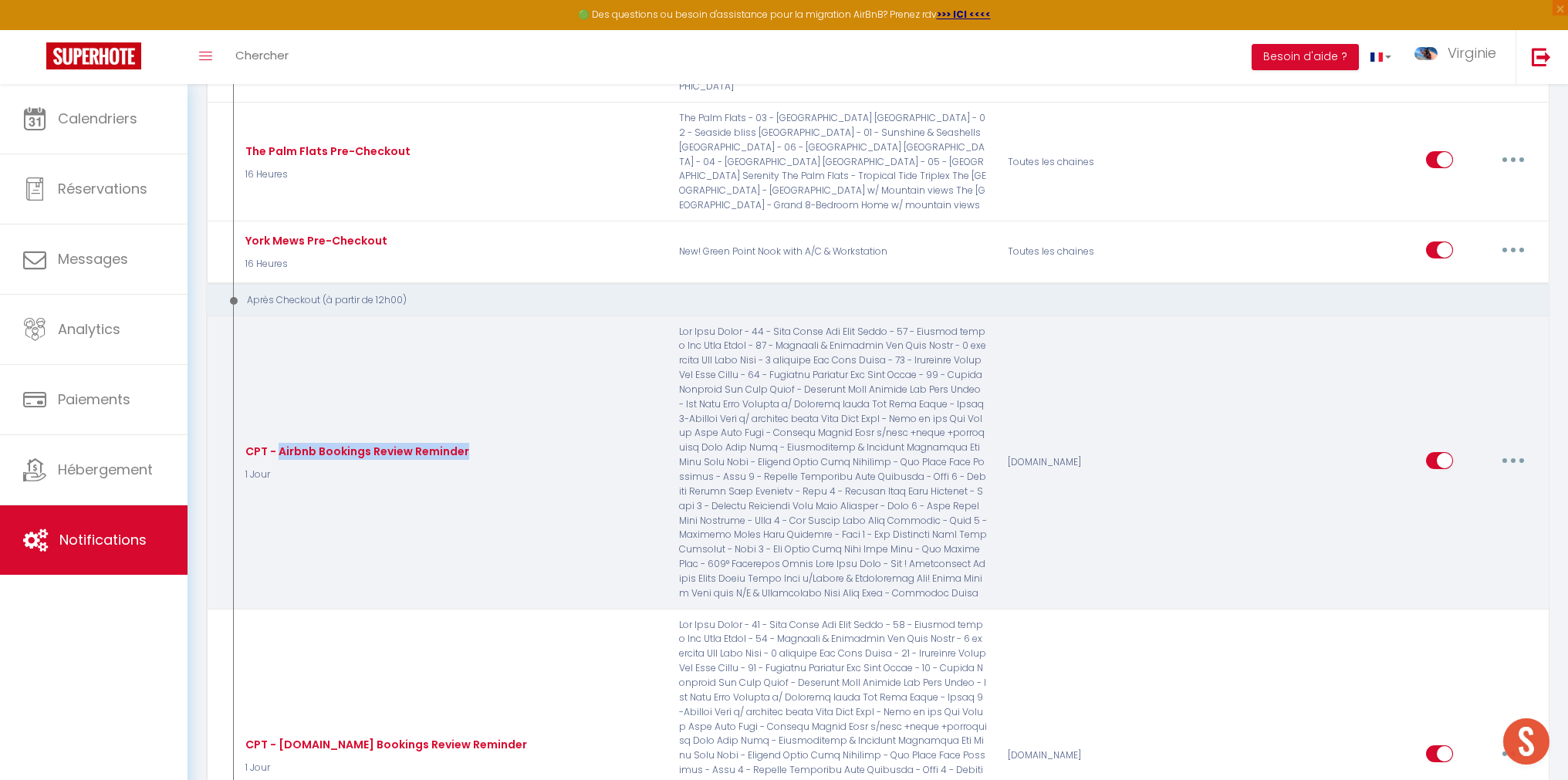
drag, startPoint x: 277, startPoint y: 284, endPoint x: 513, endPoint y: 279, distance: 236.1
click at [513, 325] on div "CPT - Airbnb Bookings Review Reminder 1 Jour" at bounding box center [450, 463] width 438 height 276
